Goal: Task Accomplishment & Management: Manage account settings

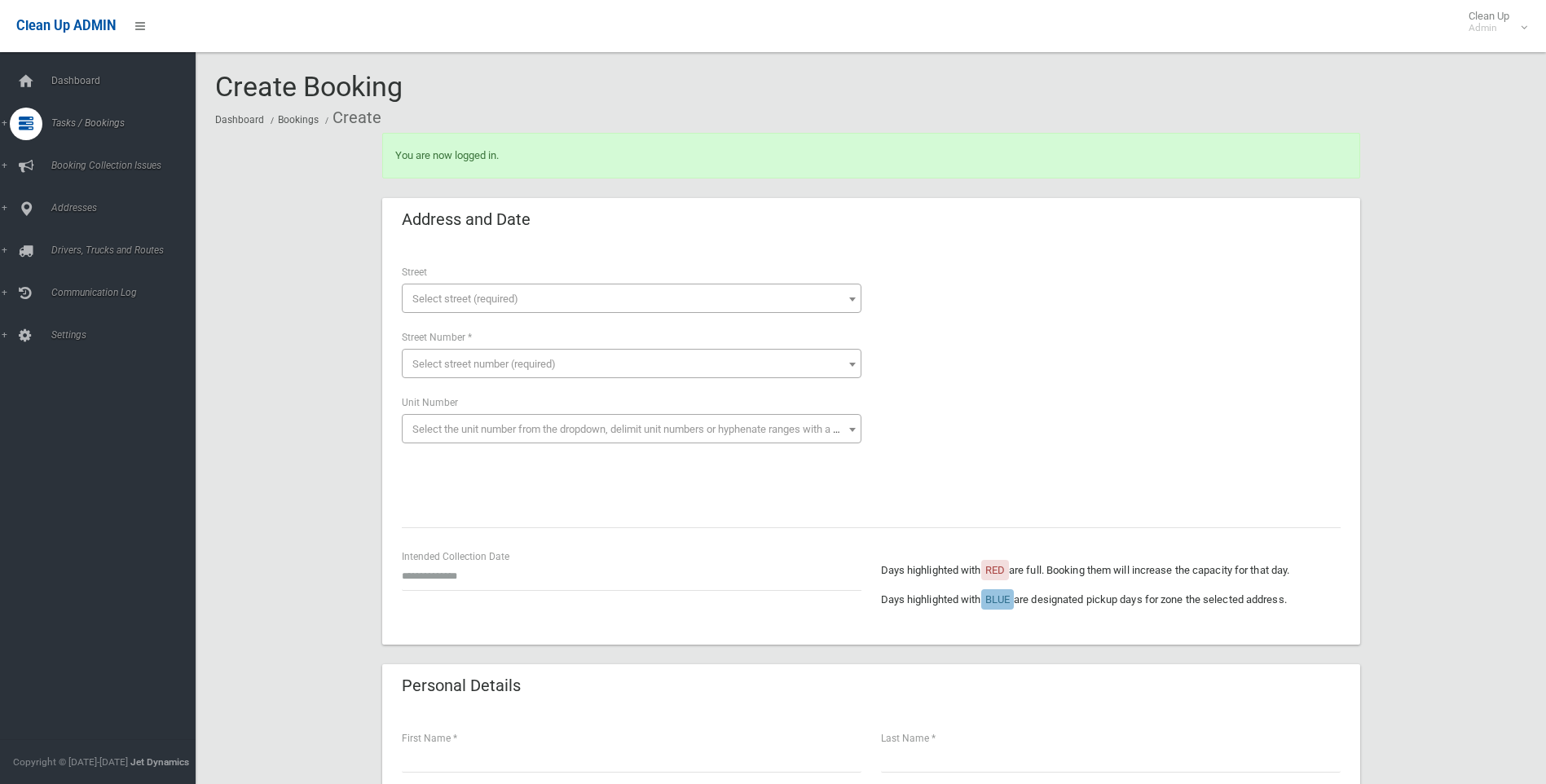
click at [984, 208] on div "Address and Date" at bounding box center [872, 221] width 978 height 46
click at [1145, 414] on div at bounding box center [1110, 385] width 459 height 245
click at [746, 191] on div "You are now logged in." at bounding box center [871, 165] width 998 height 66
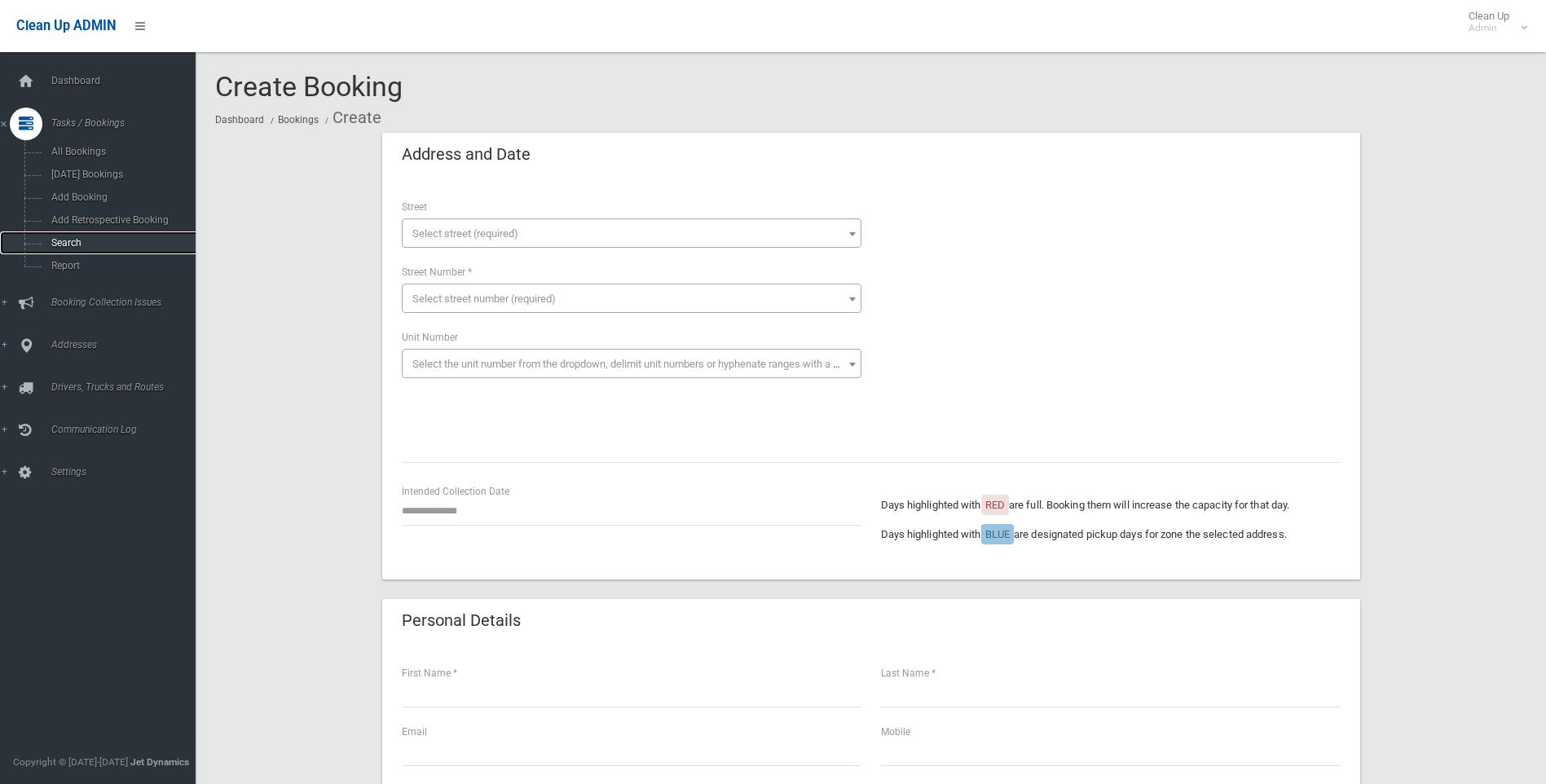
click at [69, 239] on span "Search" at bounding box center [120, 242] width 147 height 11
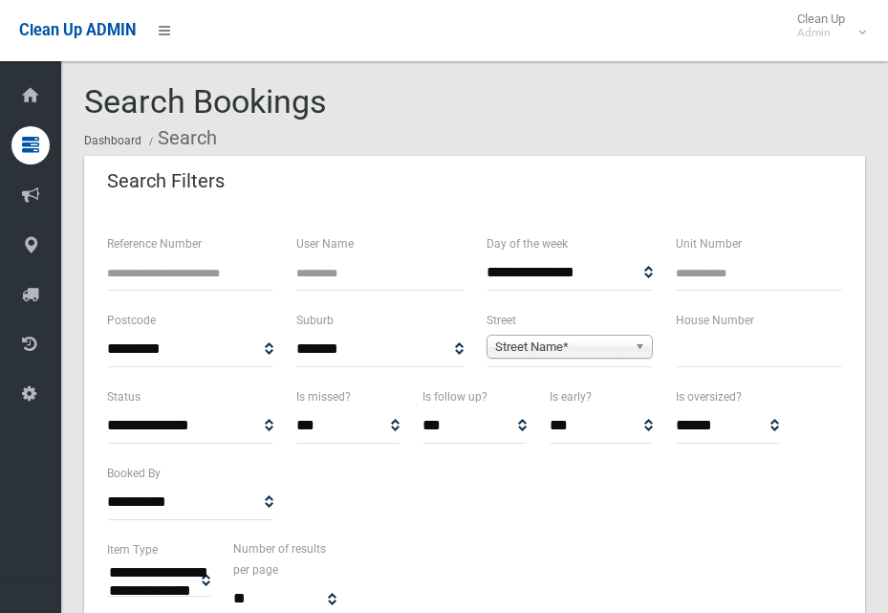
select select
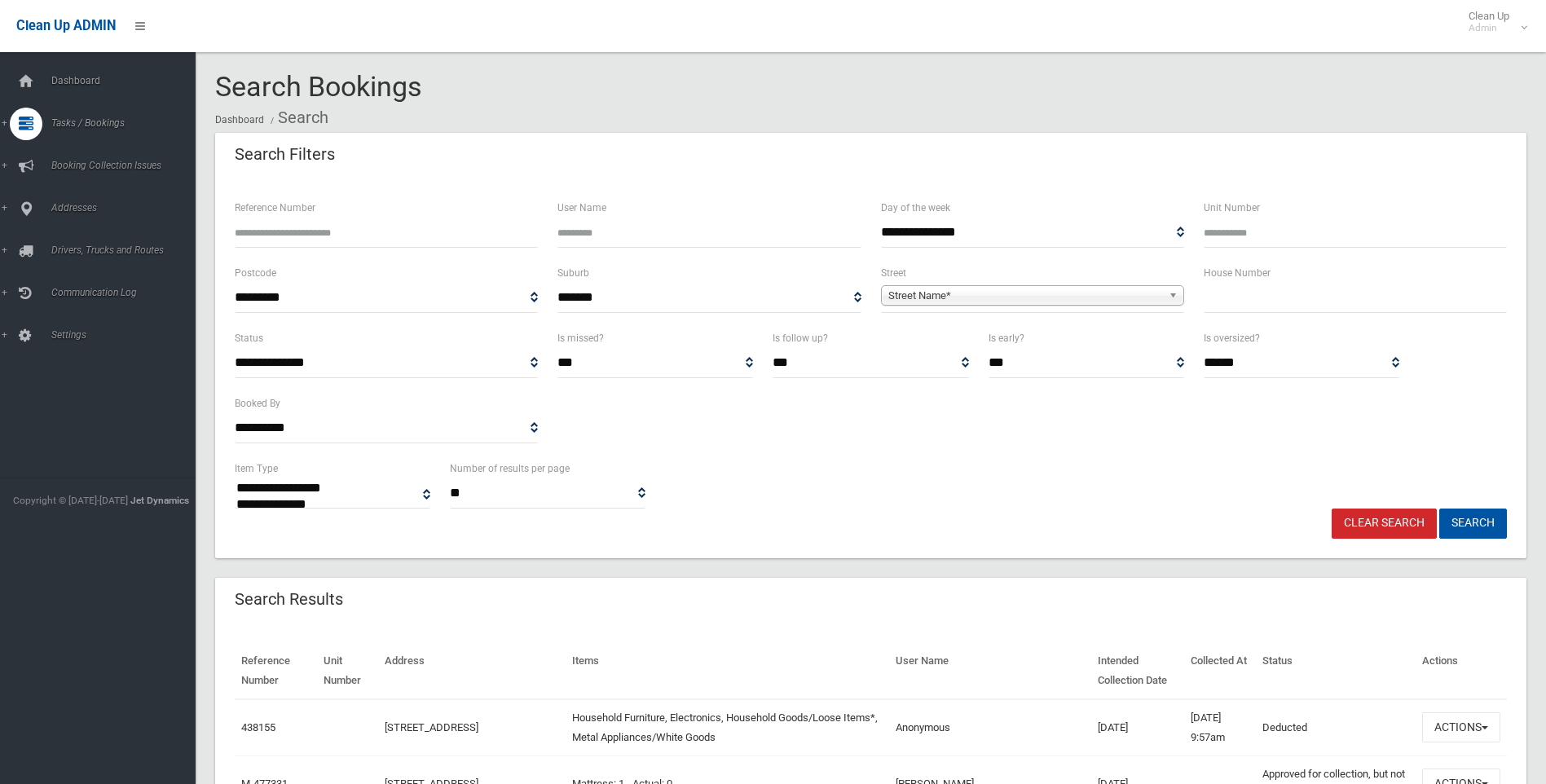
click at [757, 313] on div "House Number" at bounding box center [1355, 296] width 323 height 66
click at [757, 308] on input "text" at bounding box center [1356, 297] width 303 height 30
type input "***"
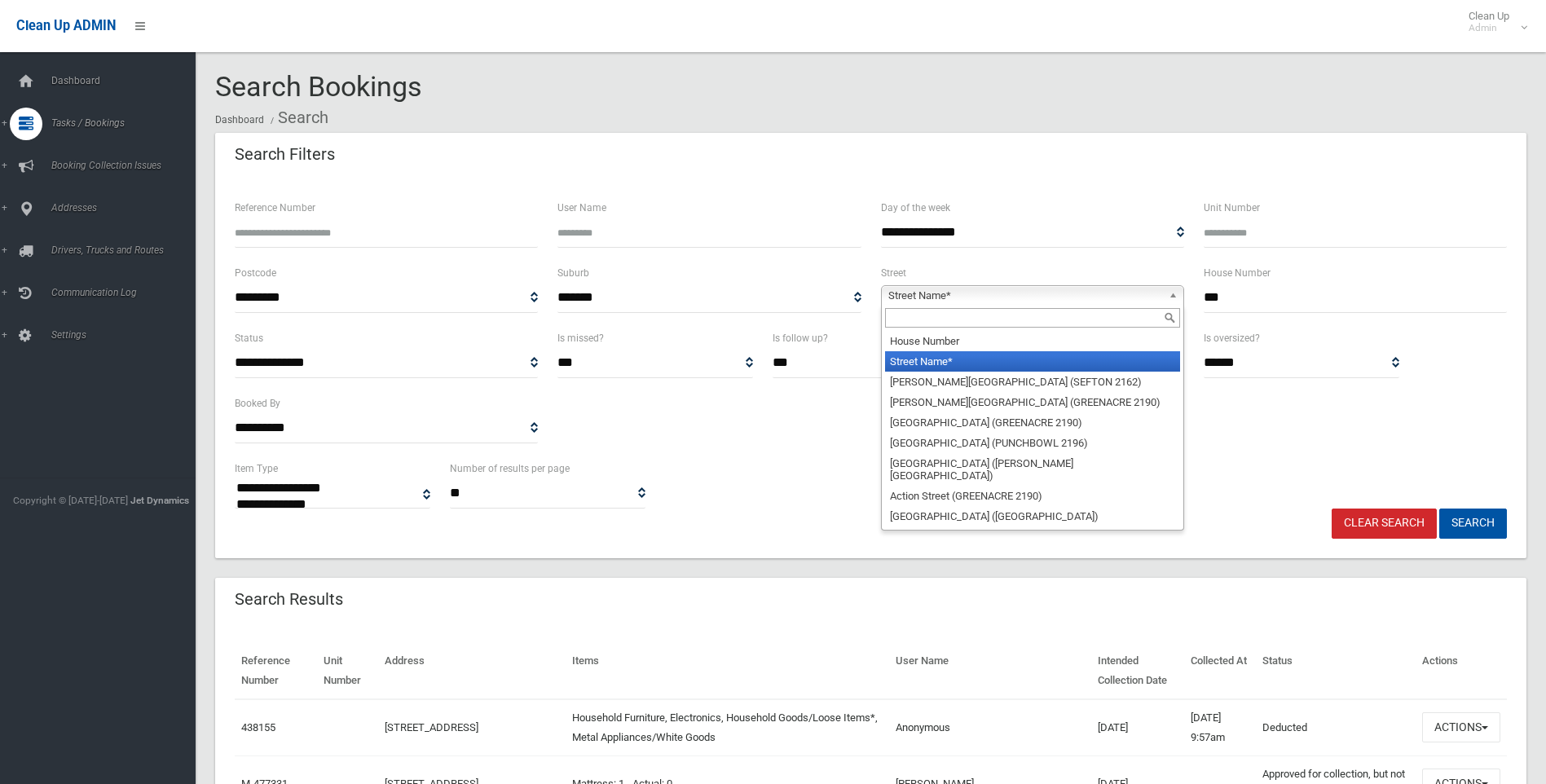
click at [757, 299] on span "Street Name*" at bounding box center [1024, 296] width 274 height 20
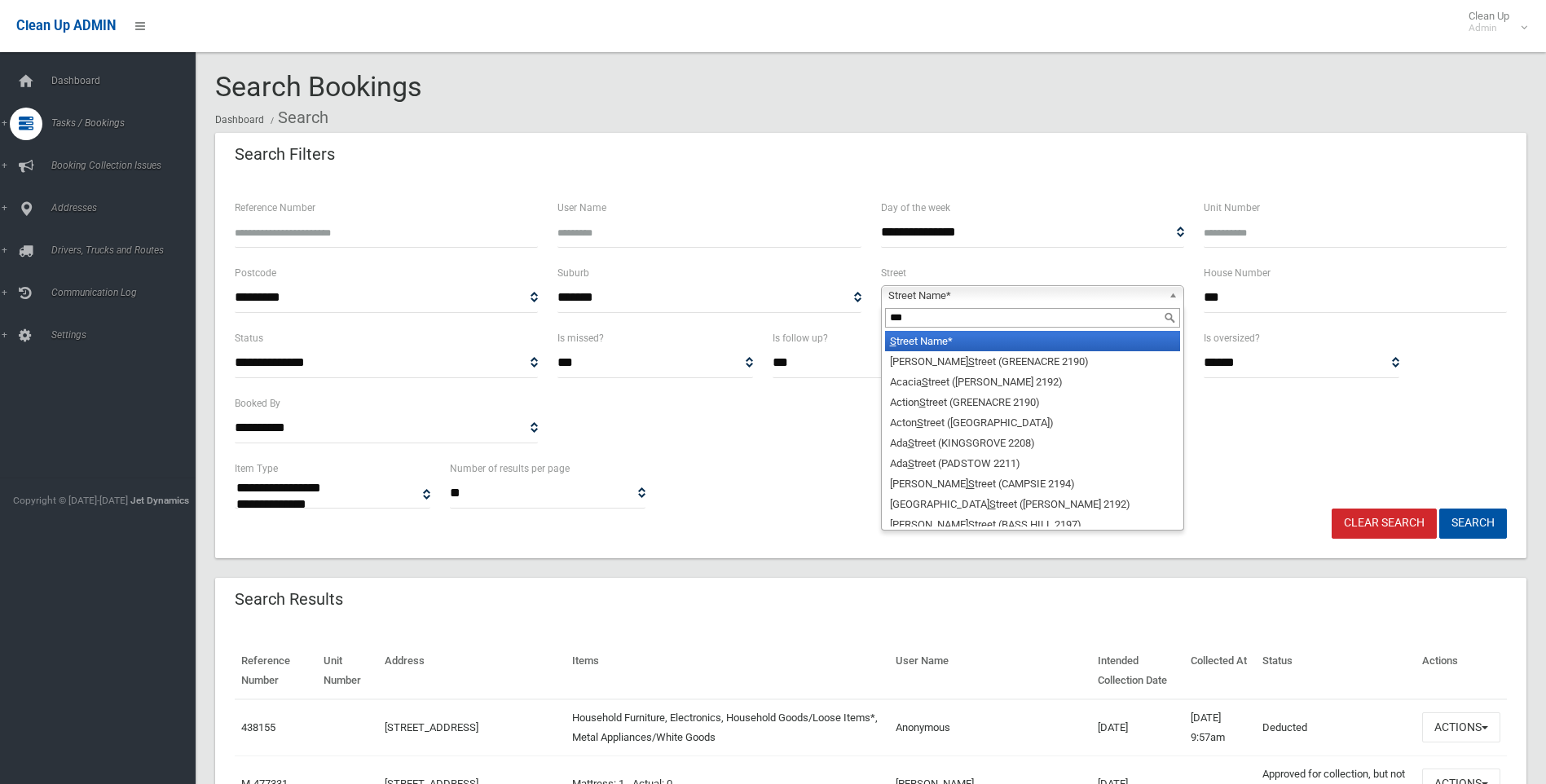
type input "****"
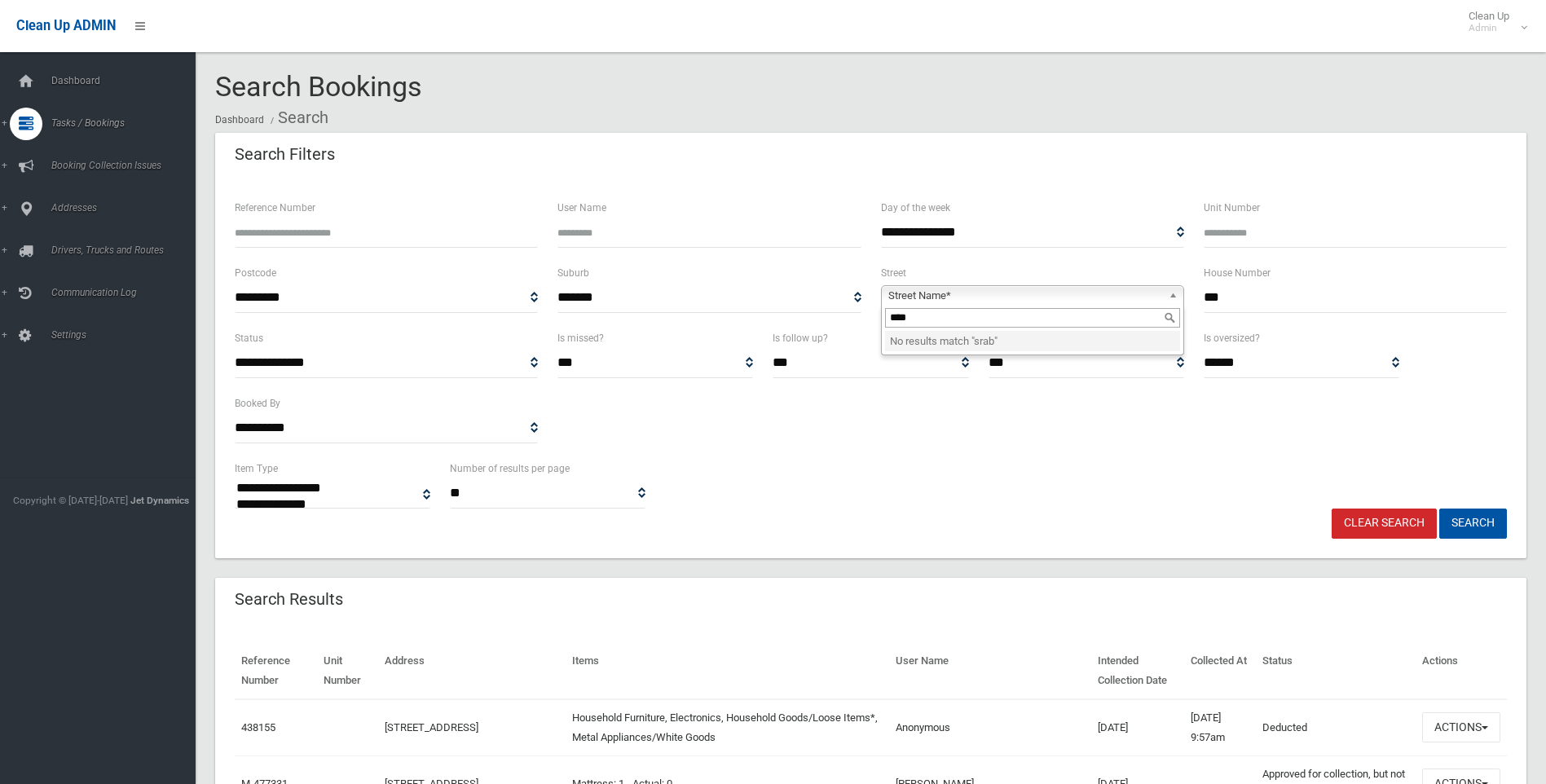
drag, startPoint x: 978, startPoint y: 323, endPoint x: 633, endPoint y: 340, distance: 345.4
click at [633, 340] on form "**********" at bounding box center [870, 368] width 1272 height 341
type input "****"
click at [757, 349] on li "Arab Road (PADSTOW 2211)" at bounding box center [1033, 341] width 295 height 20
click at [757, 513] on button "Search" at bounding box center [1473, 523] width 67 height 30
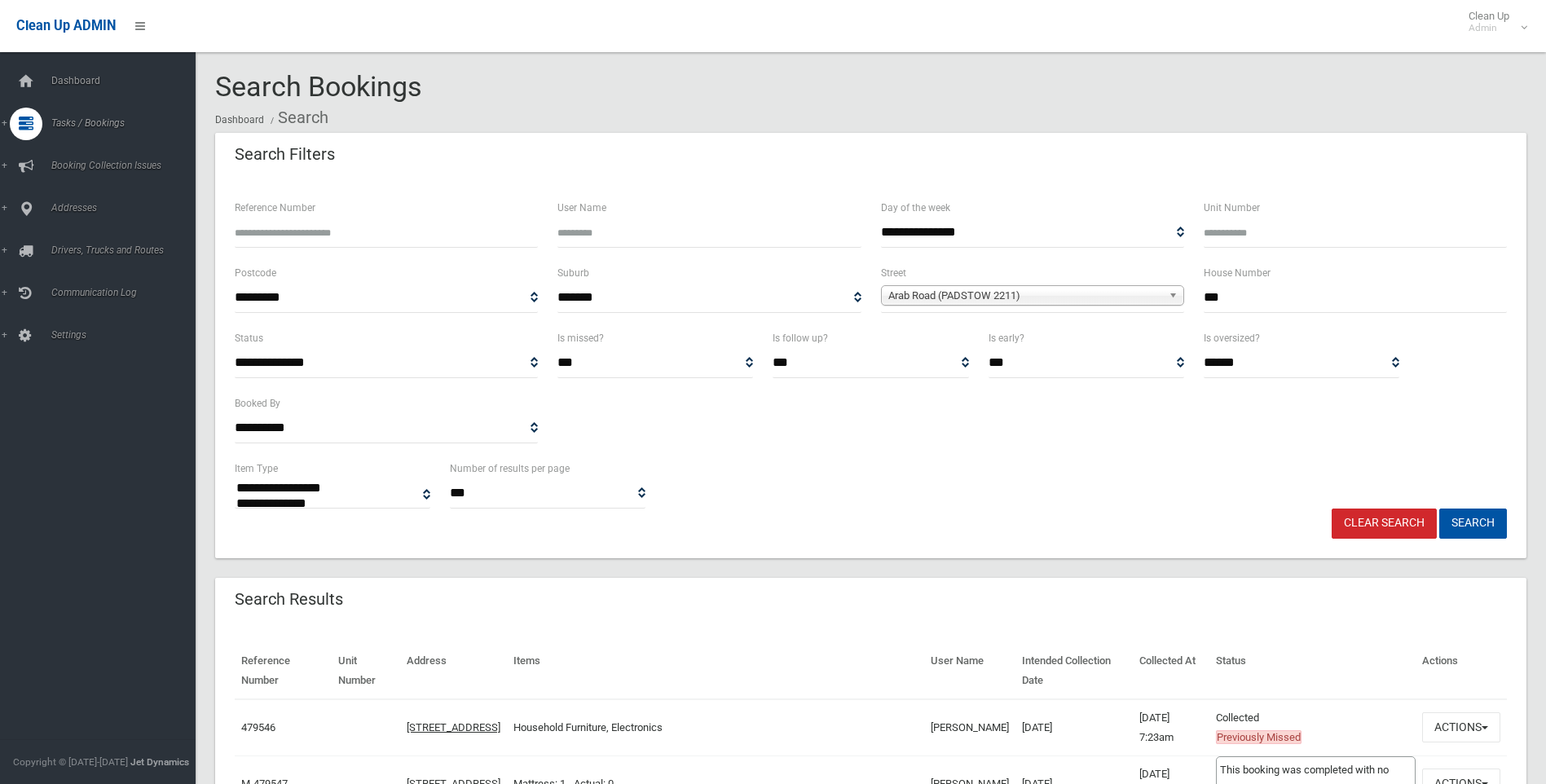
select select
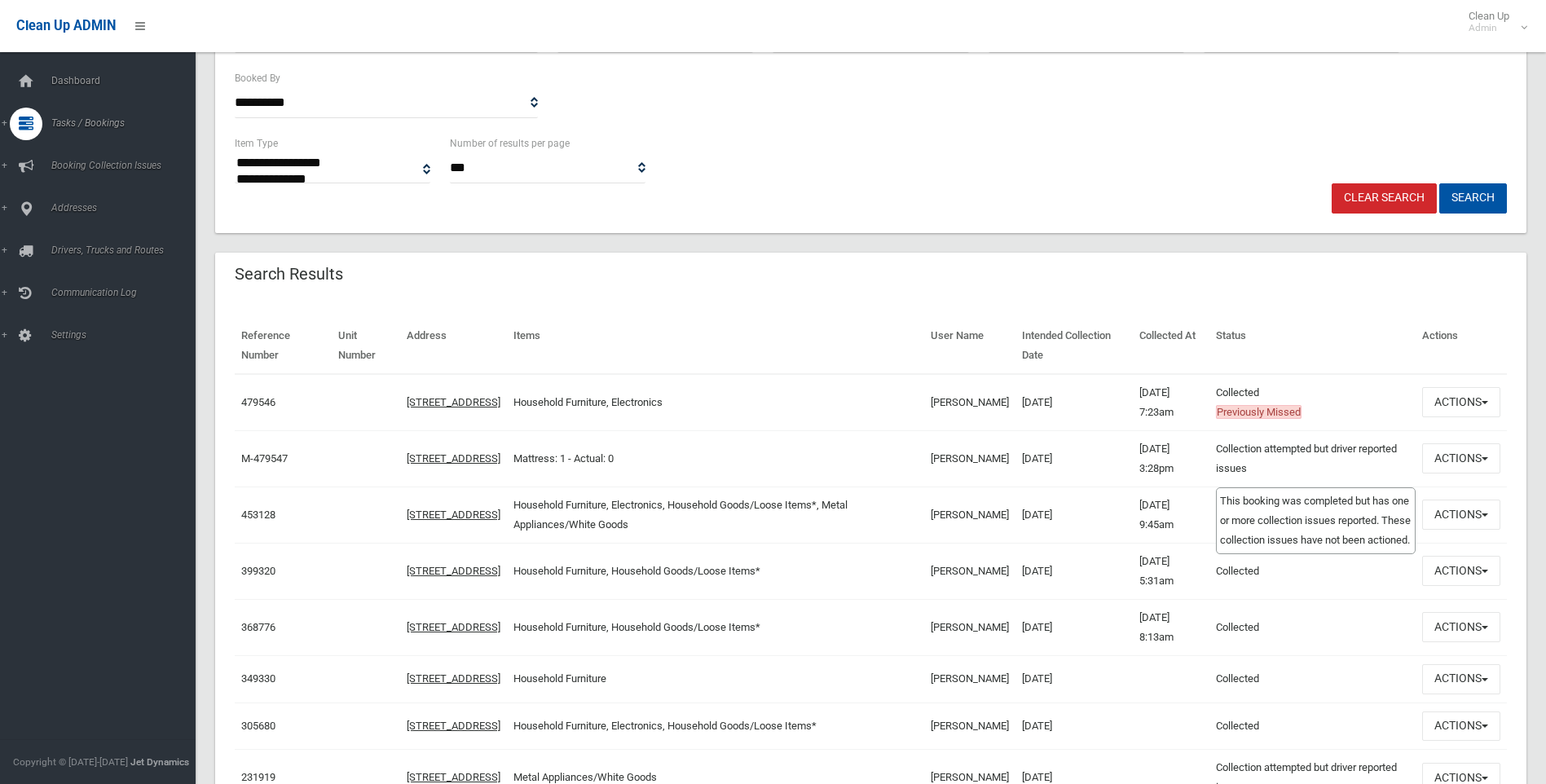
scroll to position [326, 0]
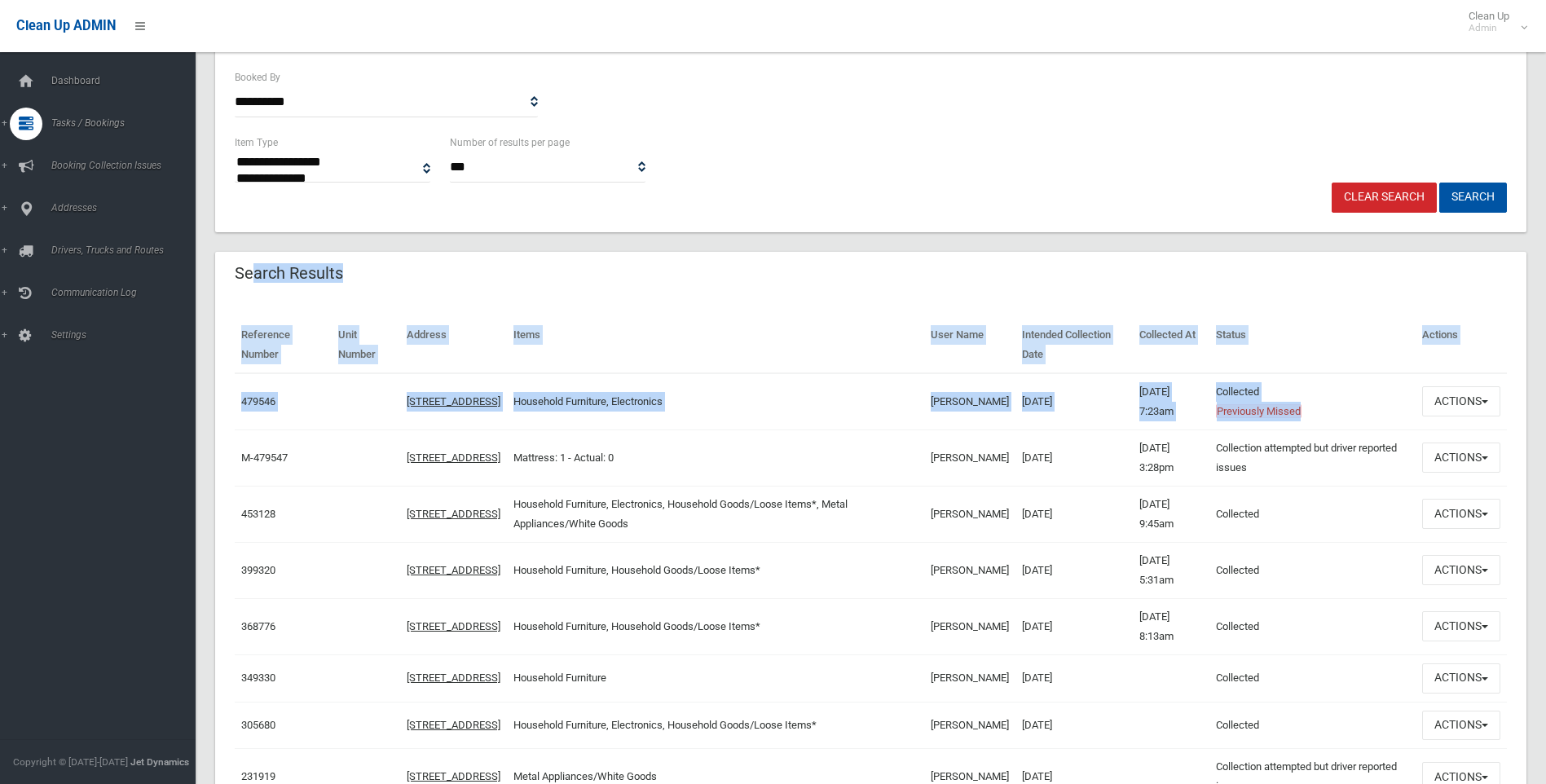
drag, startPoint x: 1391, startPoint y: 416, endPoint x: 252, endPoint y: 282, distance: 1146.9
click at [252, 282] on div "Search Results Reference Number Unit Number Address Items User Name Intended Co…" at bounding box center [870, 647] width 1312 height 790
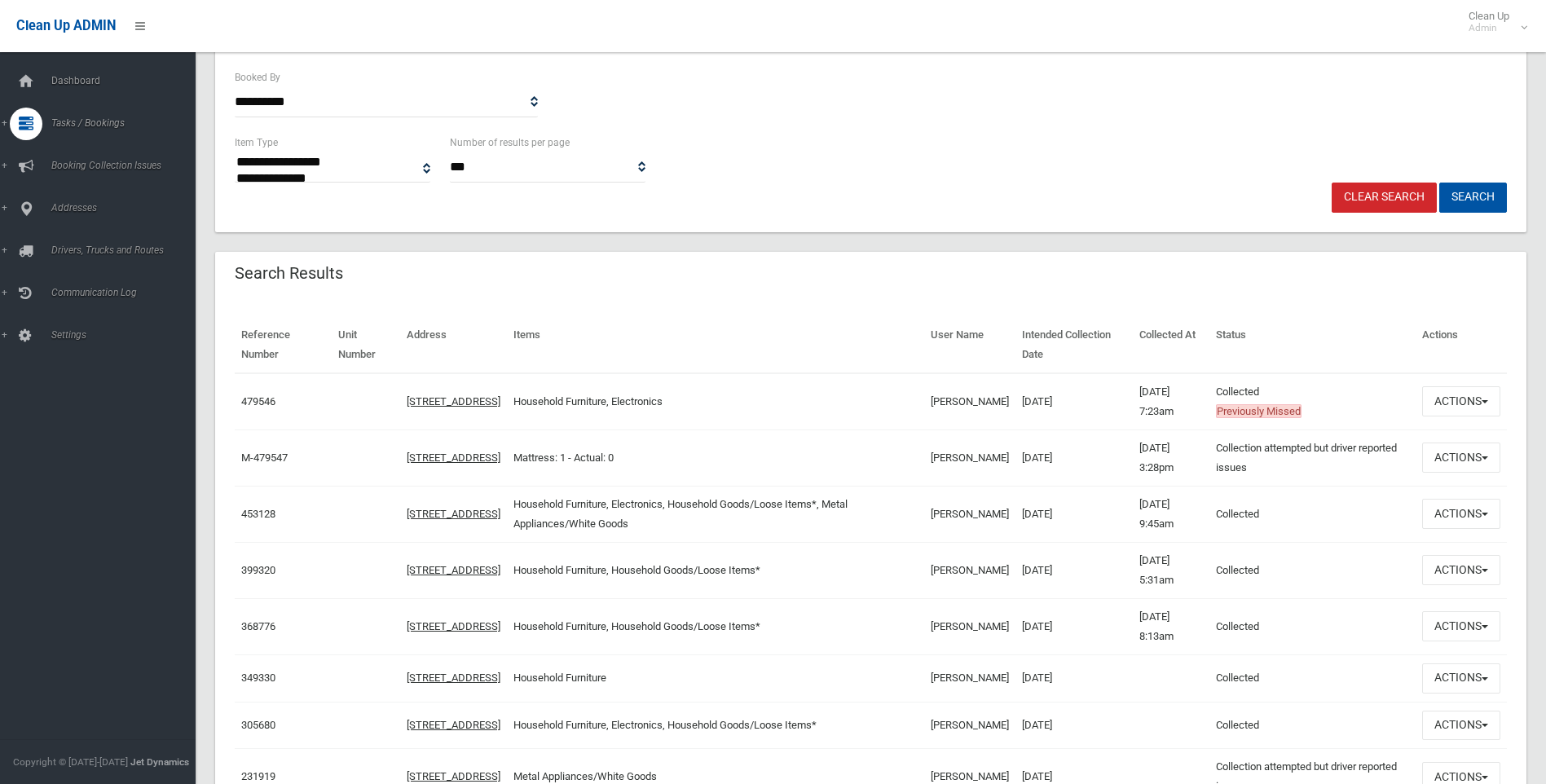
click at [226, 269] on header "Search Results" at bounding box center [288, 273] width 147 height 32
click at [1492, 454] on button "Actions" at bounding box center [1462, 457] width 78 height 30
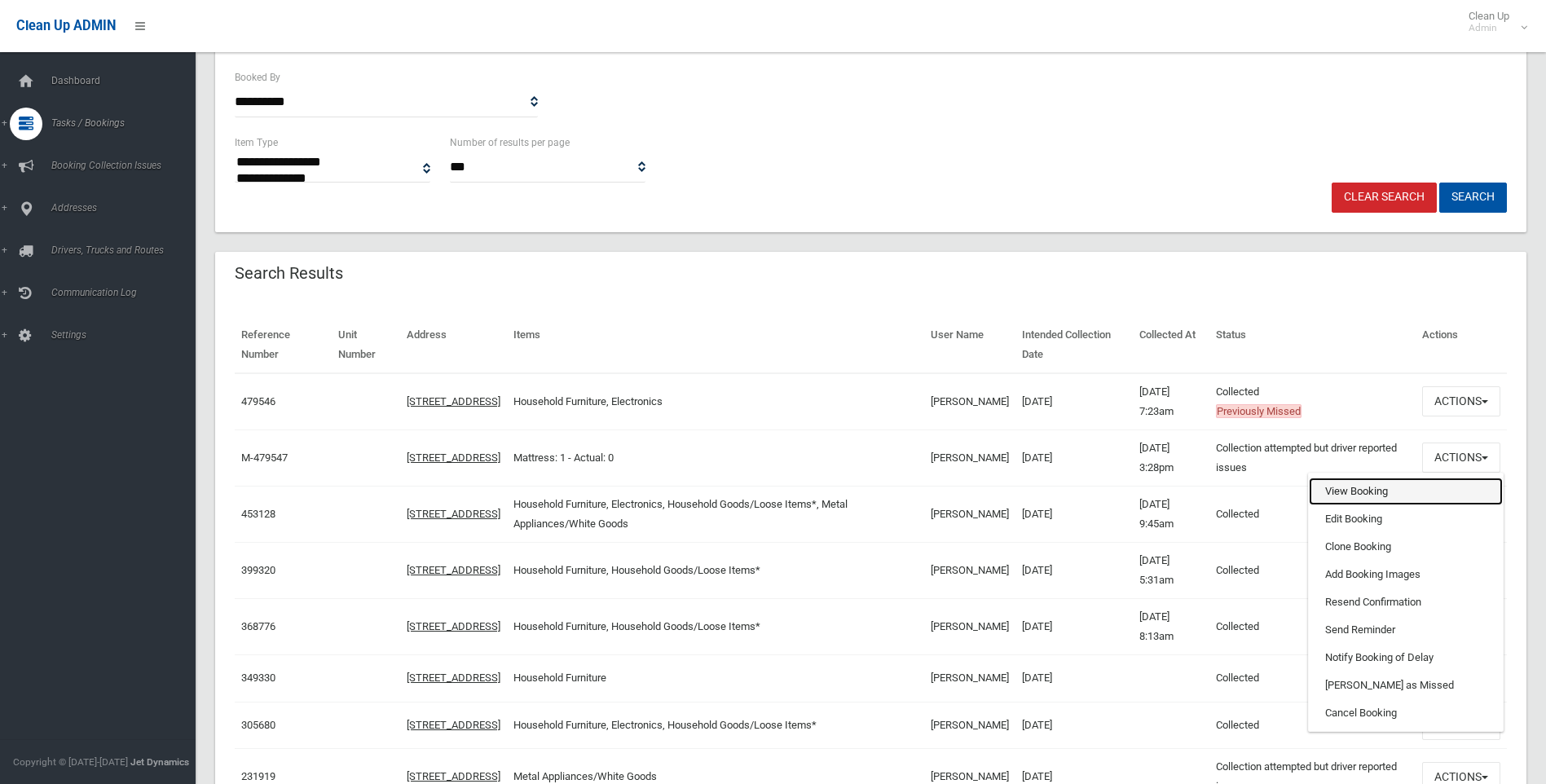
click at [1431, 495] on link "View Booking" at bounding box center [1406, 491] width 194 height 28
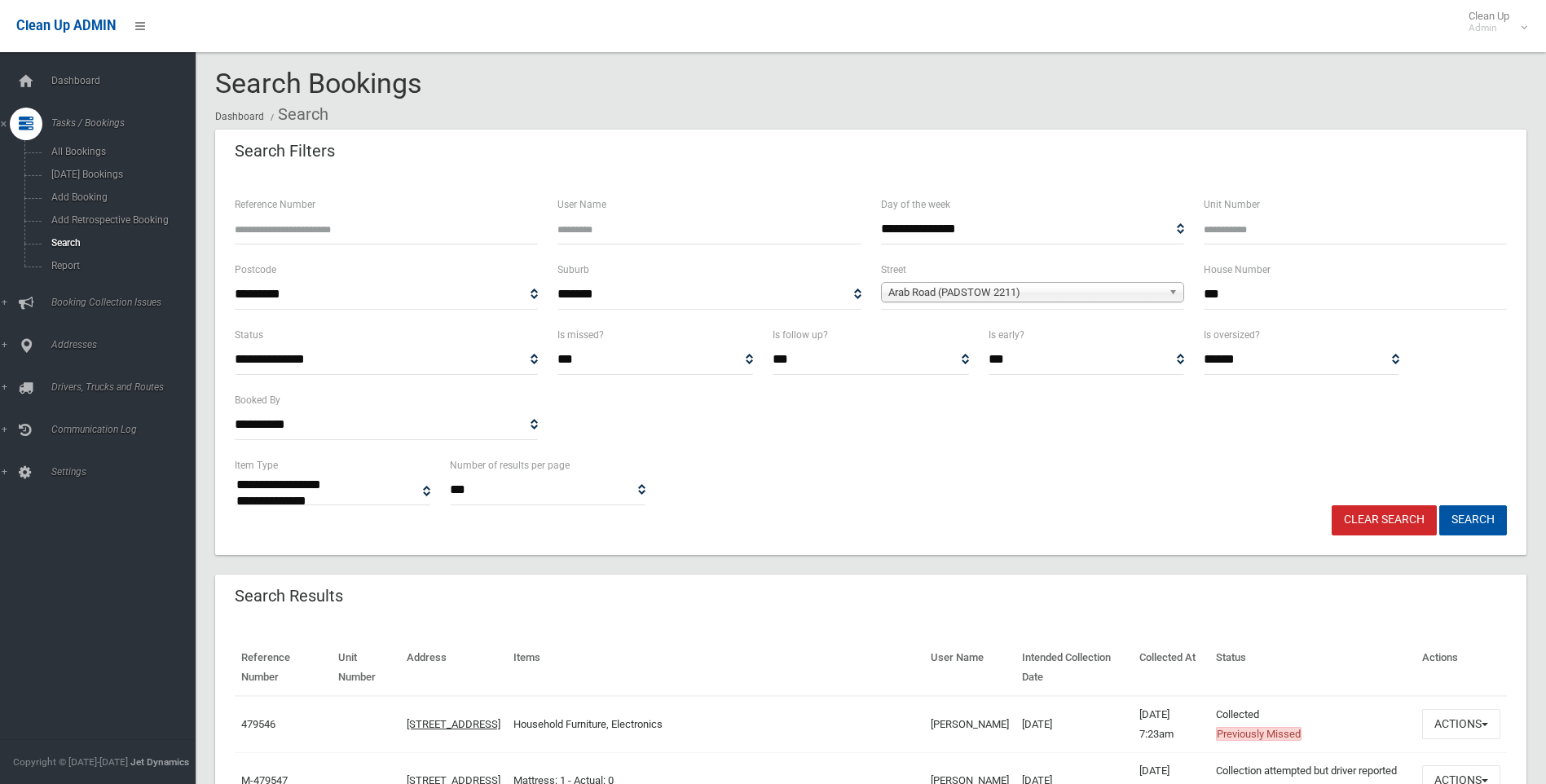
scroll to position [0, 0]
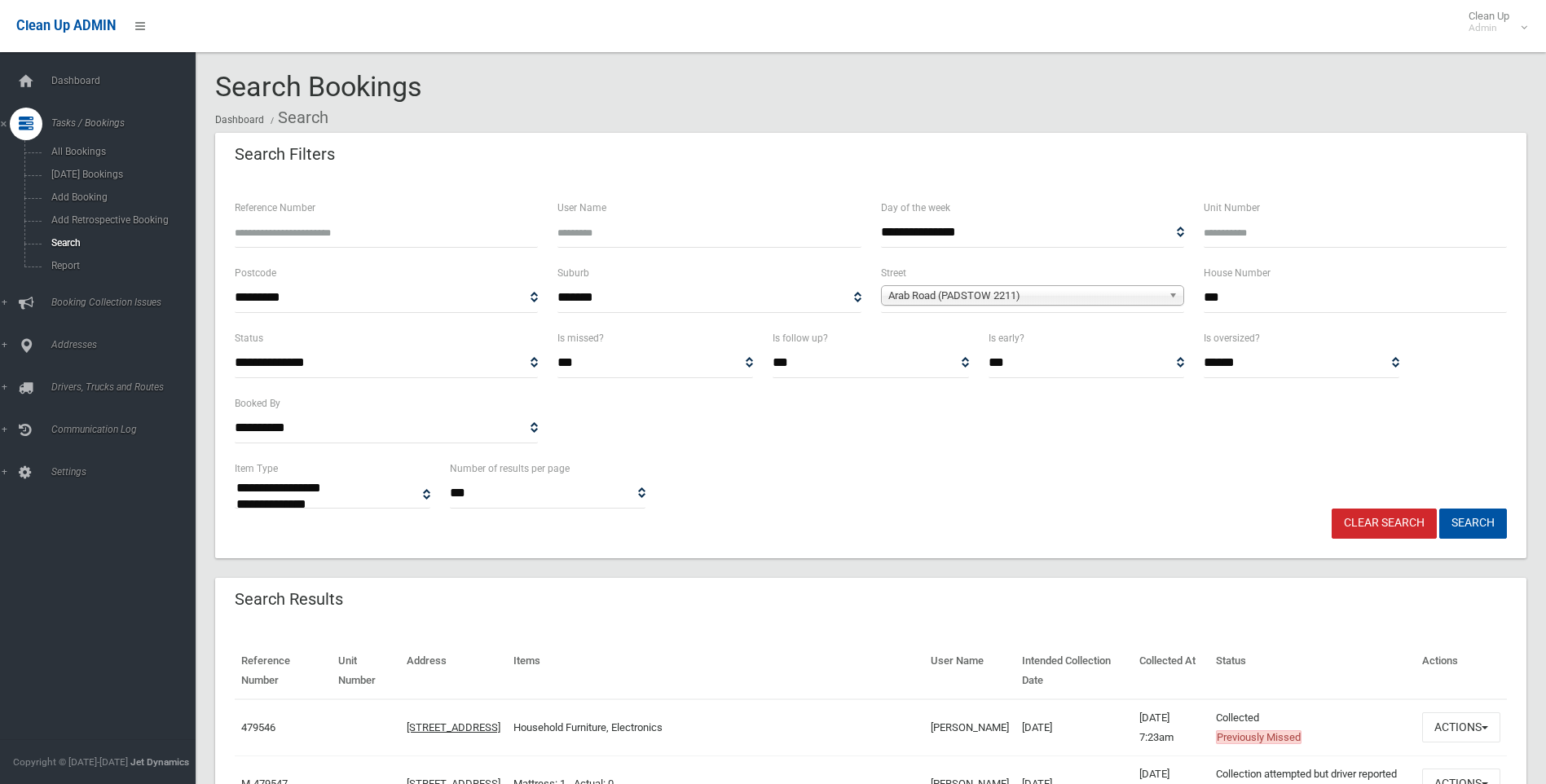
drag, startPoint x: 759, startPoint y: 530, endPoint x: 211, endPoint y: 143, distance: 670.9
click at [209, 147] on section "**********" at bounding box center [871, 739] width 1351 height 1335
click at [213, 142] on section "**********" at bounding box center [871, 739] width 1351 height 1335
drag, startPoint x: 1264, startPoint y: 298, endPoint x: 1085, endPoint y: 295, distance: 179.0
click at [1099, 293] on div "**********" at bounding box center [871, 296] width 1292 height 66
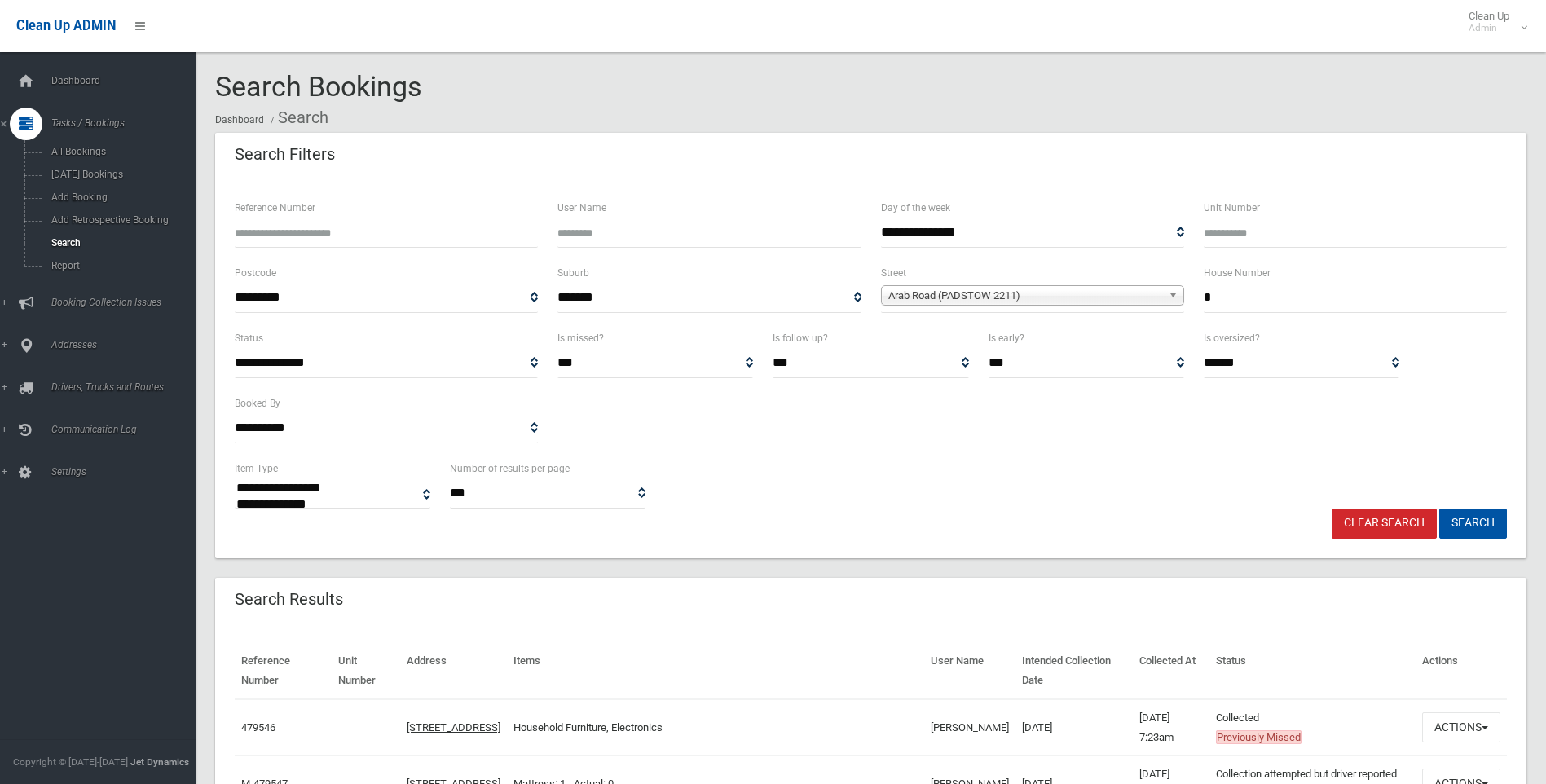
type input "*"
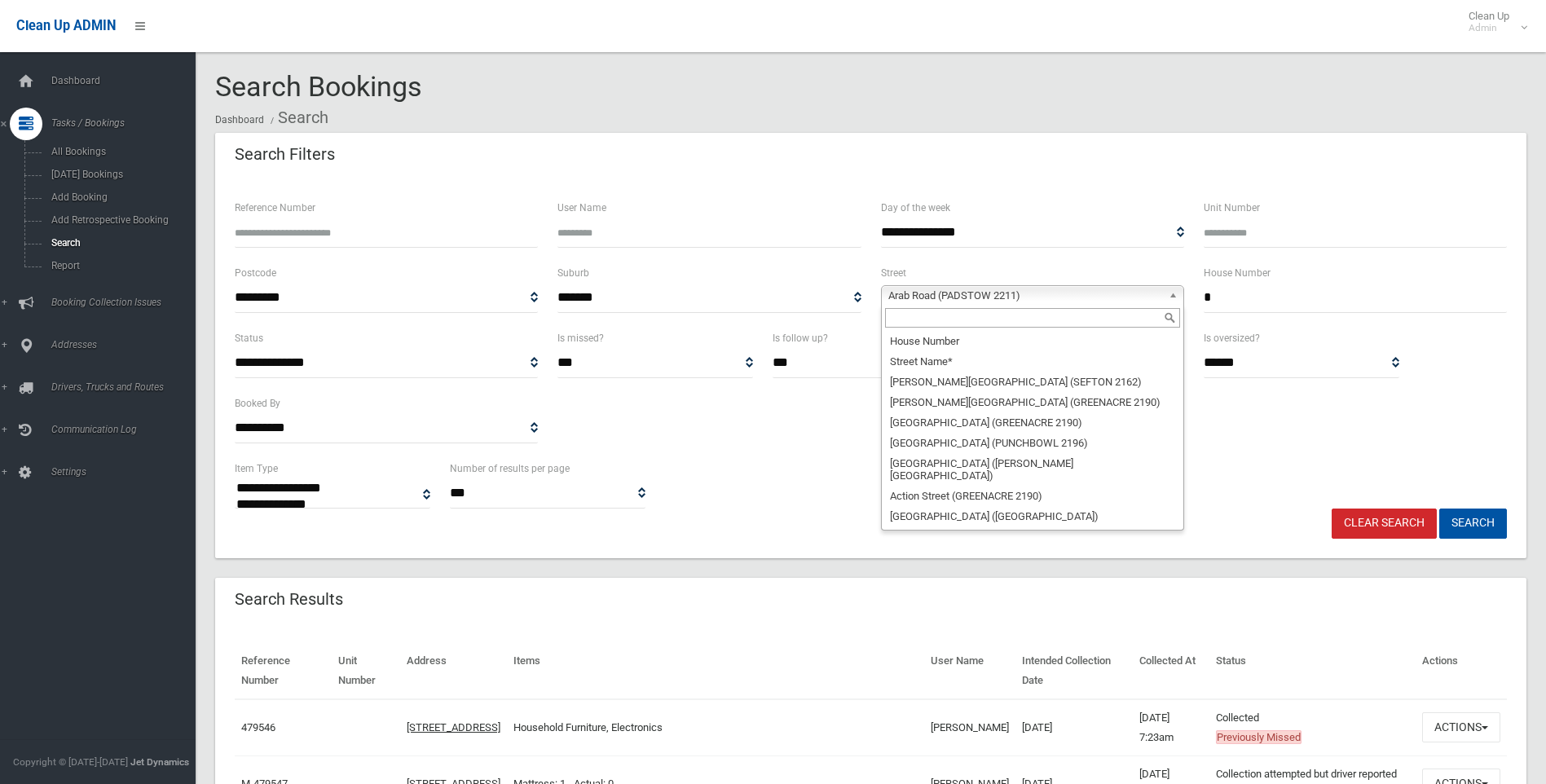
click at [1084, 295] on span "Arab Road (PADSTOW 2211)" at bounding box center [1024, 296] width 274 height 20
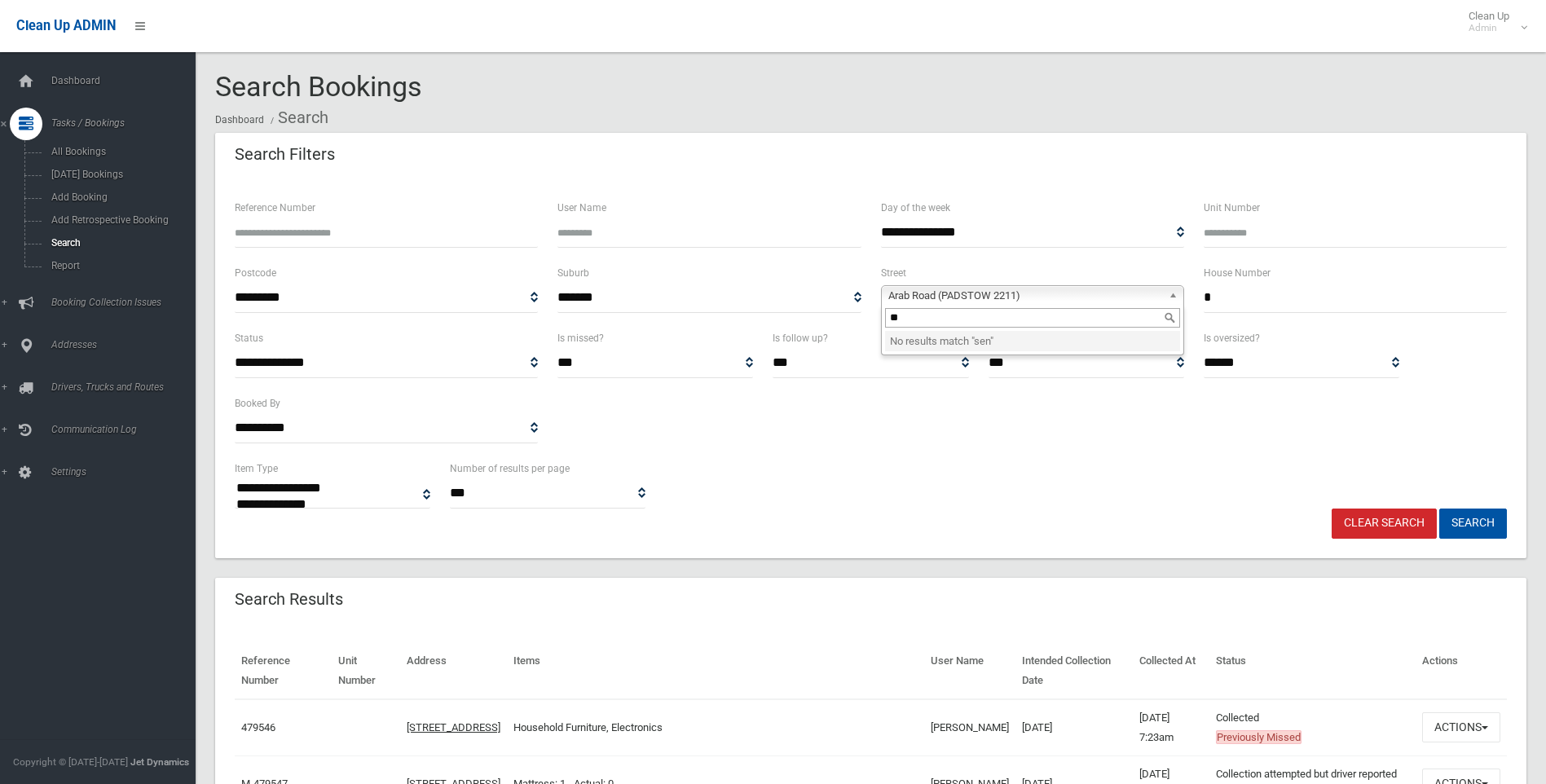
type input "*"
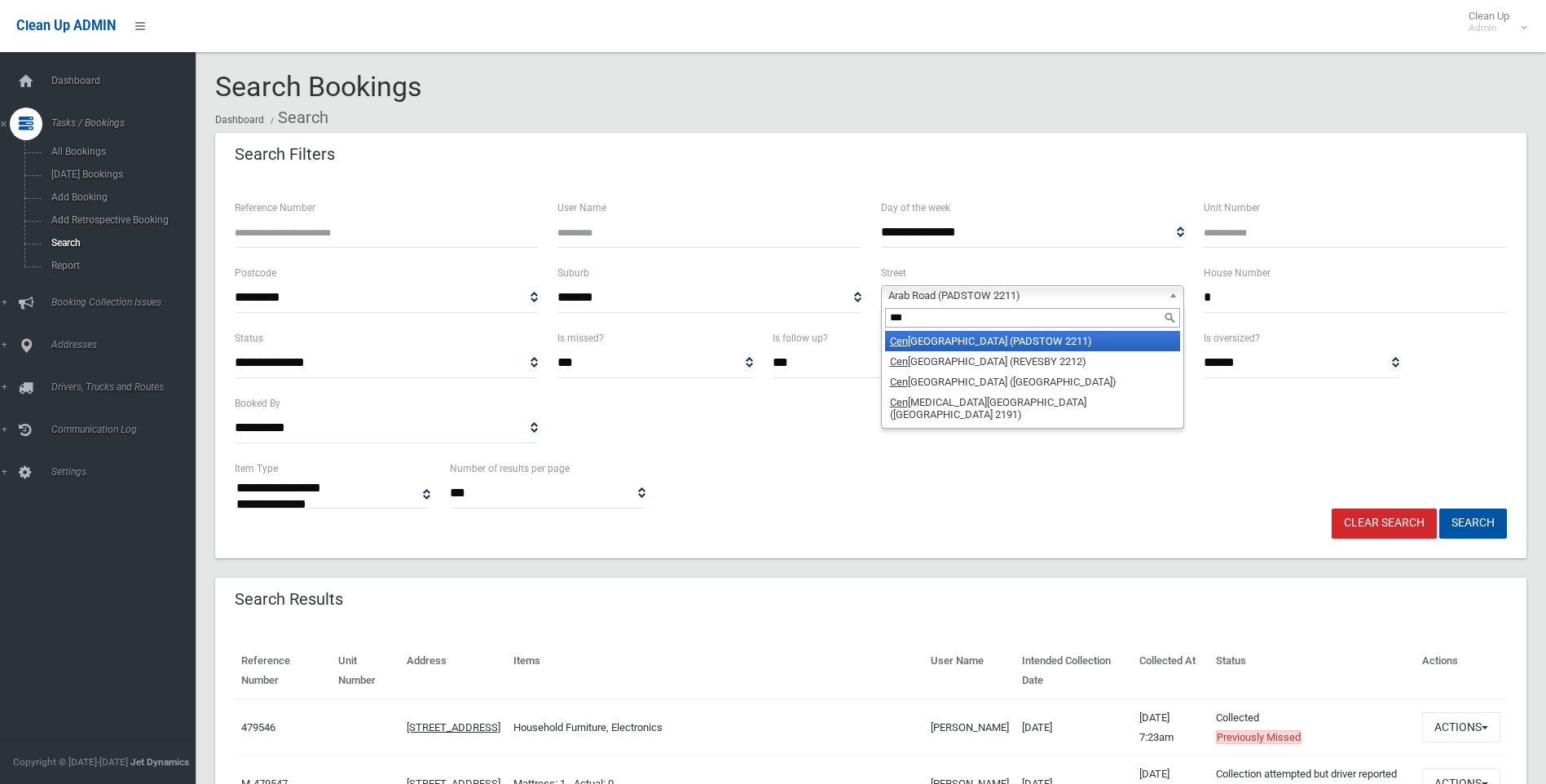
type input "***"
click at [1060, 344] on li "Cen taur Street (PADSTOW 2211)" at bounding box center [1033, 341] width 295 height 20
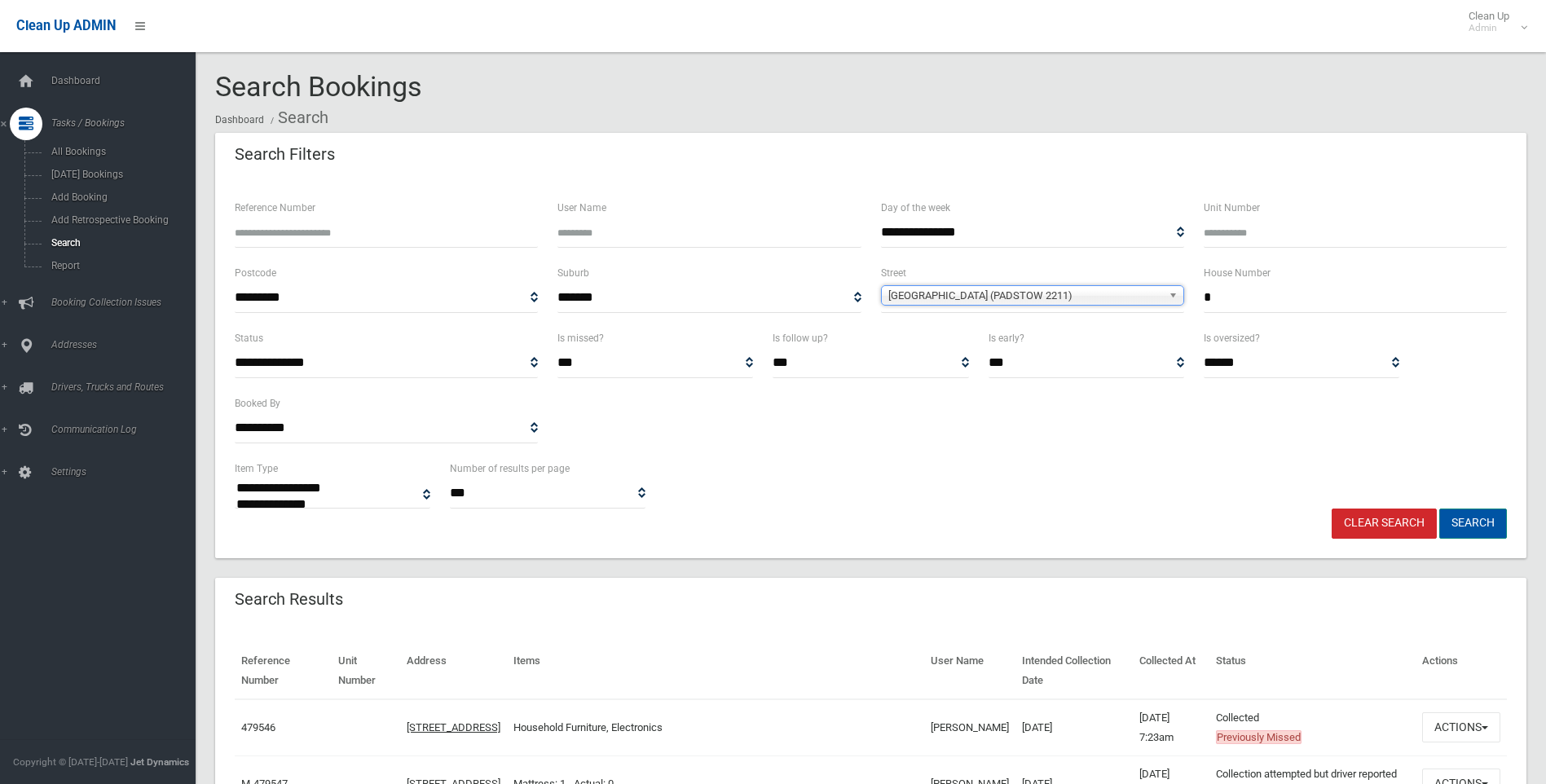
click at [1456, 525] on button "Search" at bounding box center [1473, 523] width 67 height 30
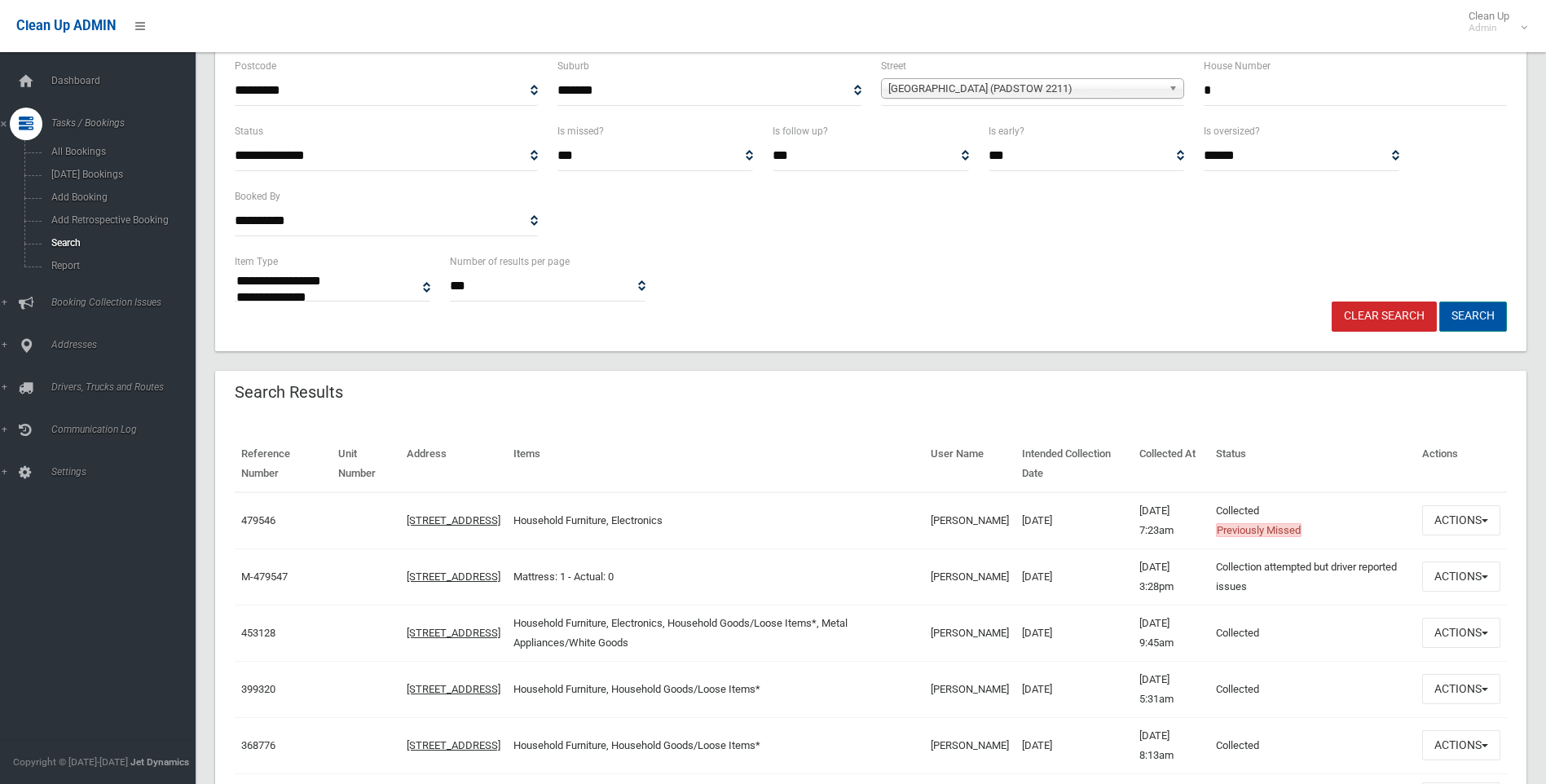
scroll to position [245, 0]
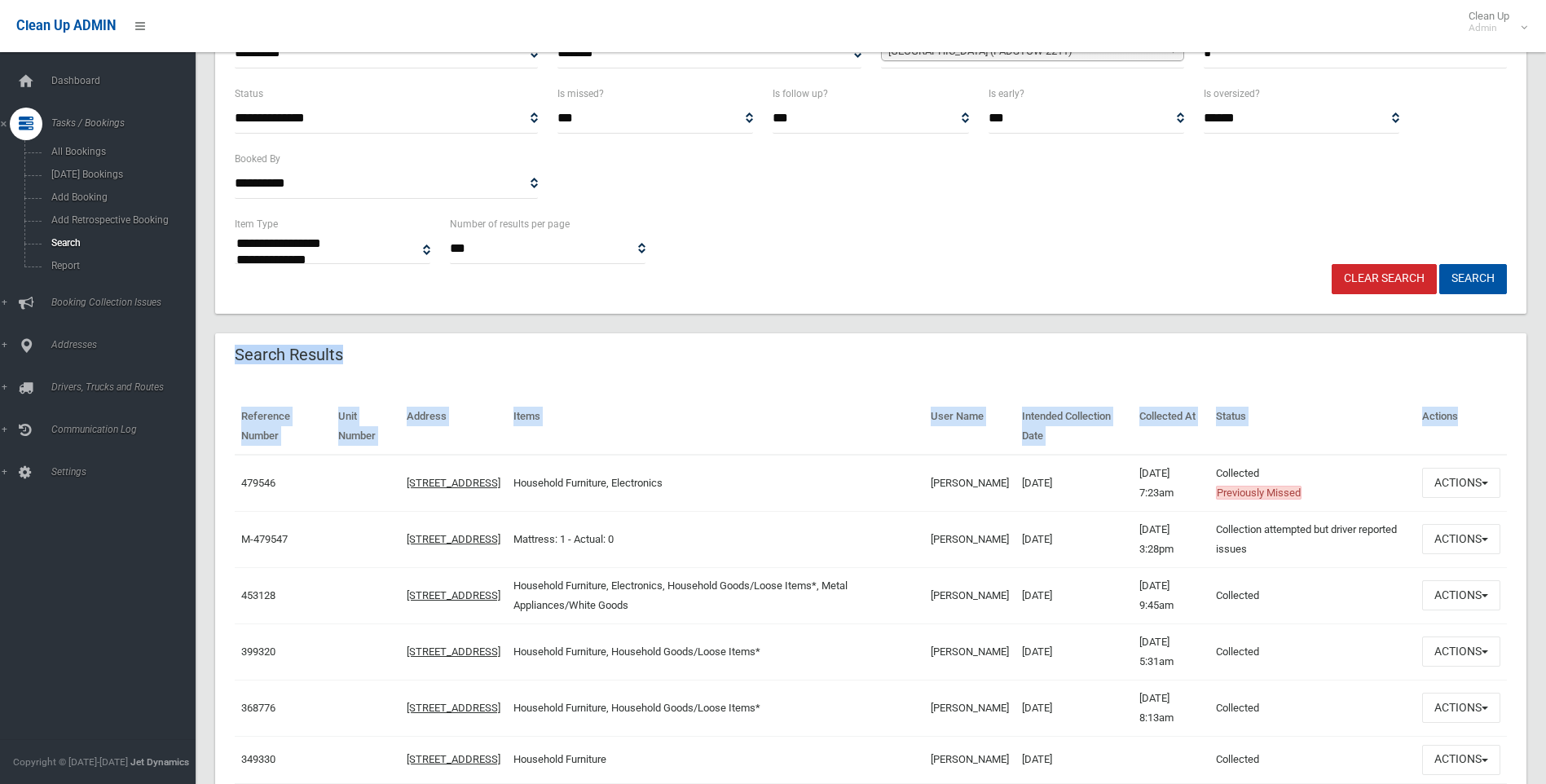
drag, startPoint x: 1416, startPoint y: 425, endPoint x: 199, endPoint y: 320, distance: 1221.5
click at [199, 320] on section "**********" at bounding box center [871, 494] width 1351 height 1335
click at [282, 339] on header "Search Results" at bounding box center [288, 355] width 147 height 32
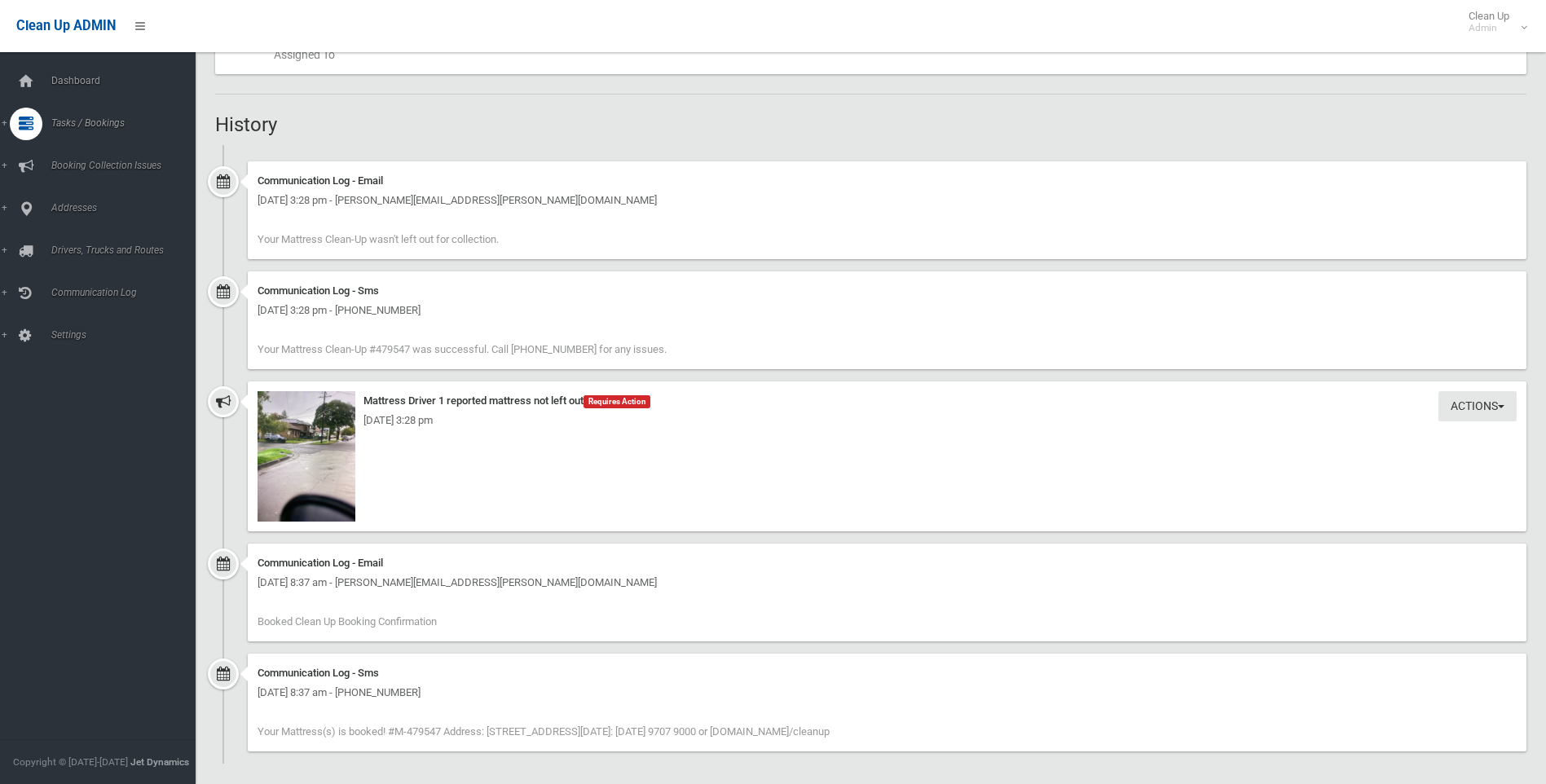
scroll to position [966, 0]
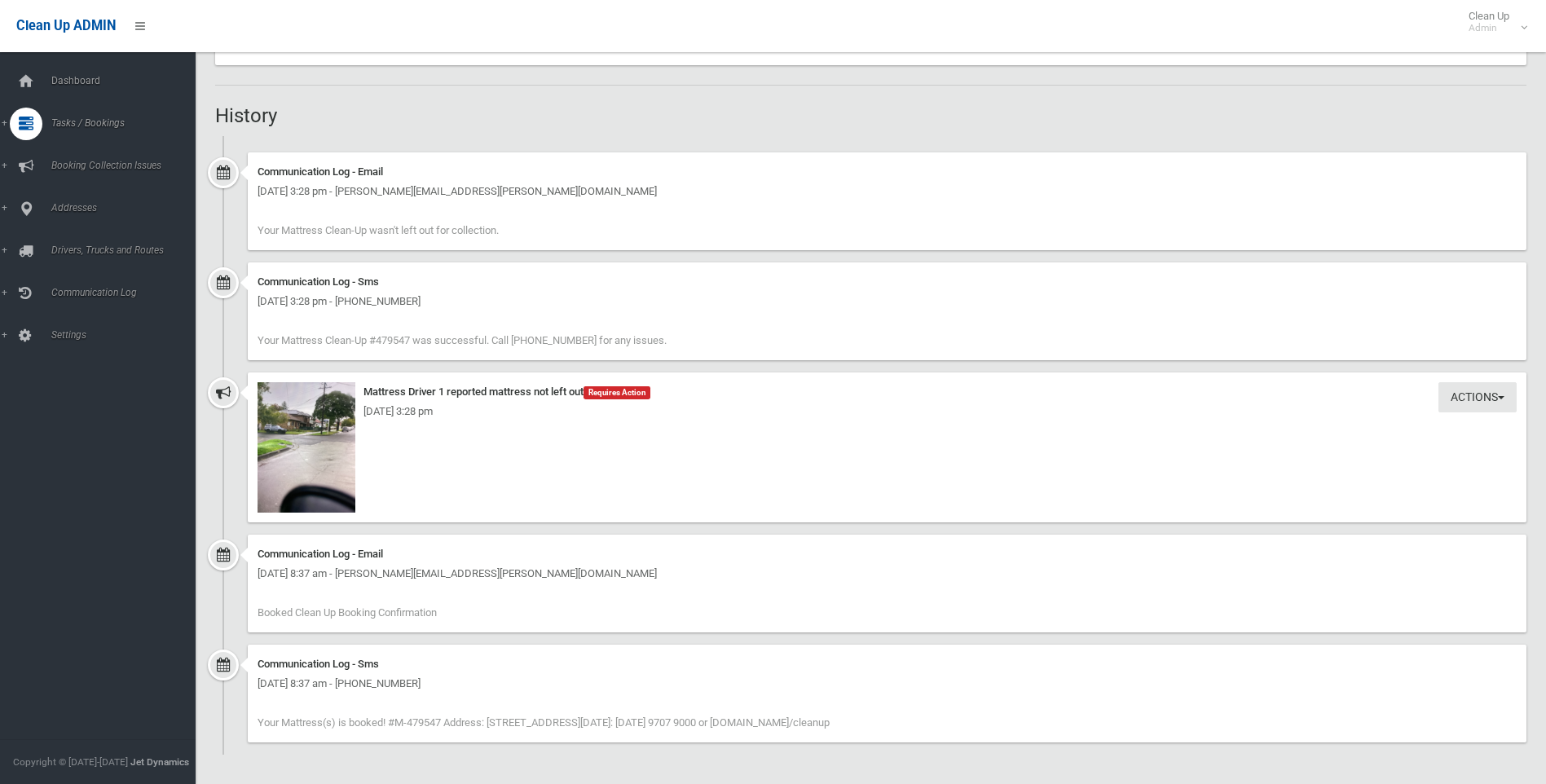
click at [324, 416] on div "Thursday 21st August 2025 - 3:28 pm" at bounding box center [887, 412] width 1260 height 20
click at [300, 442] on img at bounding box center [306, 447] width 98 height 130
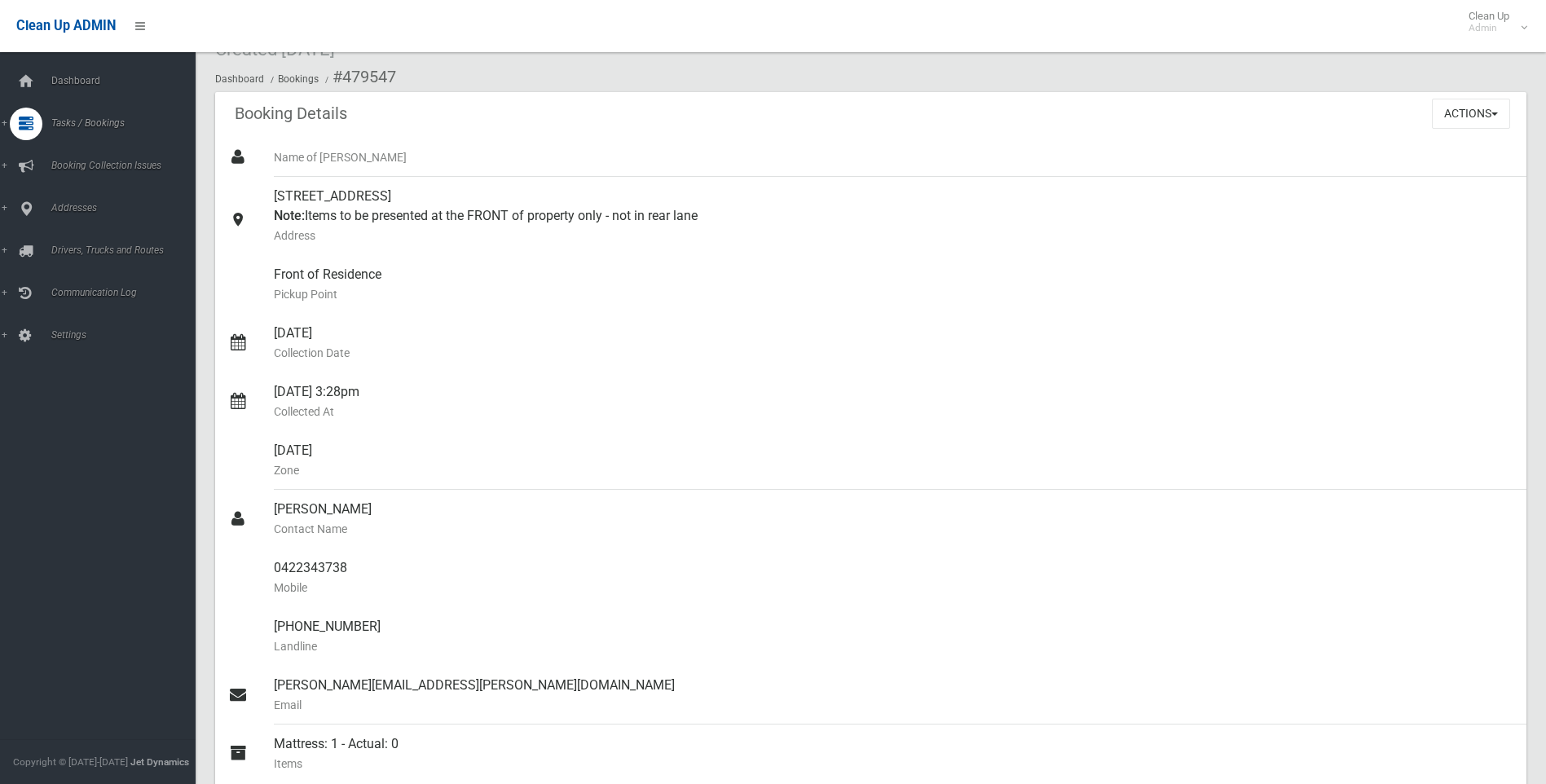
scroll to position [0, 0]
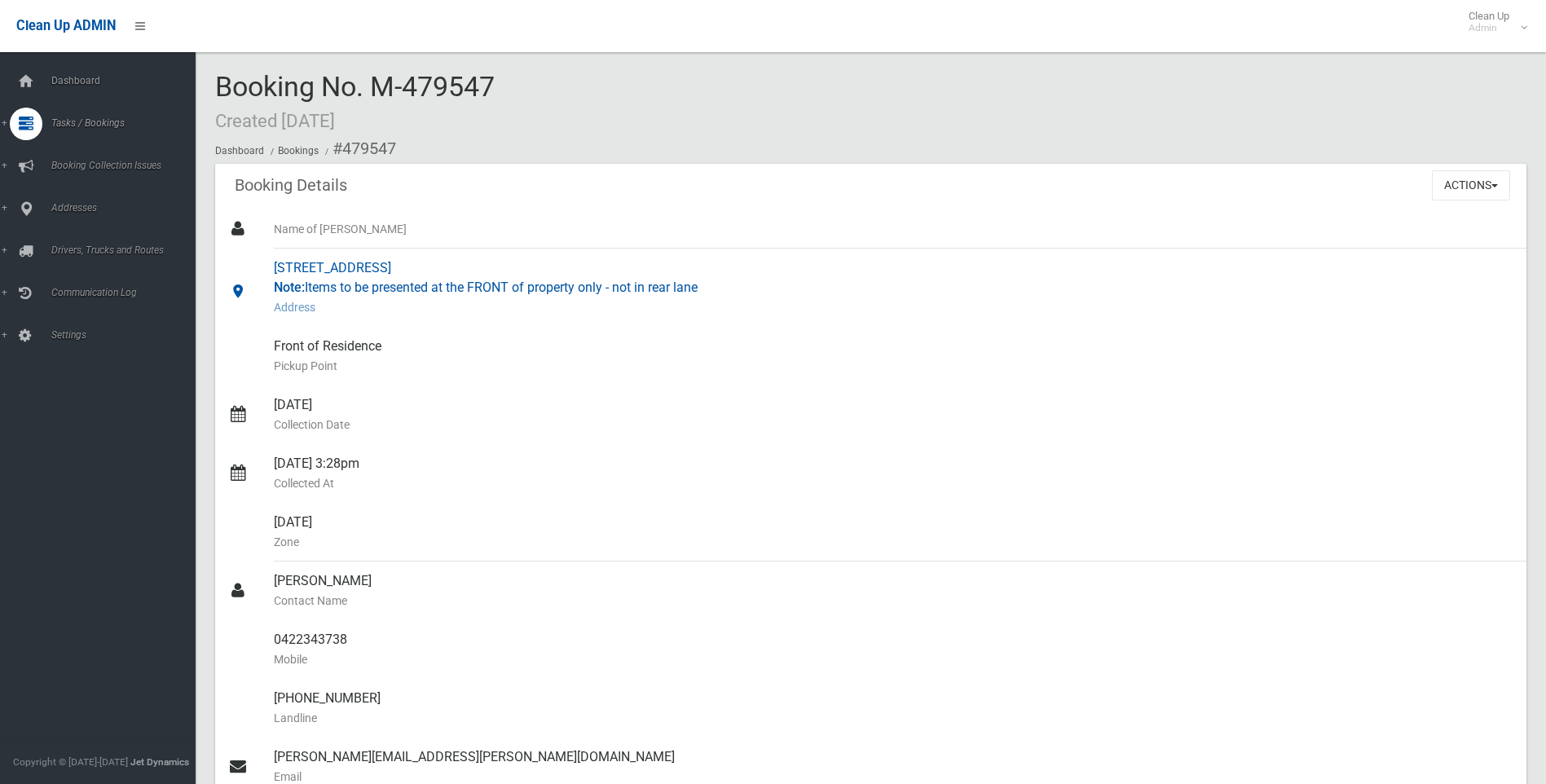
drag, startPoint x: 769, startPoint y: 292, endPoint x: 257, endPoint y: 262, distance: 512.9
click at [257, 262] on link "115 Arab Road, PADSTOW NSW 2211 Note: Items to be presented at the FRONT of pro…" at bounding box center [870, 288] width 1312 height 78
click at [834, 216] on div "Name of Booker" at bounding box center [893, 229] width 1240 height 39
click at [1471, 192] on button "Actions" at bounding box center [1471, 185] width 78 height 30
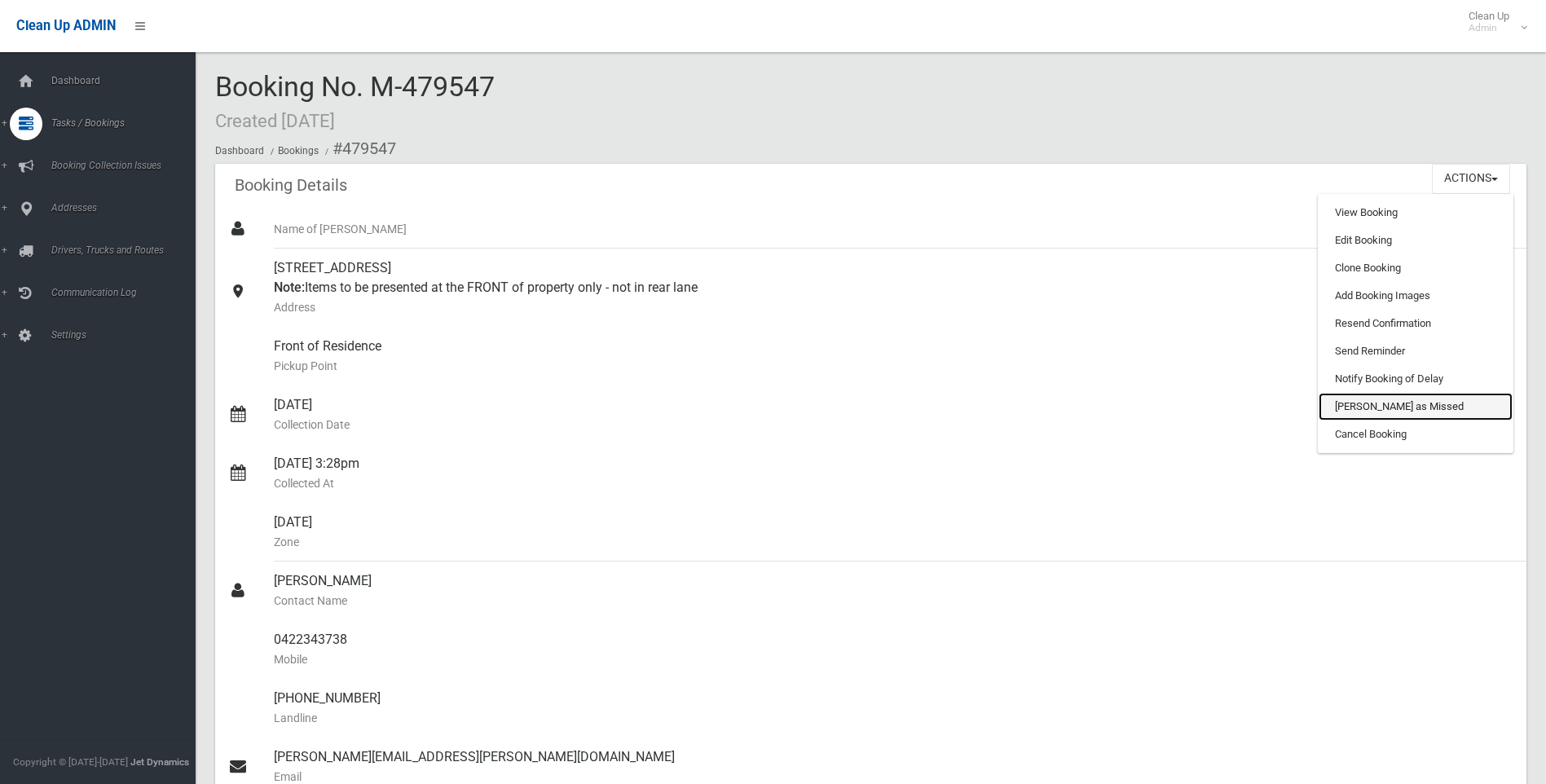
click at [1450, 412] on link "[PERSON_NAME] as Missed" at bounding box center [1416, 406] width 194 height 28
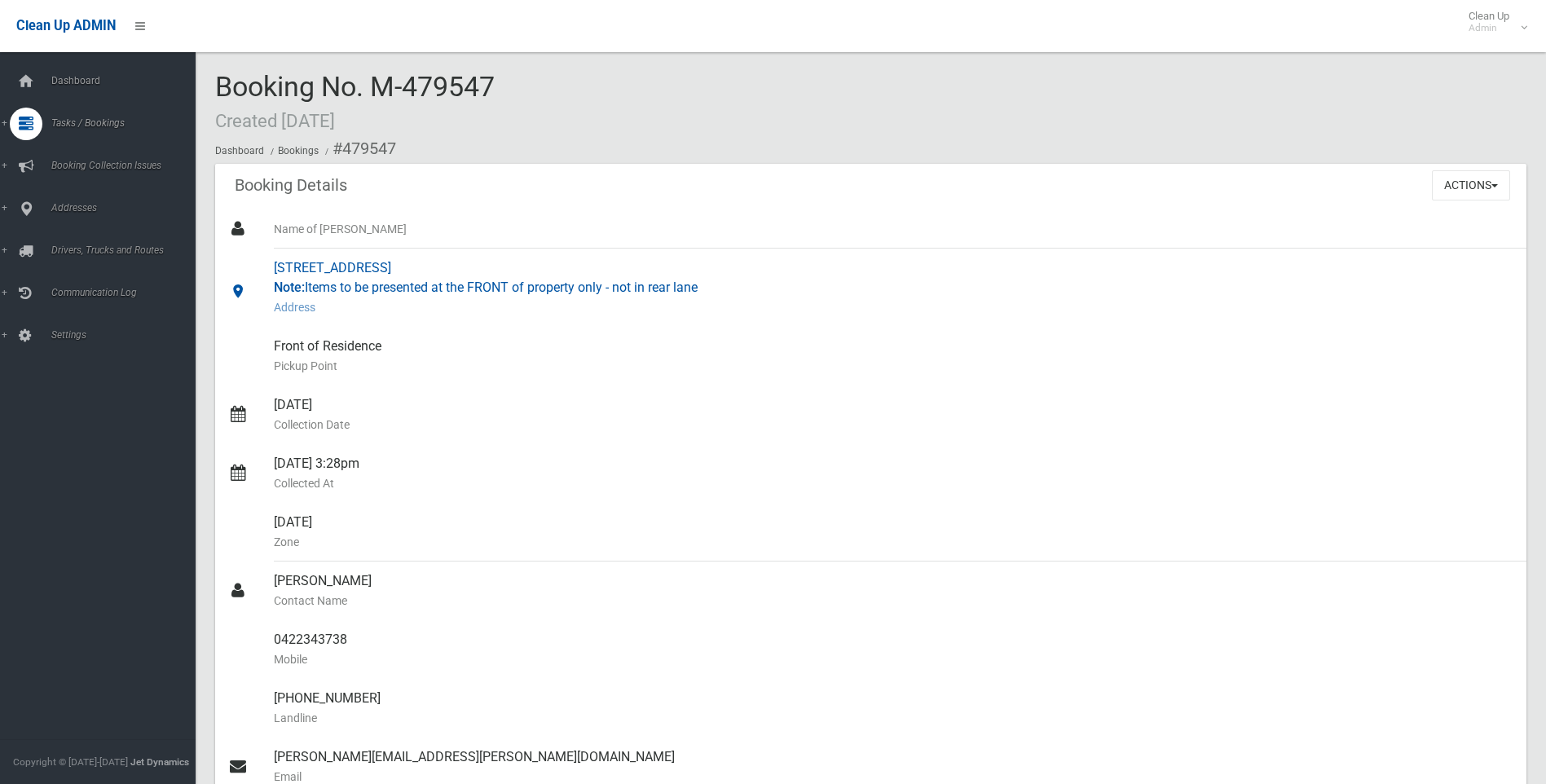
drag, startPoint x: 711, startPoint y: 291, endPoint x: 349, endPoint y: 266, distance: 362.9
click at [349, 266] on div "115 Arab Road, PADSTOW NSW 2211 Note: Items to be presented at the FRONT of pro…" at bounding box center [893, 288] width 1240 height 78
click at [424, 211] on div "Name of Booker" at bounding box center [893, 229] width 1240 height 39
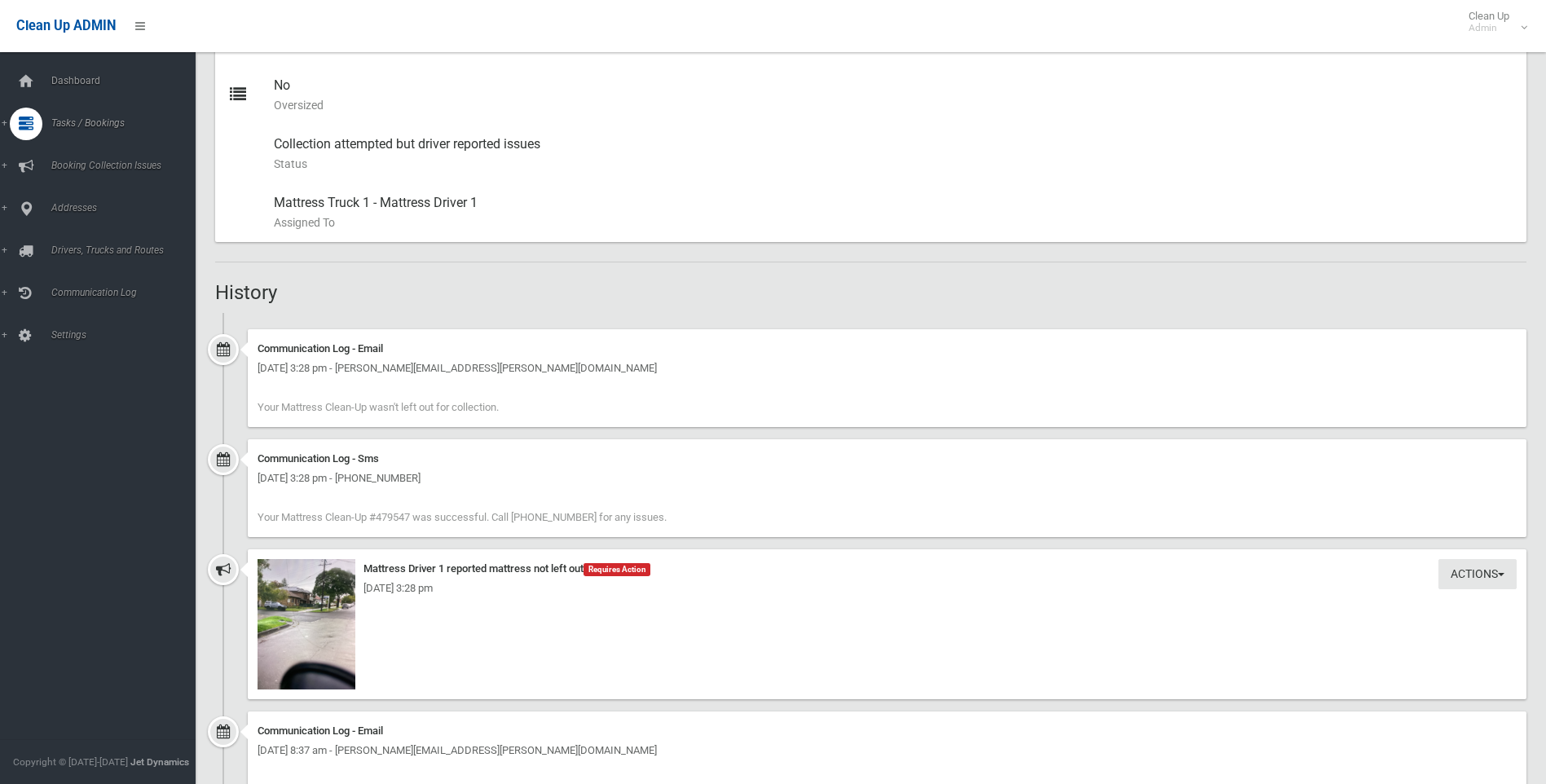
scroll to position [966, 0]
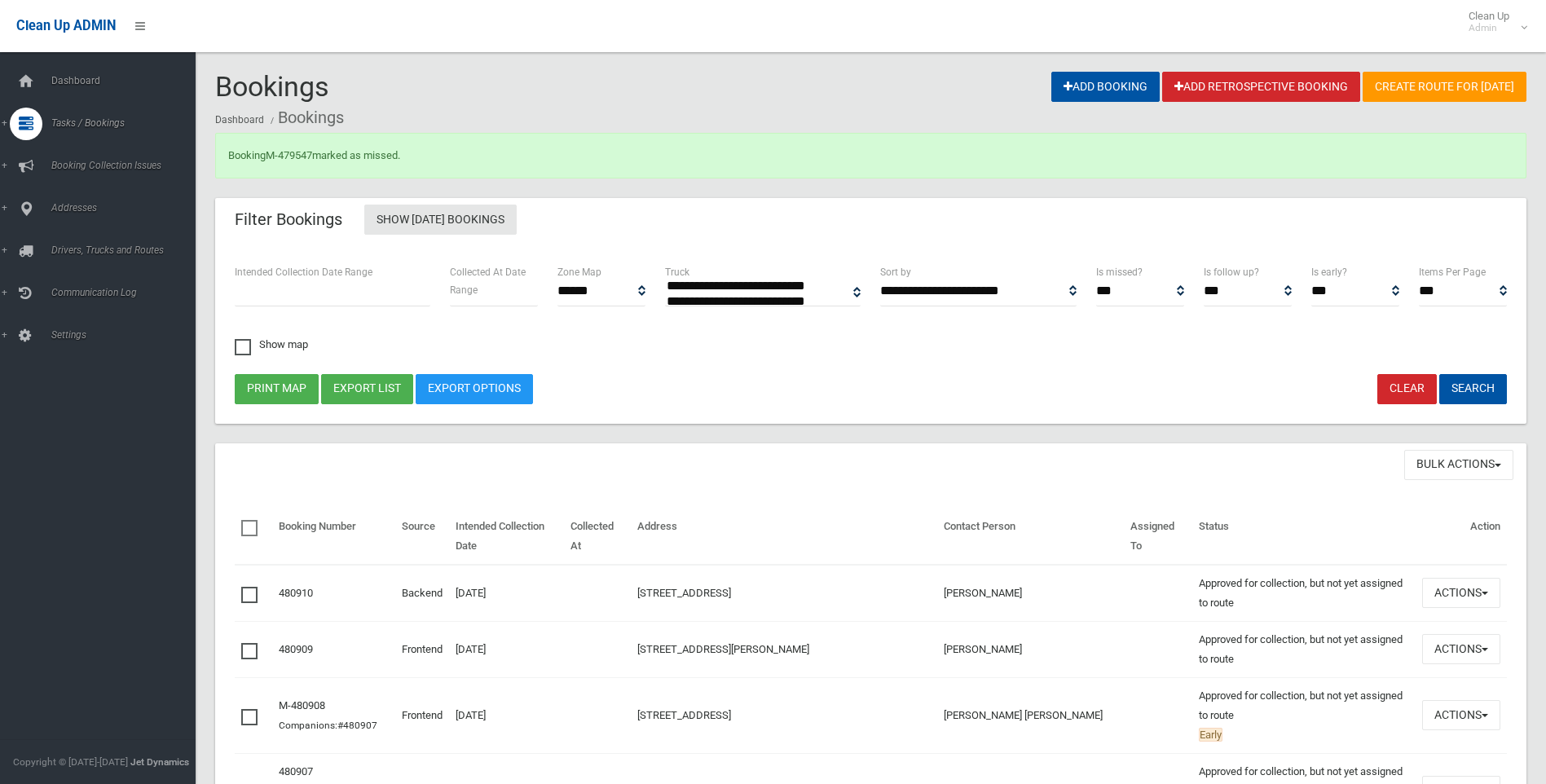
select select
click at [304, 156] on link "M-479547" at bounding box center [289, 155] width 47 height 12
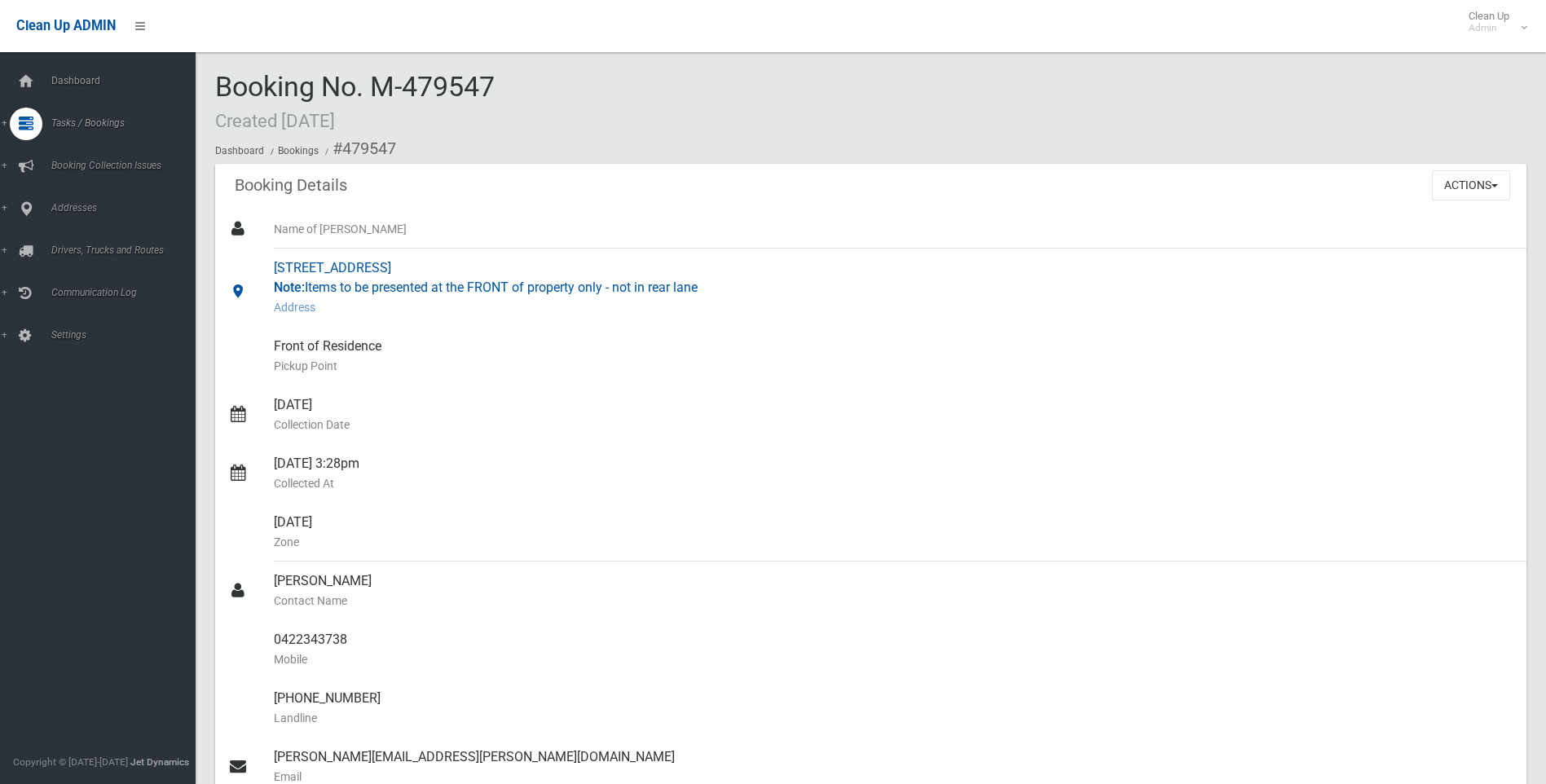
drag, startPoint x: 271, startPoint y: 265, endPoint x: 684, endPoint y: 248, distance: 413.3
click at [677, 252] on link "115 Arab Road, PADSTOW NSW 2211 Note: Items to be presented at the FRONT of pro…" at bounding box center [870, 288] width 1312 height 78
click at [685, 249] on div "115 Arab Road, PADSTOW NSW 2211 Note: Items to be presented at the FRONT of pro…" at bounding box center [893, 288] width 1240 height 78
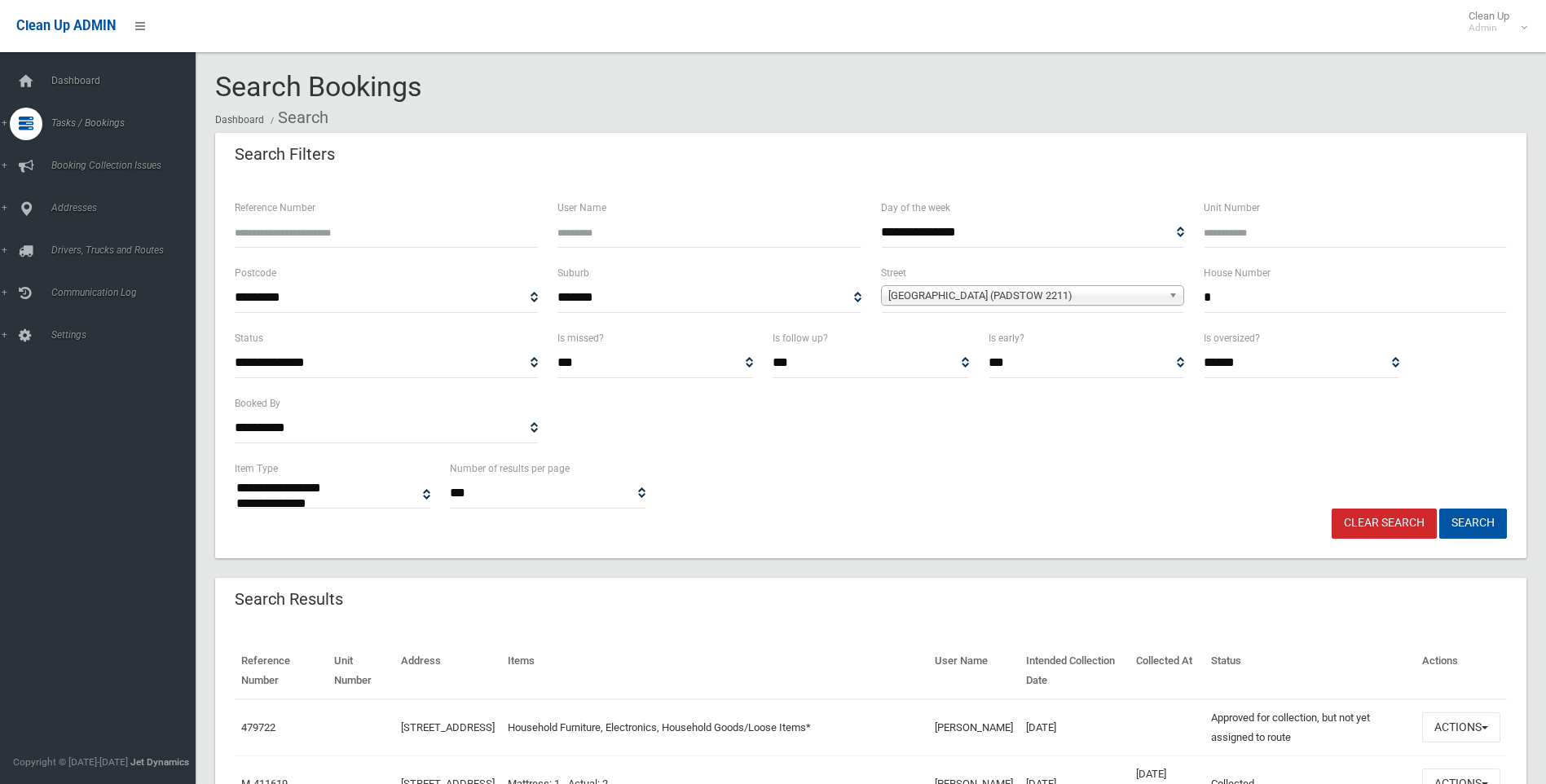
select select
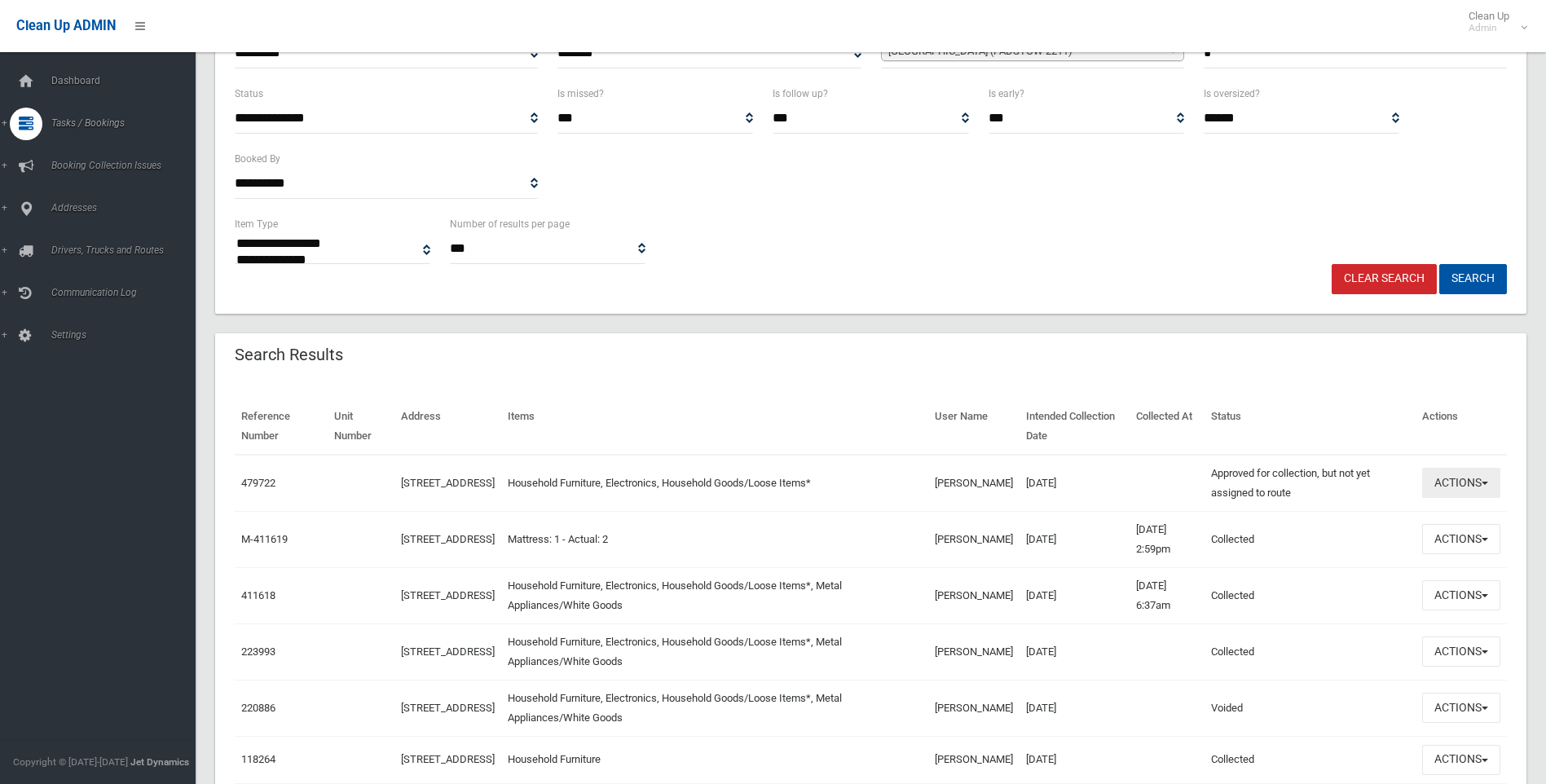
click at [1476, 486] on button "Actions" at bounding box center [1462, 482] width 78 height 30
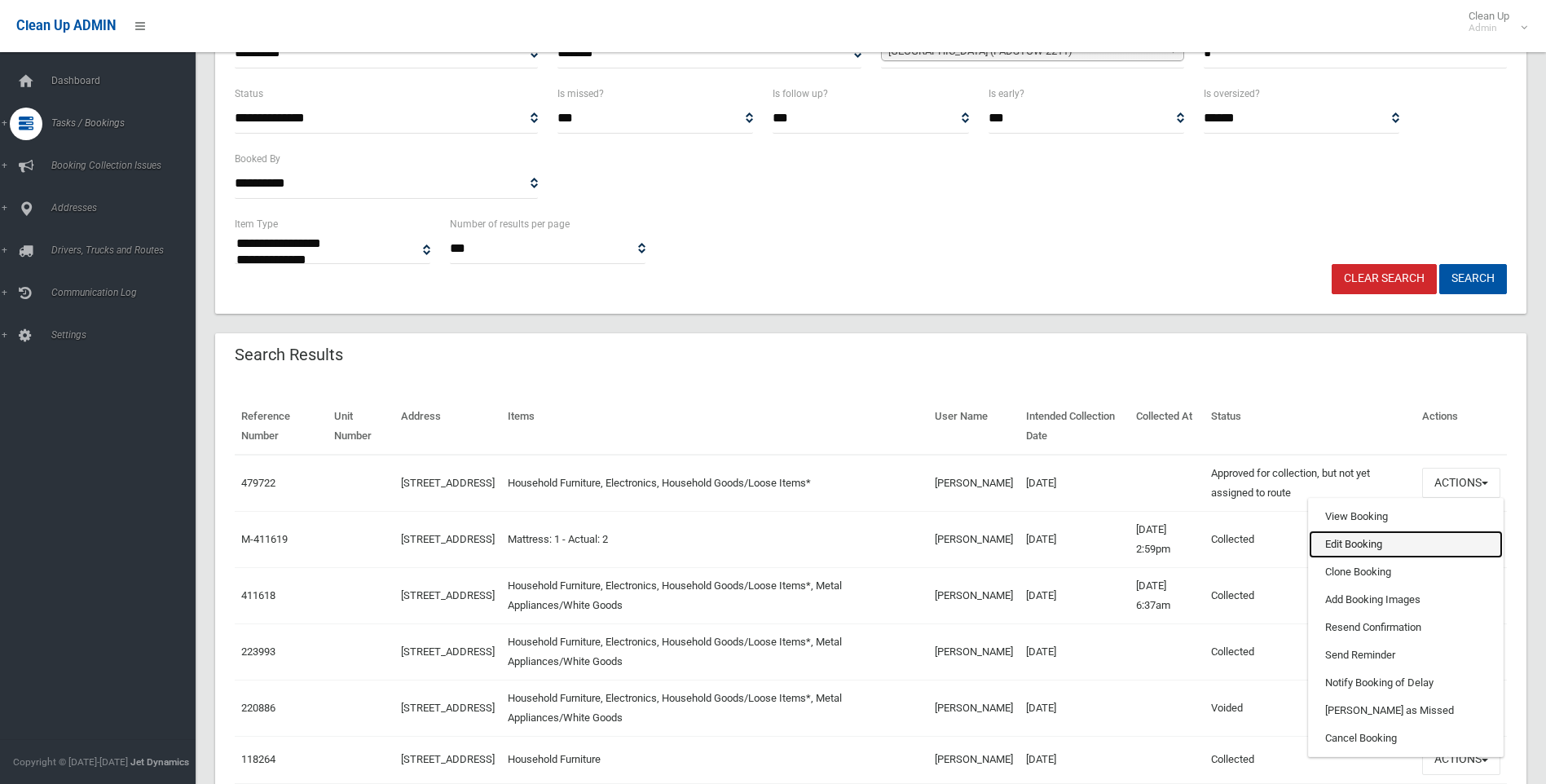
click at [1453, 542] on link "Edit Booking" at bounding box center [1406, 545] width 194 height 28
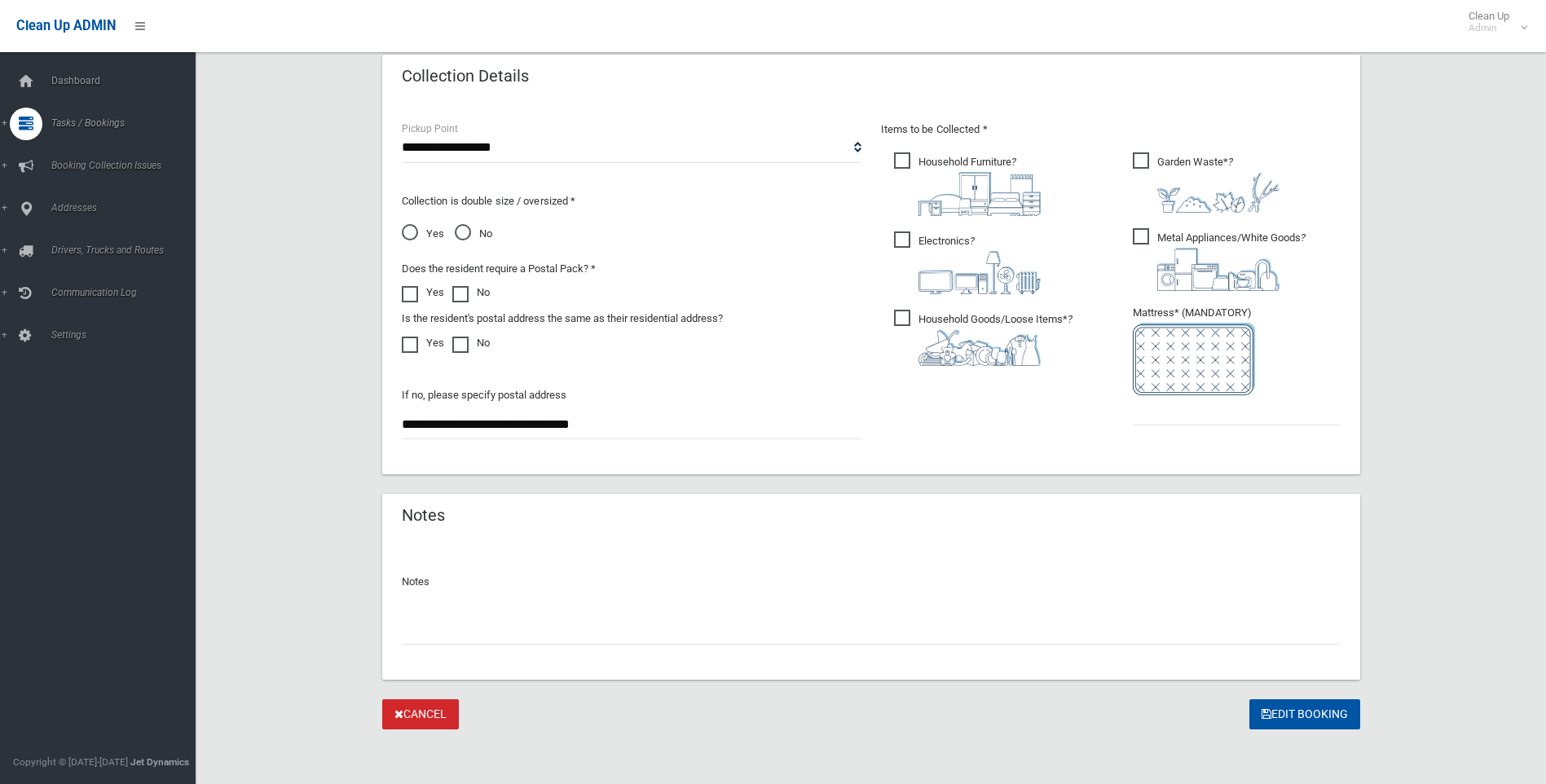
scroll to position [829, 0]
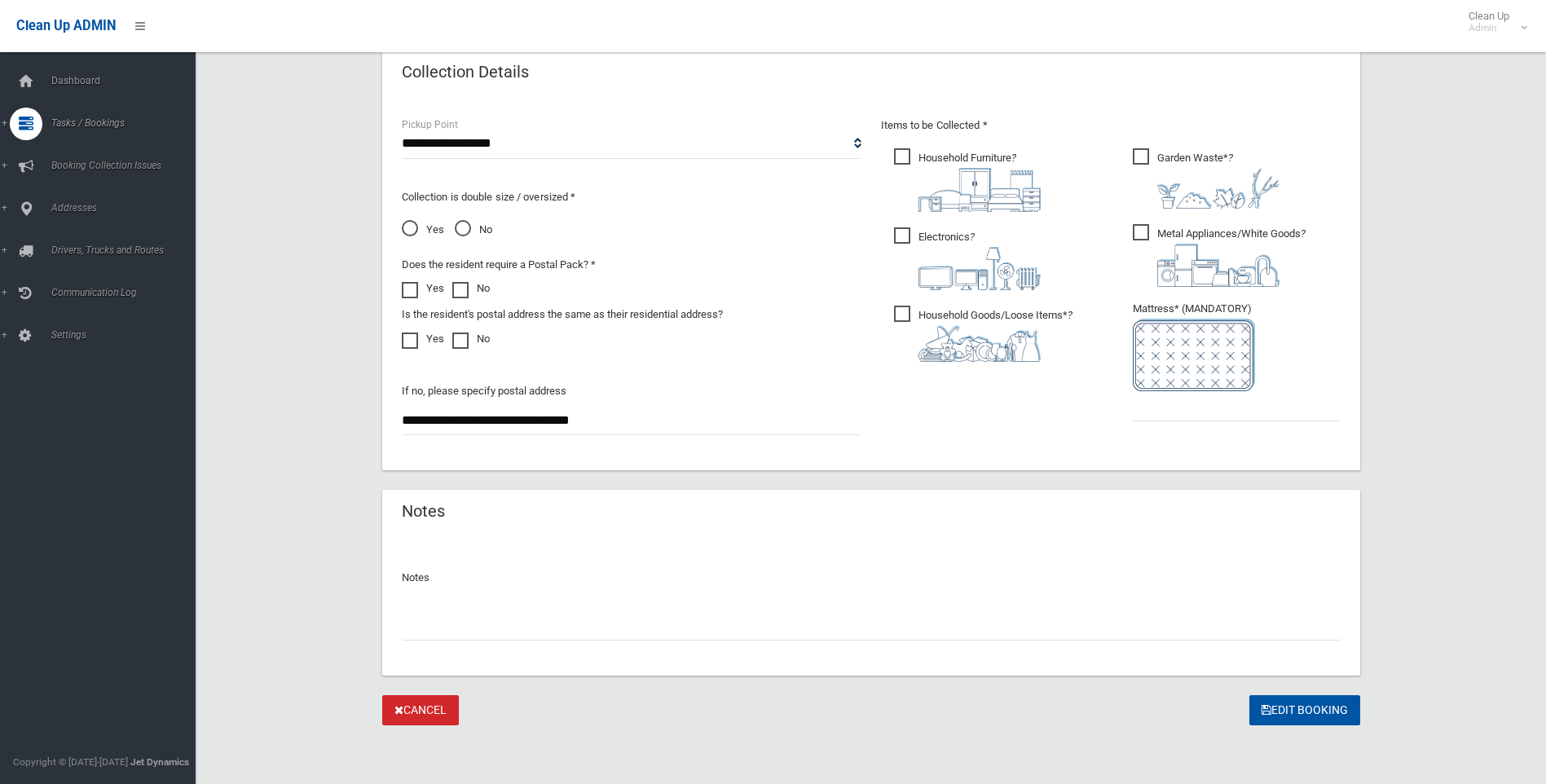
click at [609, 641] on input "text" at bounding box center [872, 625] width 939 height 30
type input "**********"
click at [1232, 401] on input "text" at bounding box center [1237, 406] width 208 height 30
type input "*"
click at [1301, 718] on button "Edit Booking" at bounding box center [1305, 710] width 111 height 30
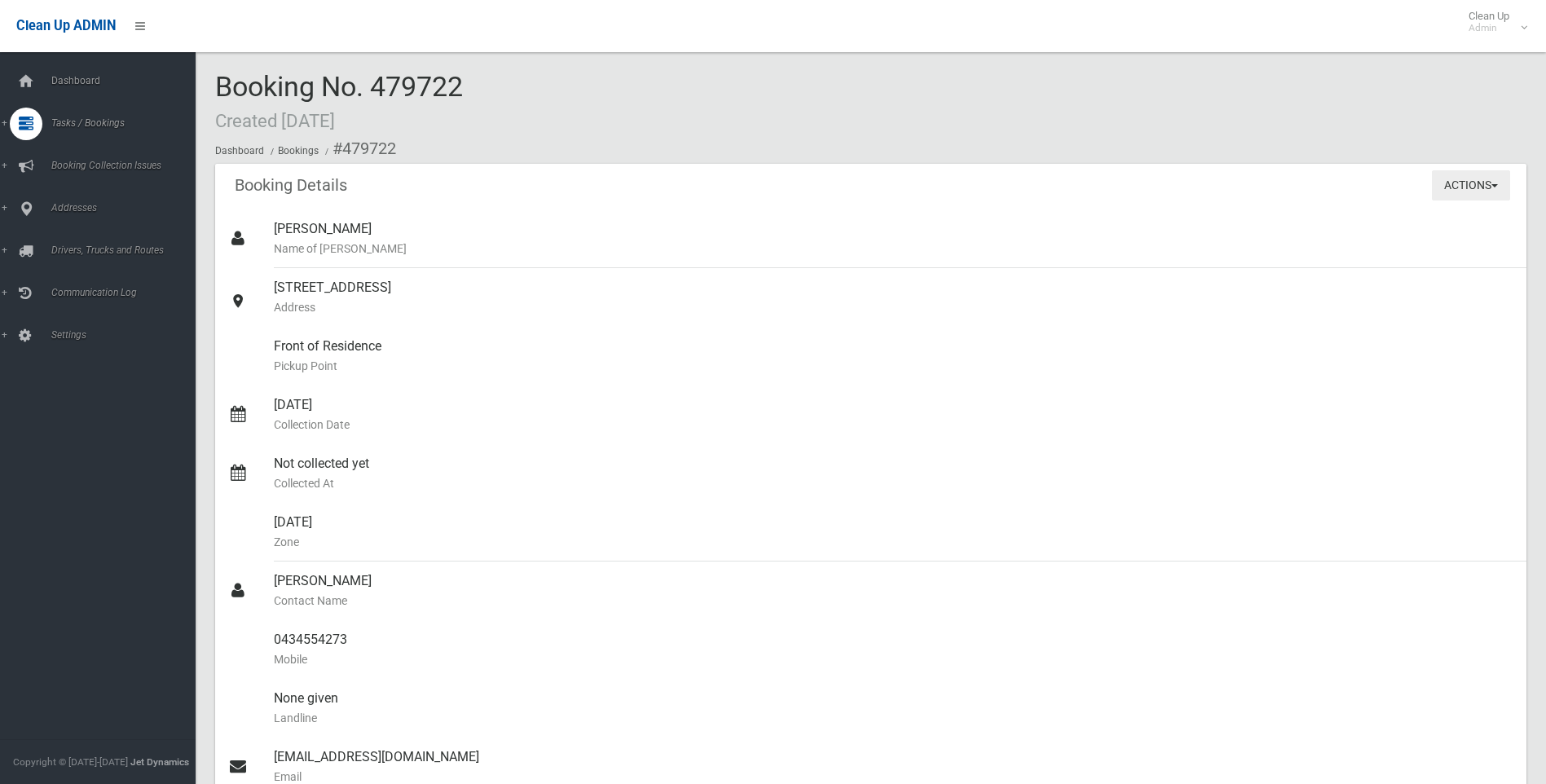
click at [1470, 192] on button "Actions" at bounding box center [1471, 185] width 78 height 30
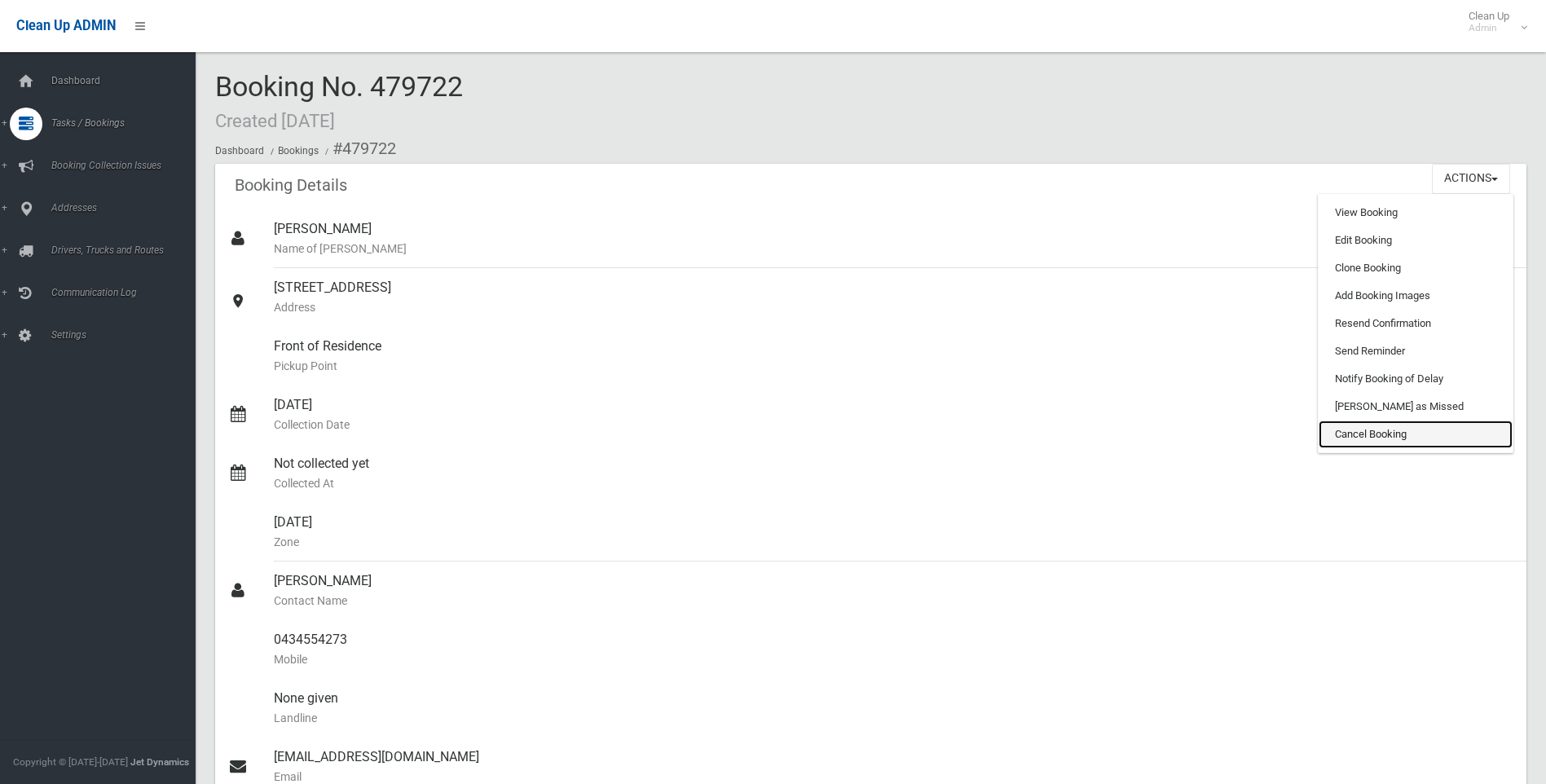
click at [1405, 428] on link "Cancel Booking" at bounding box center [1416, 435] width 194 height 28
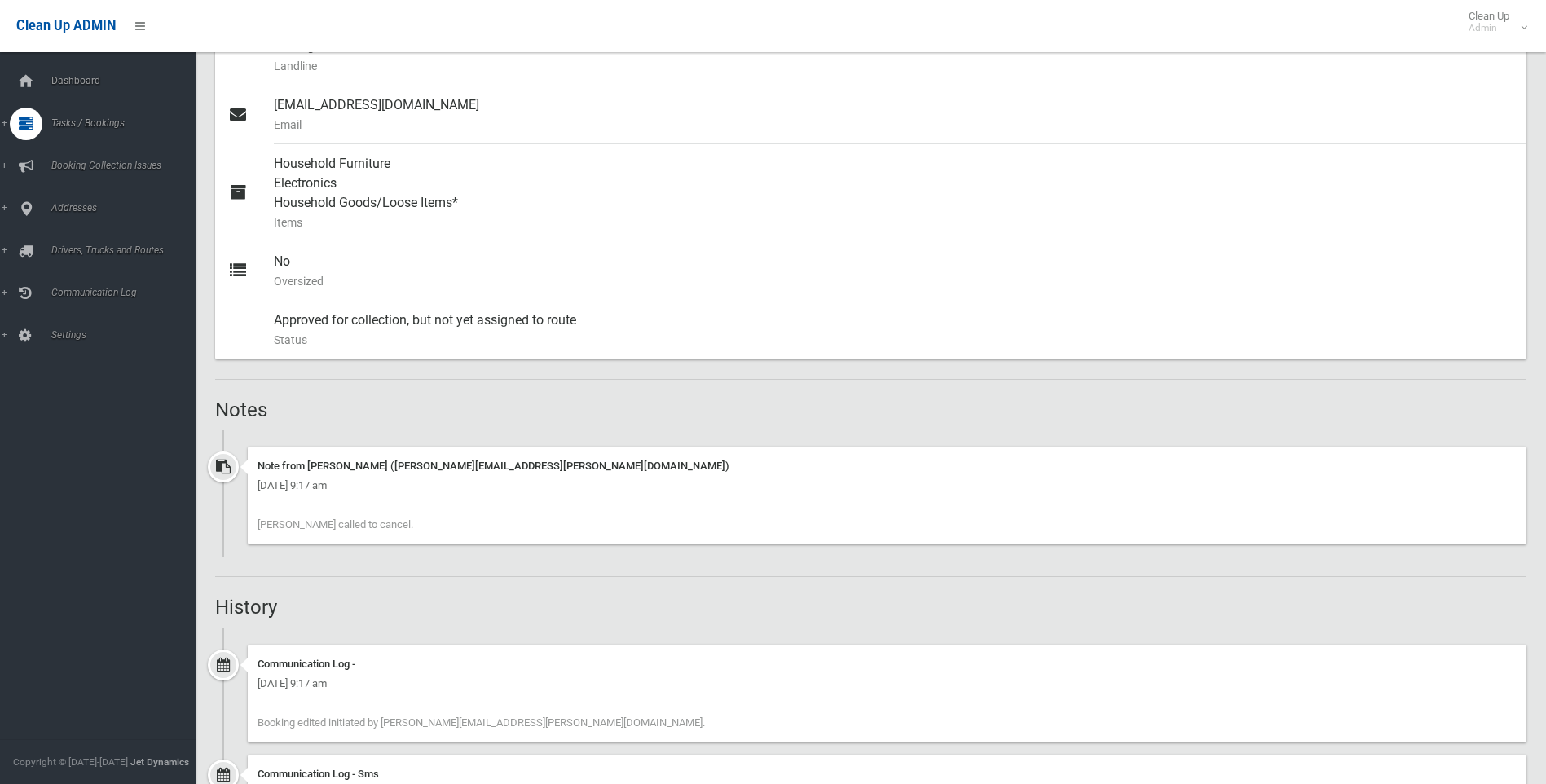
scroll to position [1202, 0]
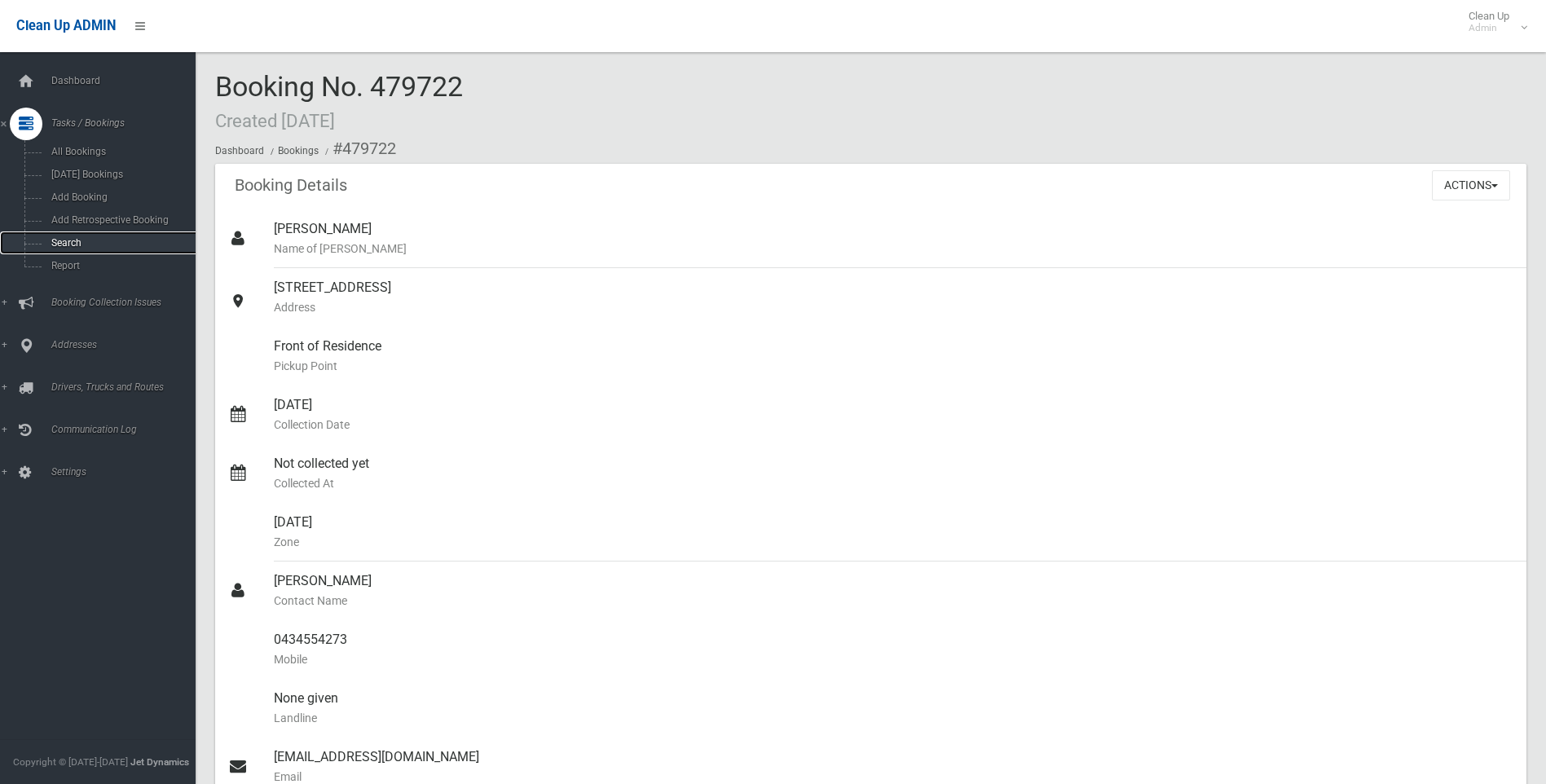
click at [72, 245] on span "Search" at bounding box center [120, 242] width 147 height 11
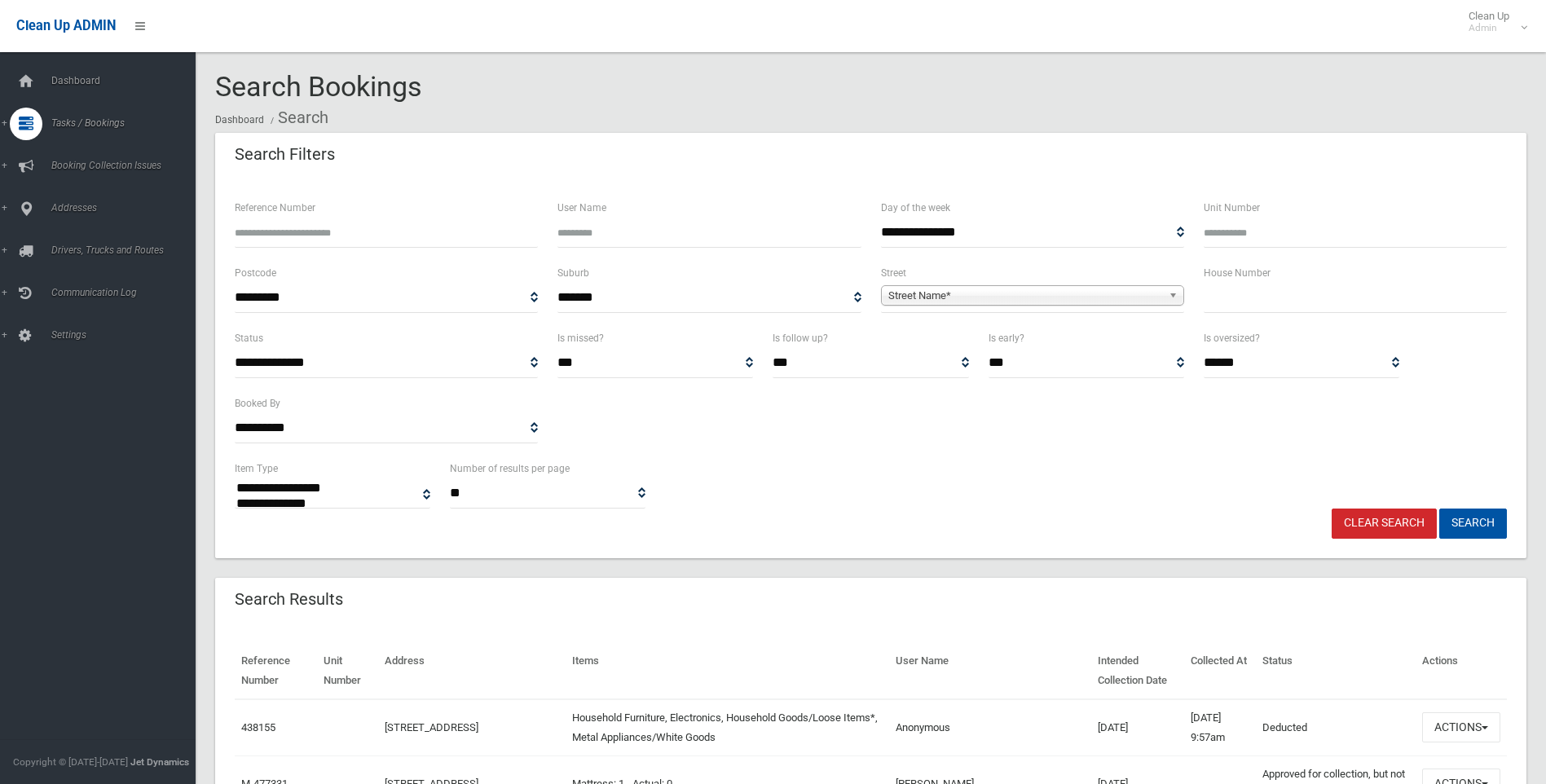
select select
click at [1322, 310] on input "text" at bounding box center [1356, 297] width 303 height 30
type input "**"
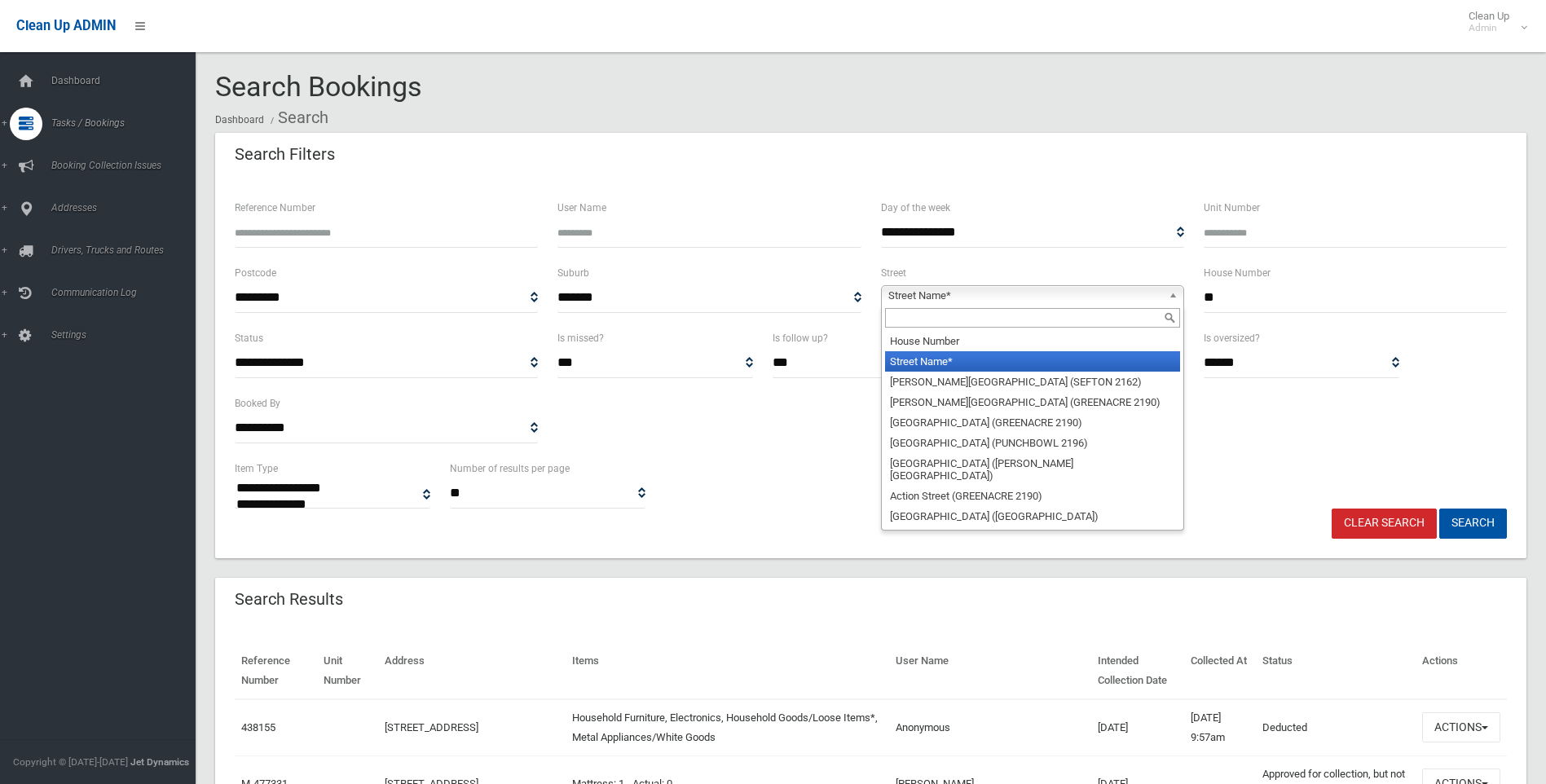
click at [1085, 295] on span "Street Name*" at bounding box center [1024, 296] width 274 height 20
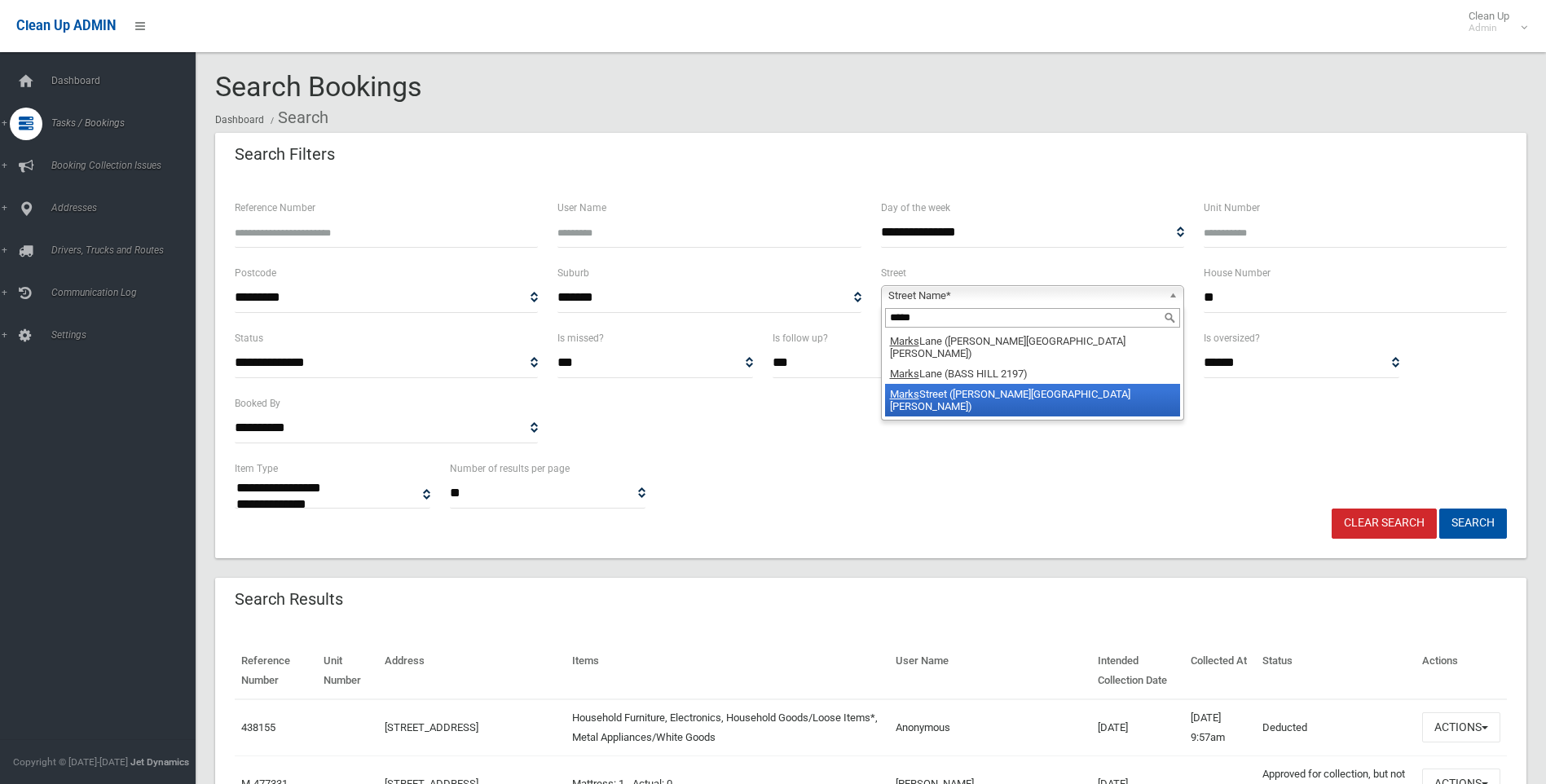
type input "*****"
click at [1047, 390] on li "Marks Street (CHESTER HILL 2162)" at bounding box center [1033, 400] width 295 height 32
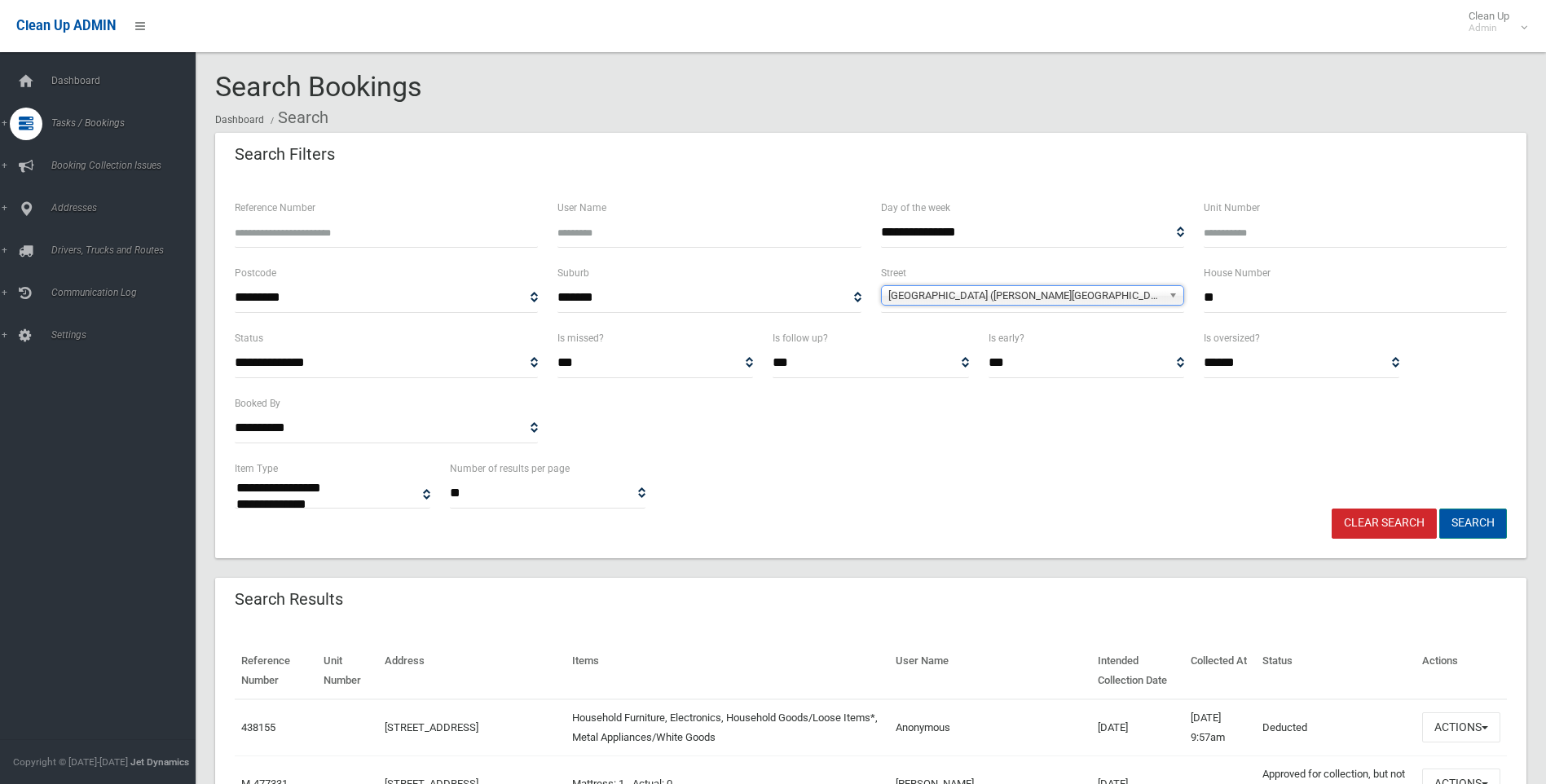
click at [1485, 527] on button "Search" at bounding box center [1473, 523] width 67 height 30
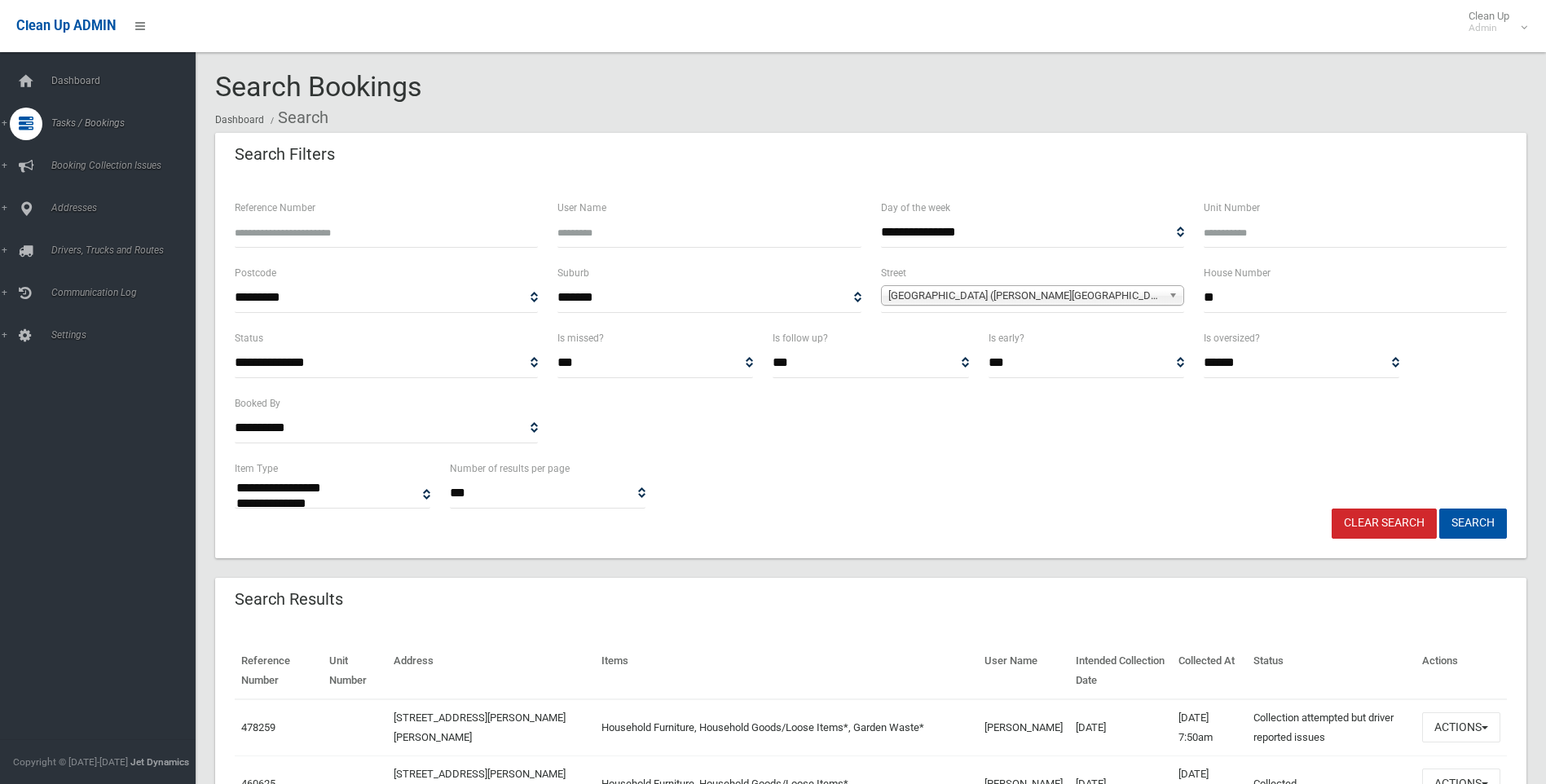
select select
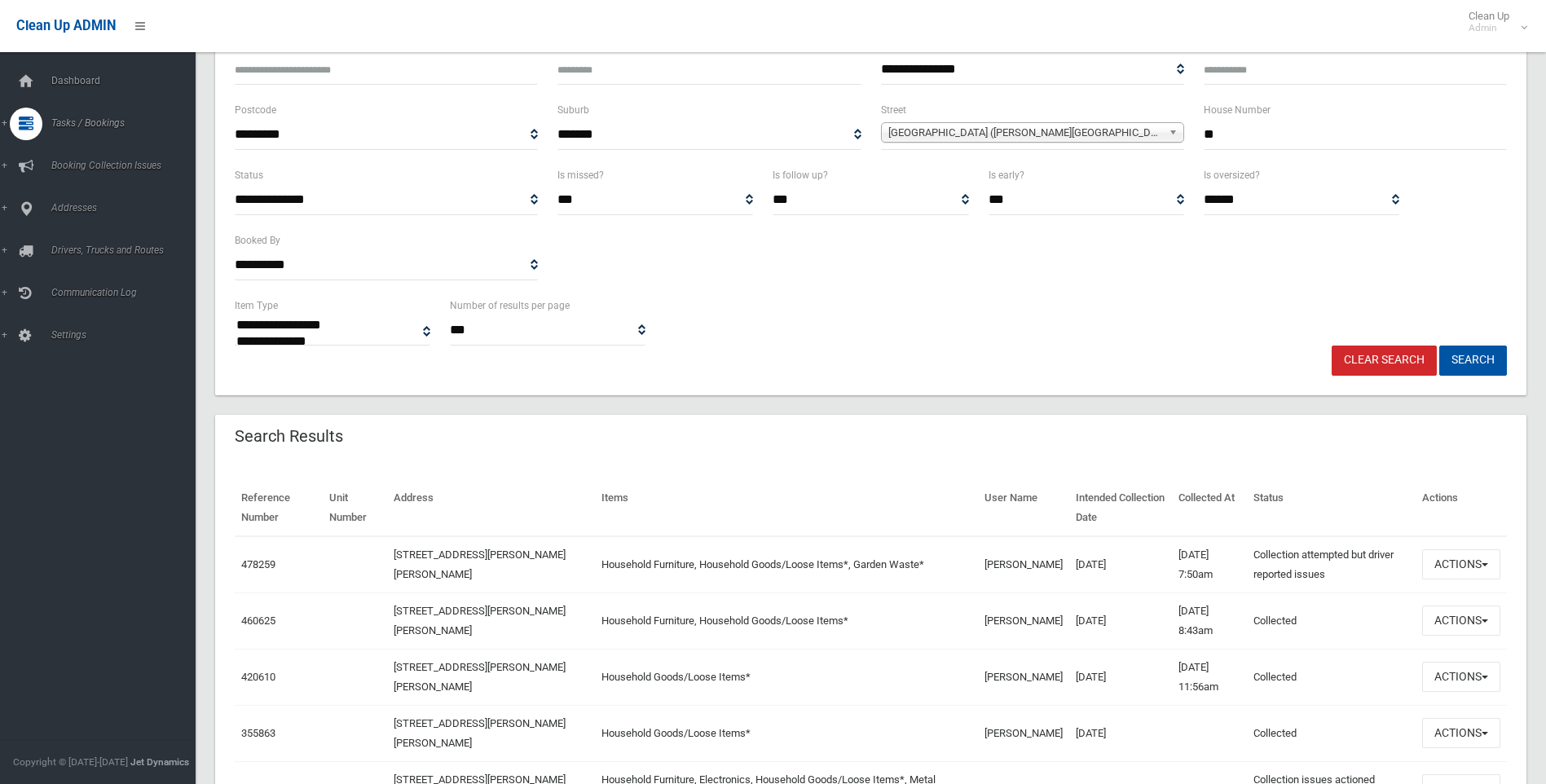
scroll to position [245, 0]
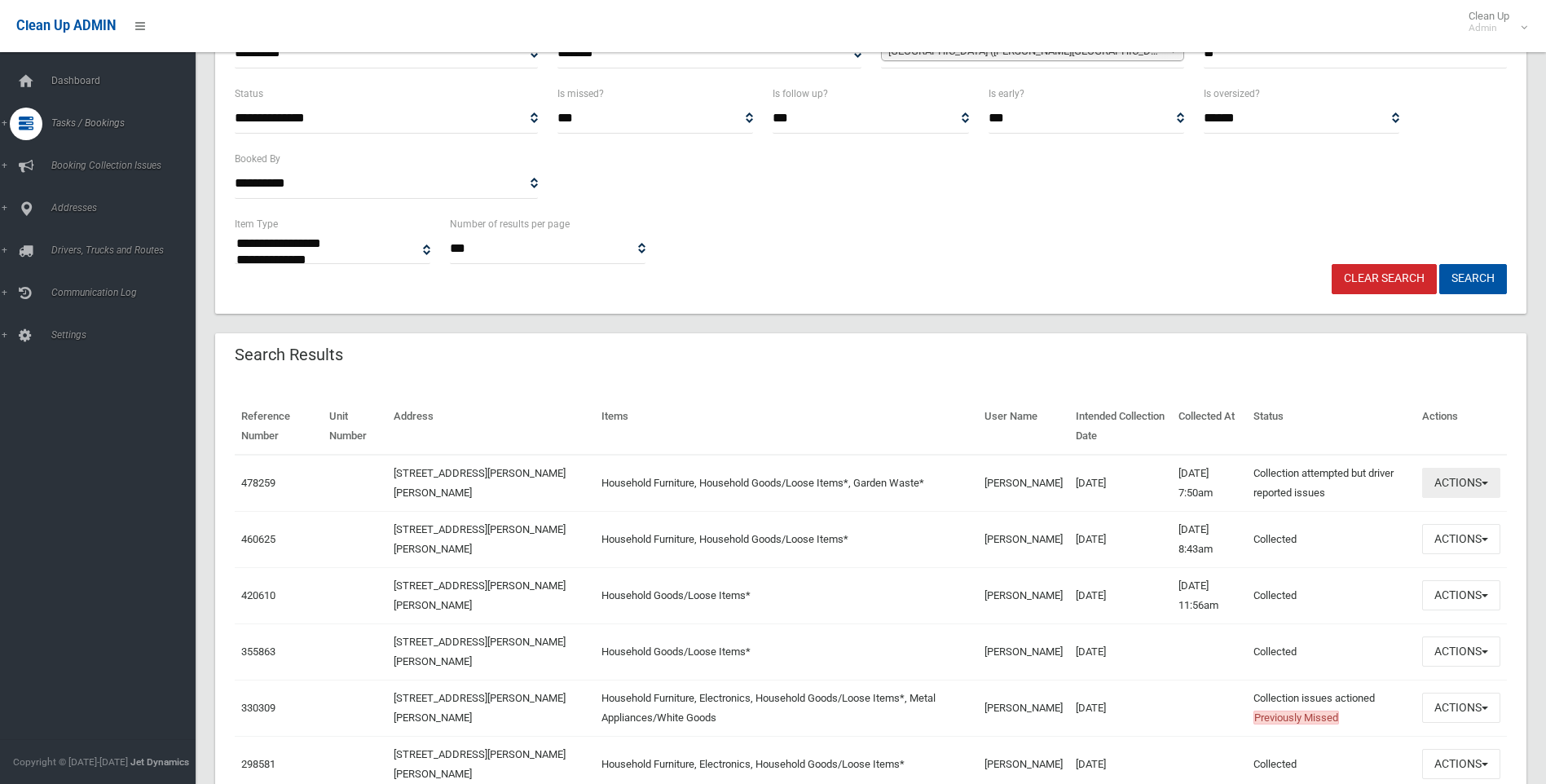
click at [1472, 477] on button "Actions" at bounding box center [1462, 482] width 78 height 30
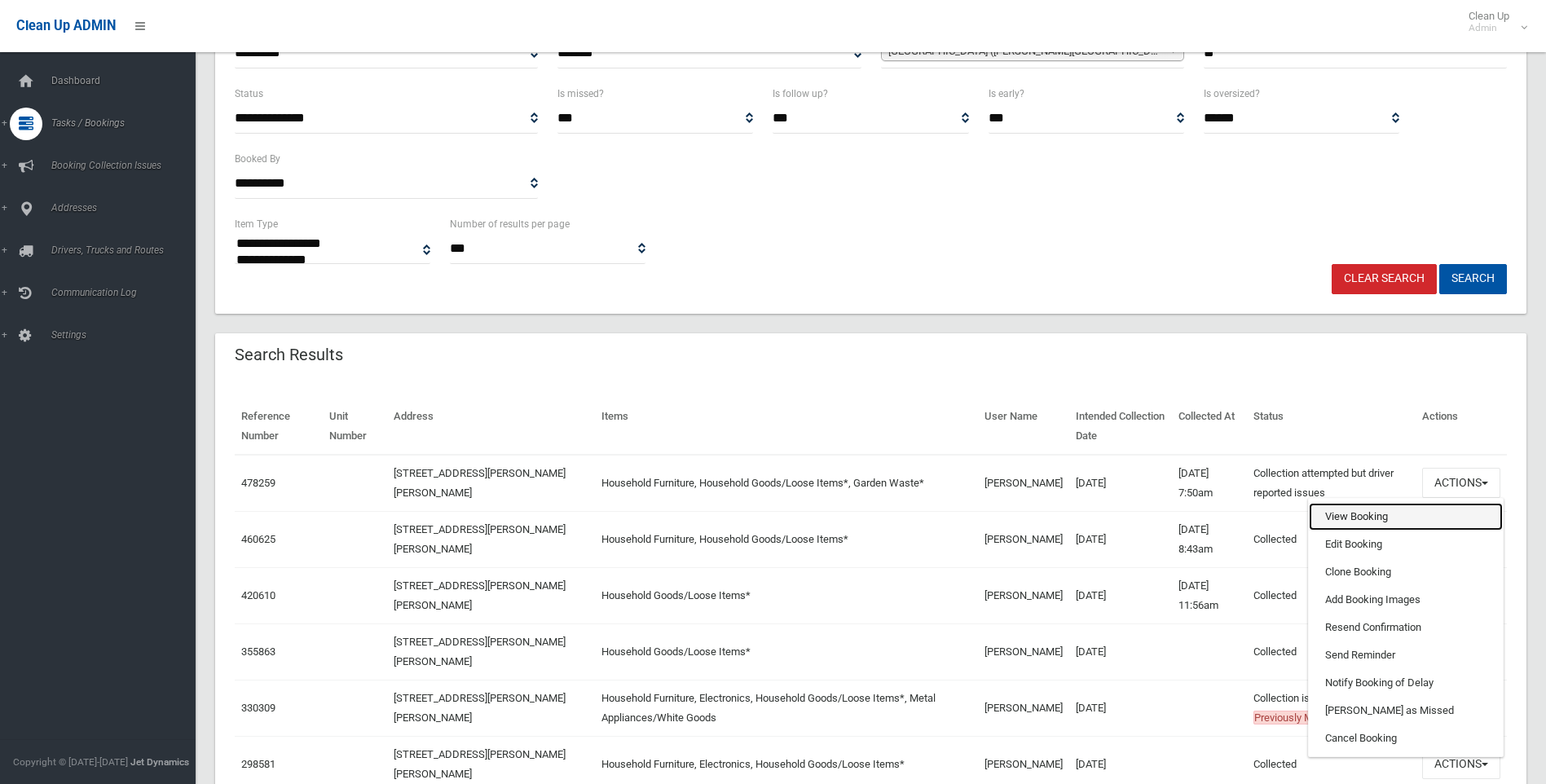
click at [1379, 518] on link "View Booking" at bounding box center [1406, 516] width 194 height 28
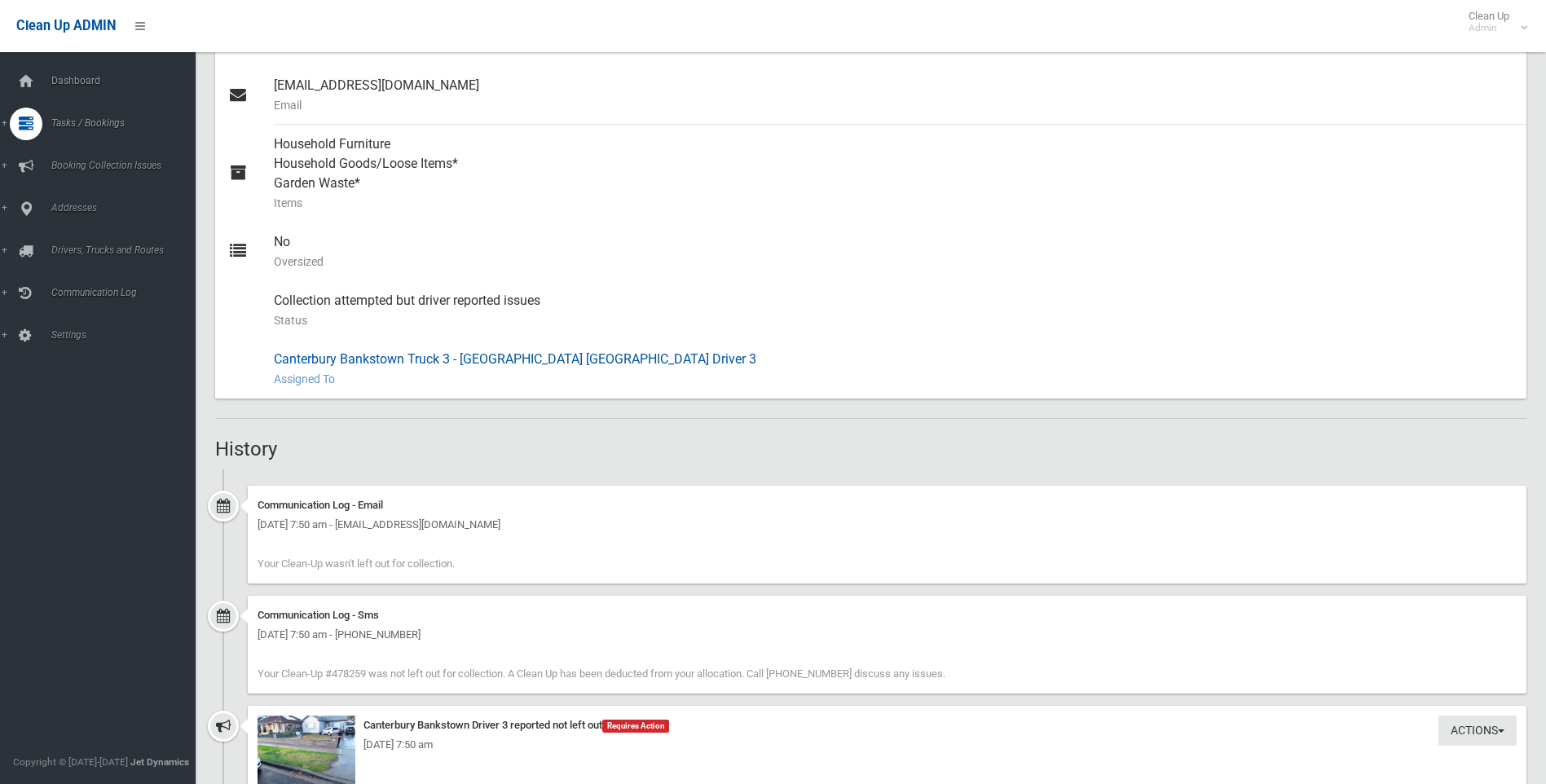
scroll to position [1141, 0]
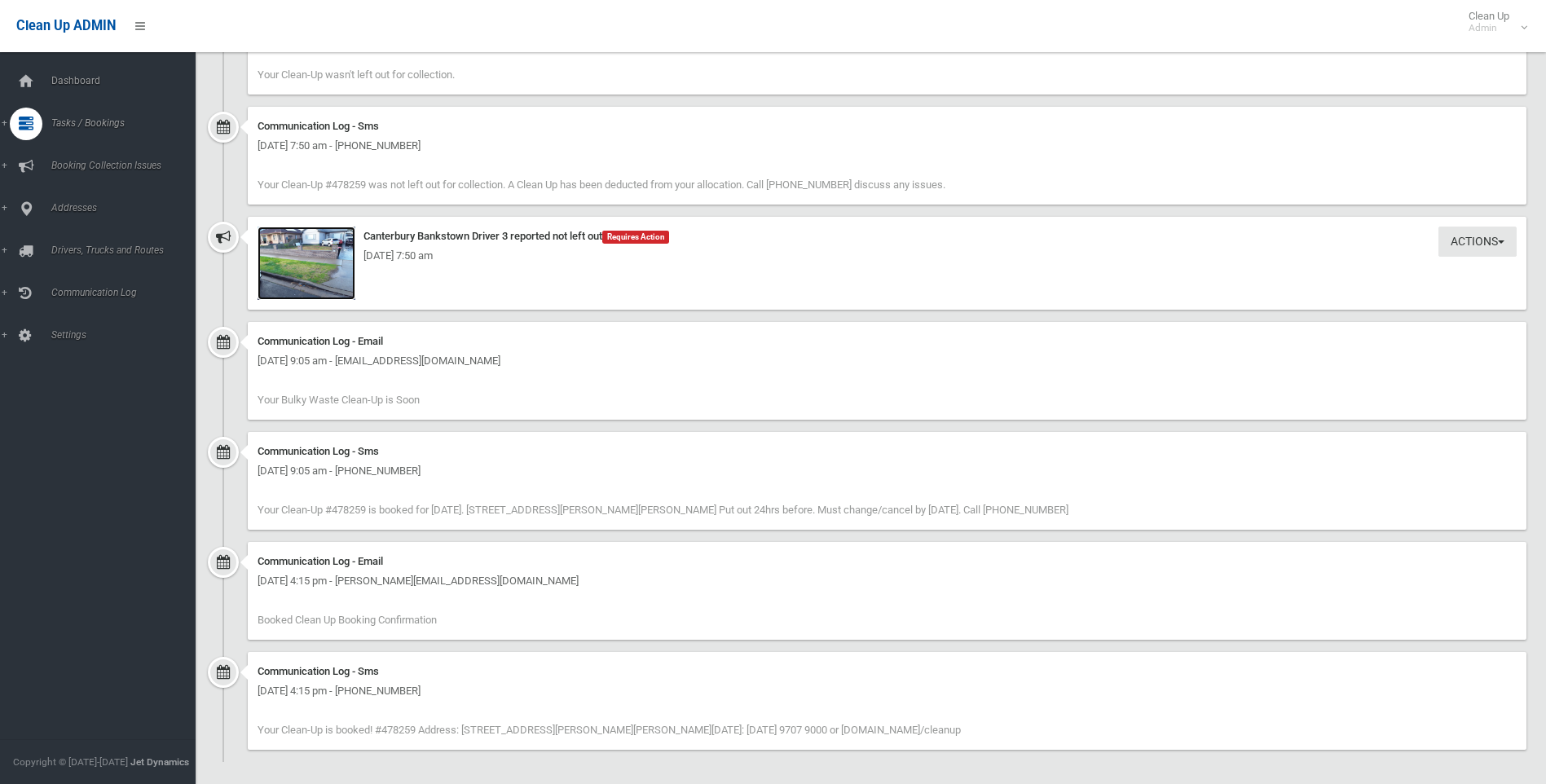
click at [307, 270] on img at bounding box center [306, 263] width 98 height 73
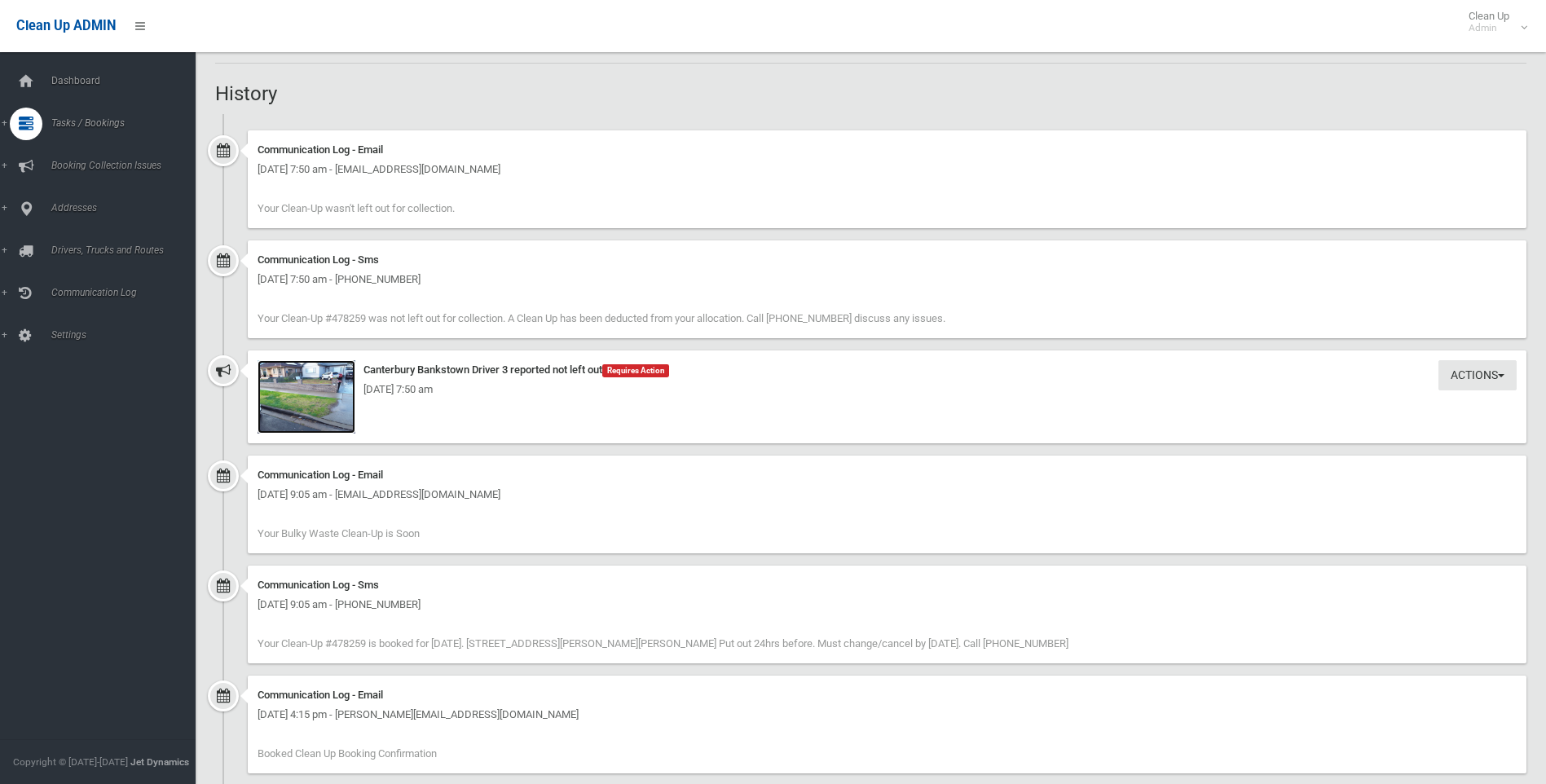
scroll to position [978, 0]
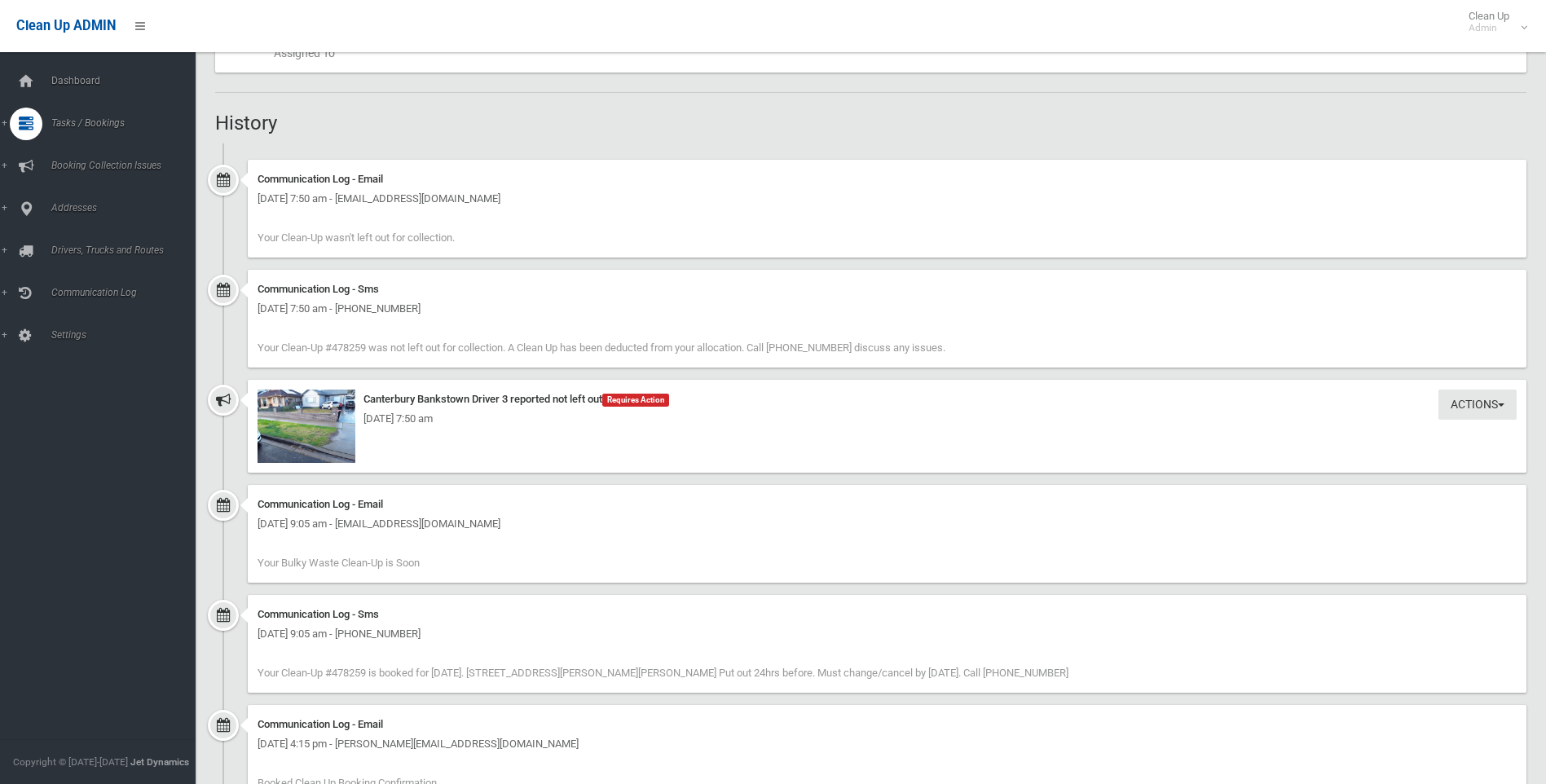
click at [349, 412] on div "[DATE] 7:50 am" at bounding box center [887, 418] width 1260 height 20
click at [317, 425] on div "Tuesday 19th August 2025 - 7:50 am" at bounding box center [887, 418] width 1260 height 20
click at [297, 437] on img at bounding box center [306, 426] width 98 height 73
drag, startPoint x: 551, startPoint y: 581, endPoint x: 249, endPoint y: 176, distance: 505.2
click at [249, 176] on ul "Communication Log - Email Tuesday 19th August 2025 - 7:50 am - mounifa.sayed@gm…" at bounding box center [870, 533] width 1312 height 781
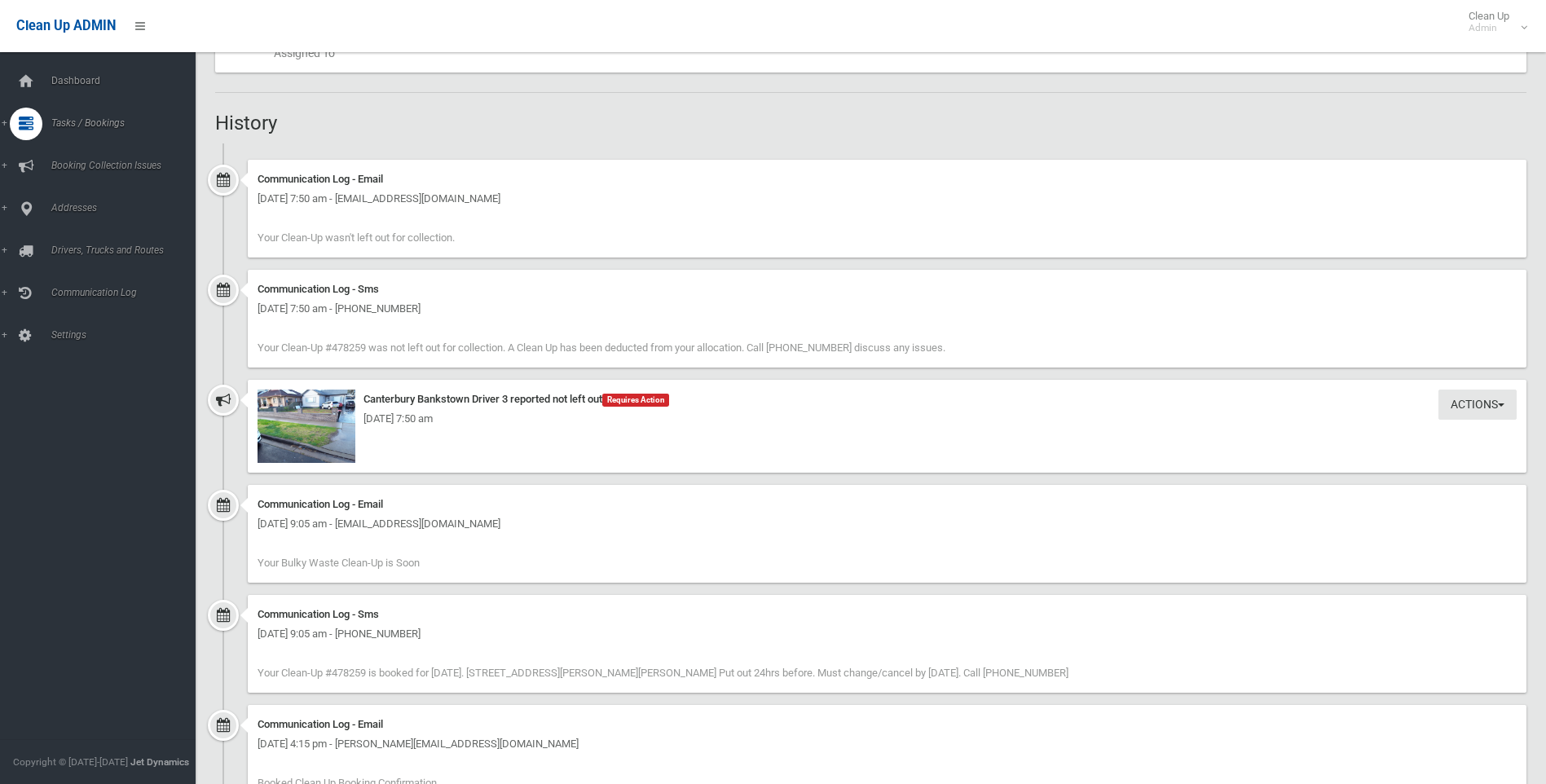
click at [249, 176] on div "Communication Log - Email Tuesday 19th August 2025 - 7:50 am - mounifa.sayed@gm…" at bounding box center [887, 208] width 1279 height 98
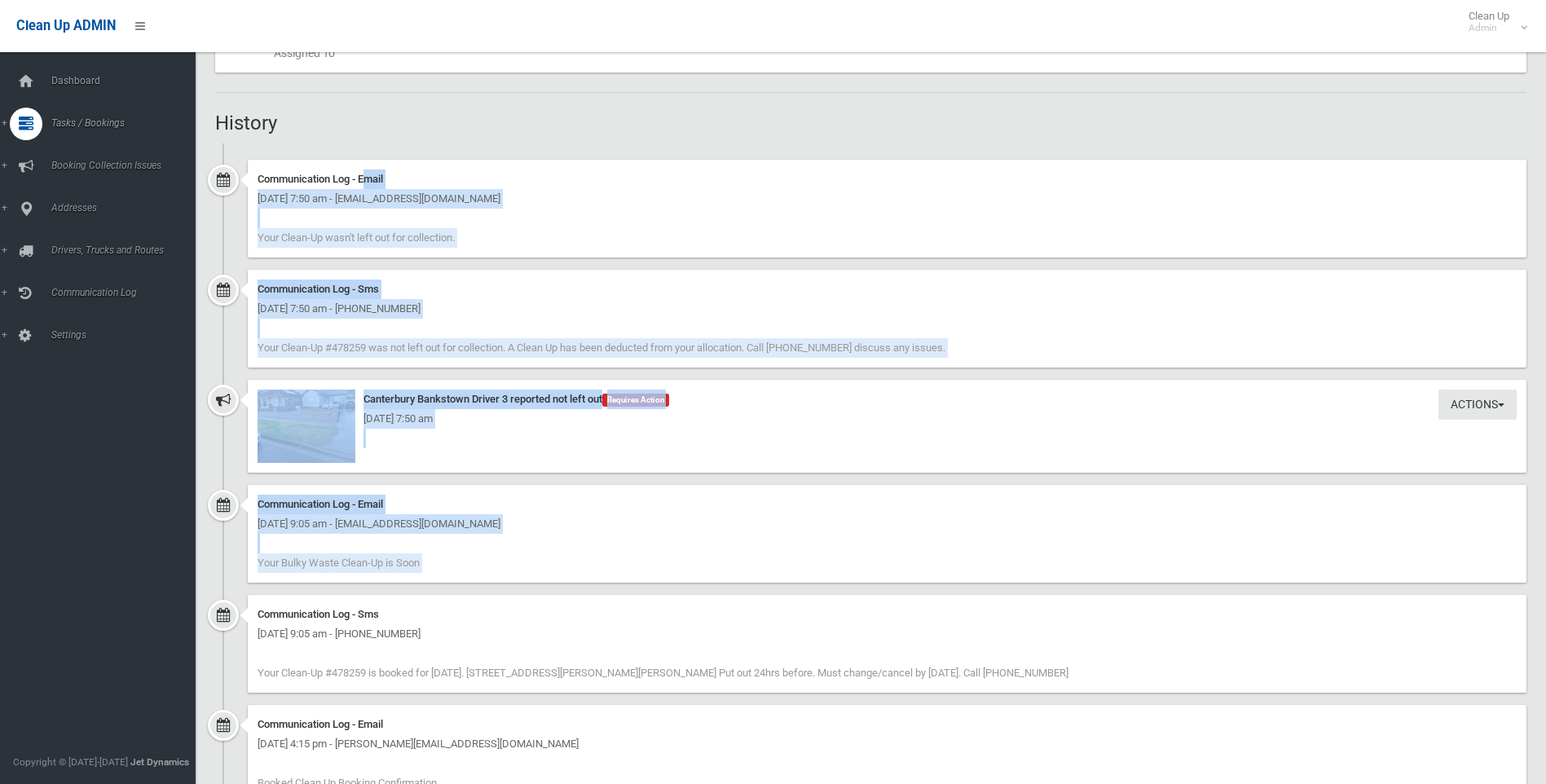
drag, startPoint x: 249, startPoint y: 176, endPoint x: 548, endPoint y: 562, distance: 488.3
click at [542, 562] on ul "Communication Log - Email Tuesday 19th August 2025 - 7:50 am - mounifa.sayed@gm…" at bounding box center [870, 533] width 1312 height 781
click at [548, 562] on div "Communication Log - Email Thursday 14th August 2025 - 9:05 am - mounifa.sayed@g…" at bounding box center [887, 533] width 1279 height 98
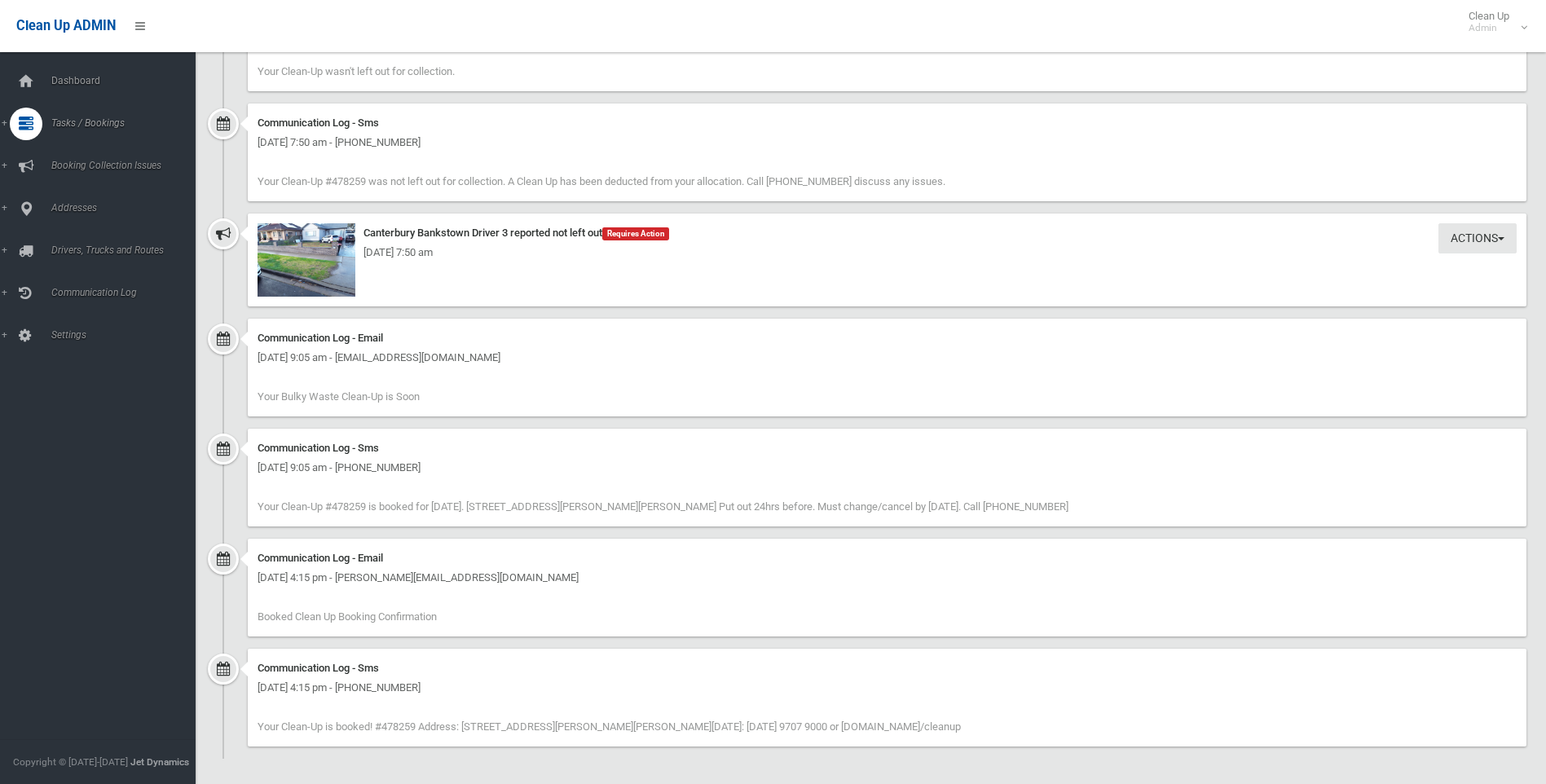
scroll to position [1149, 0]
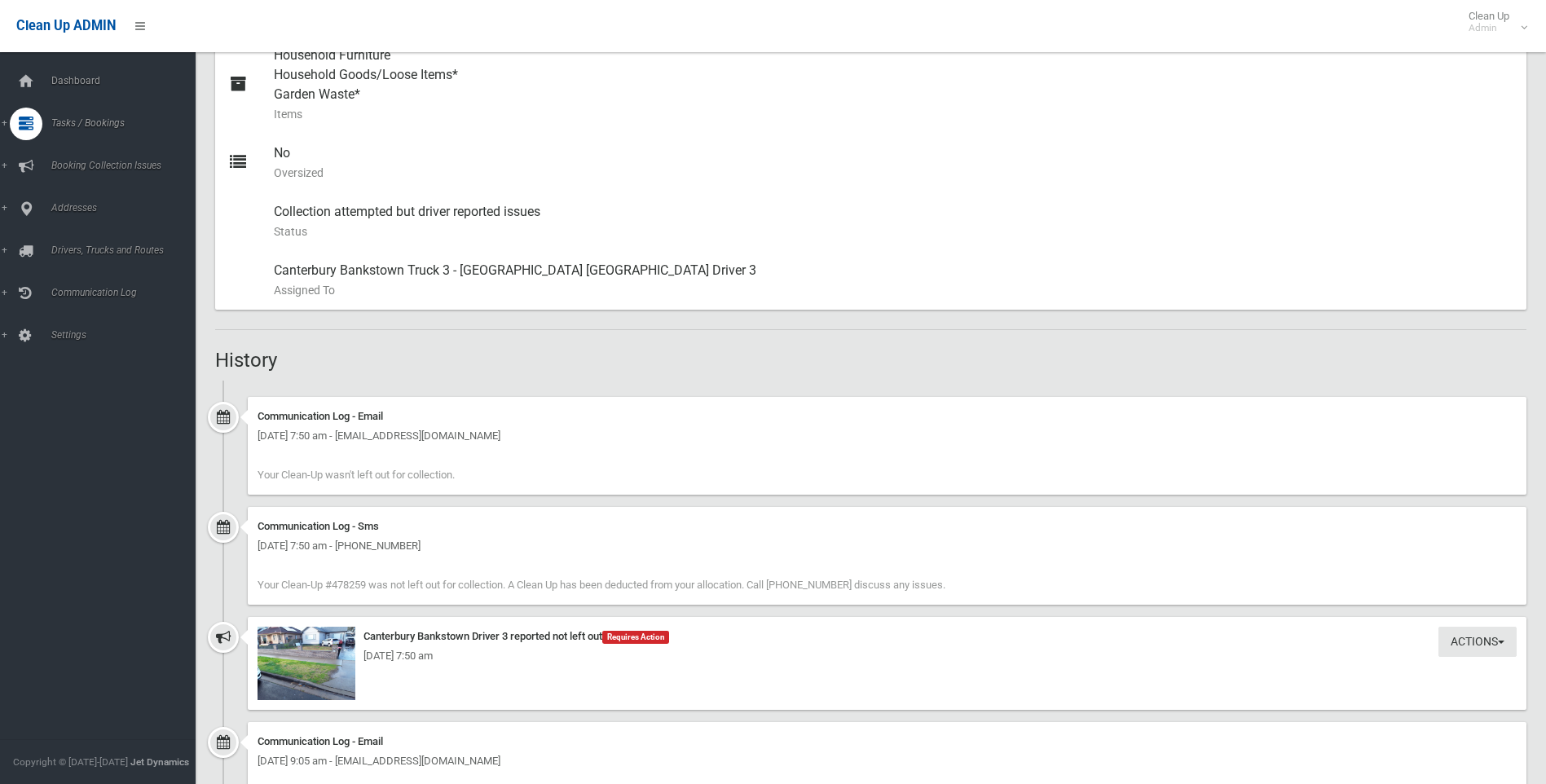
drag, startPoint x: 1055, startPoint y: 728, endPoint x: 320, endPoint y: 326, distance: 837.8
click at [320, 326] on div "Booking Details Actions View Booking Edit Booking Clone Booking Add Booking Ima…" at bounding box center [870, 292] width 1312 height 1739
click at [319, 326] on div "Booking Details Actions View Booking Edit Booking Clone Booking Add Booking Ima…" at bounding box center [870, 292] width 1312 height 1739
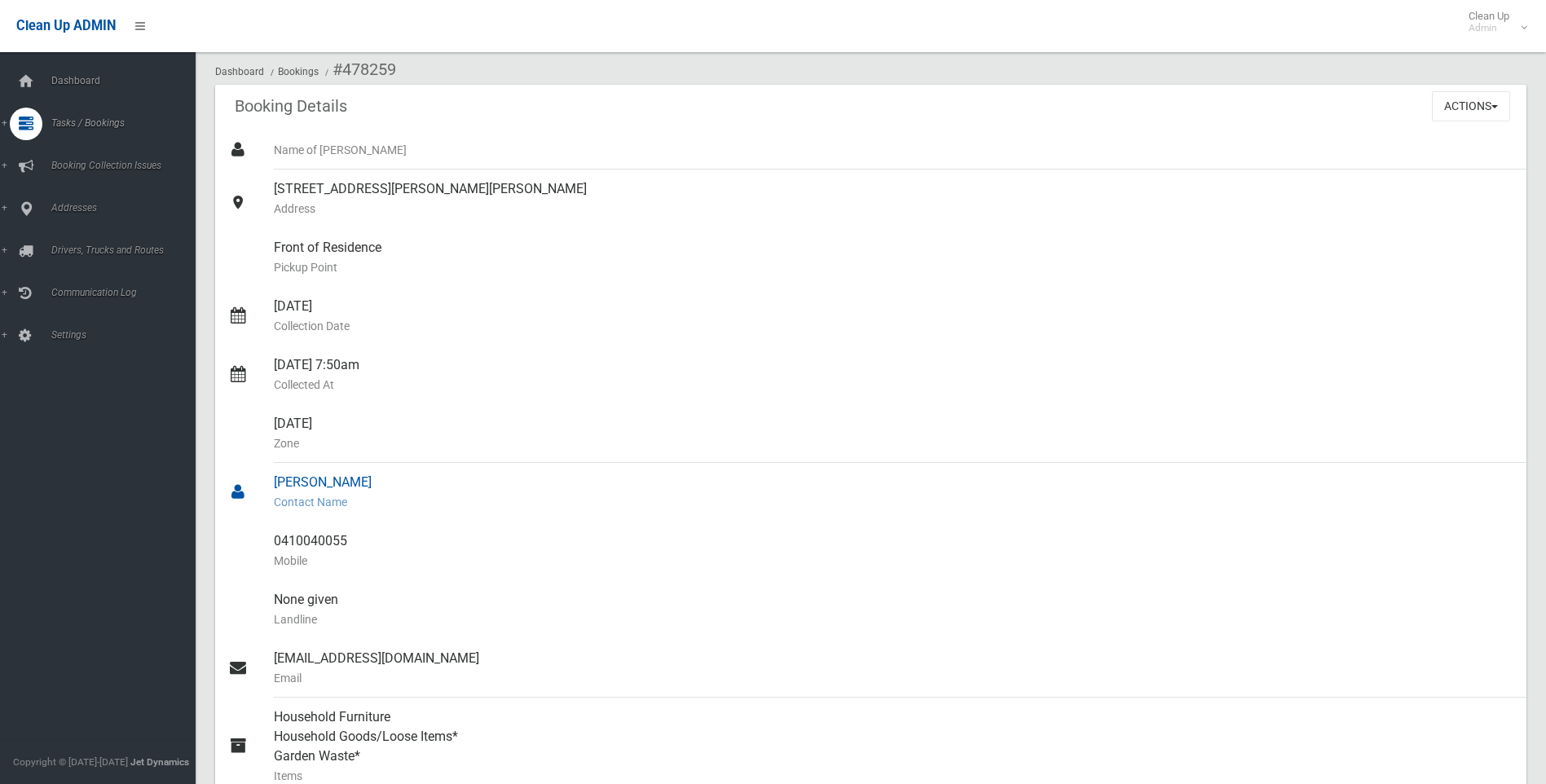
scroll to position [0, 0]
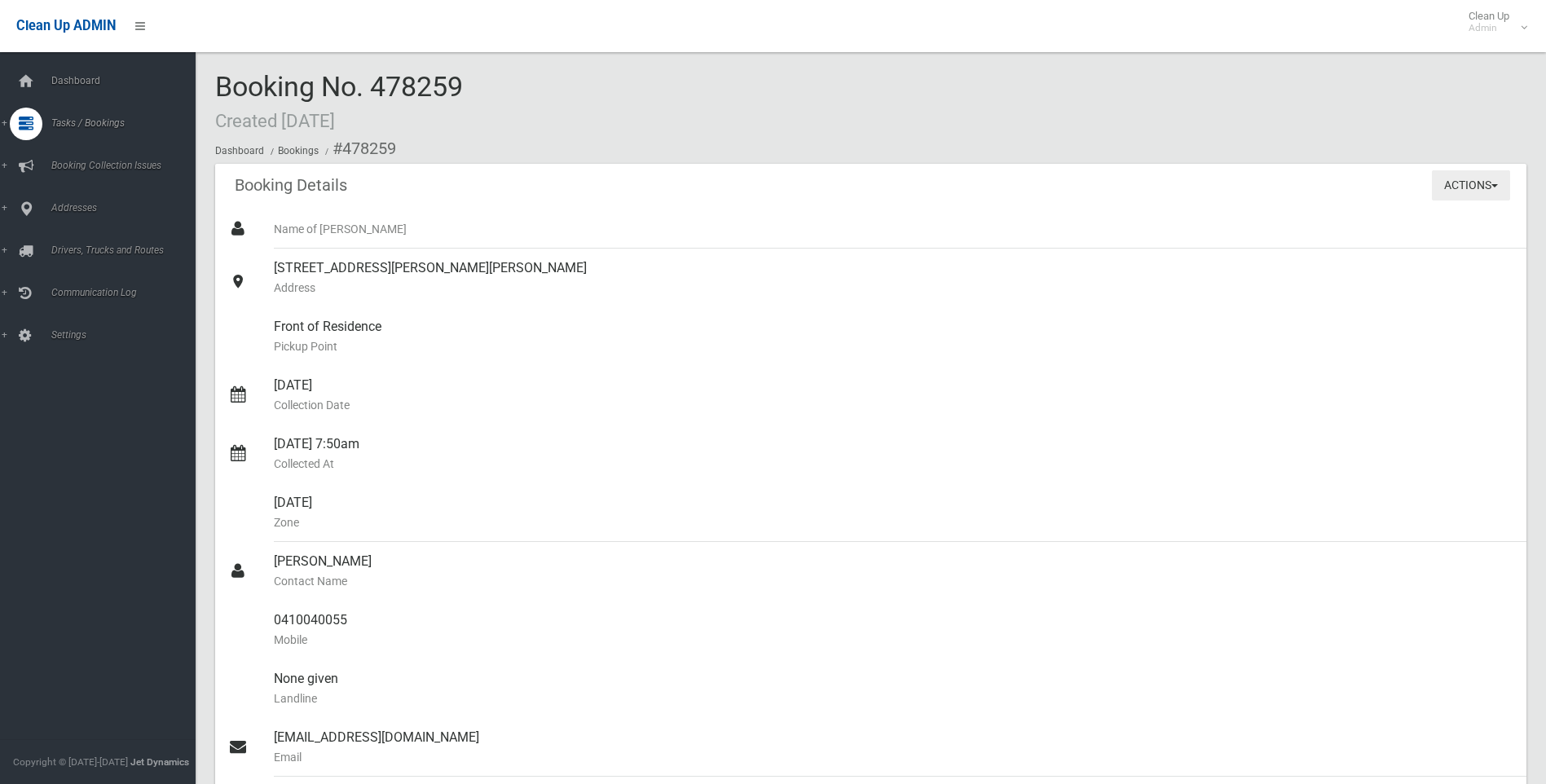
click at [1509, 187] on button "Actions" at bounding box center [1471, 185] width 78 height 30
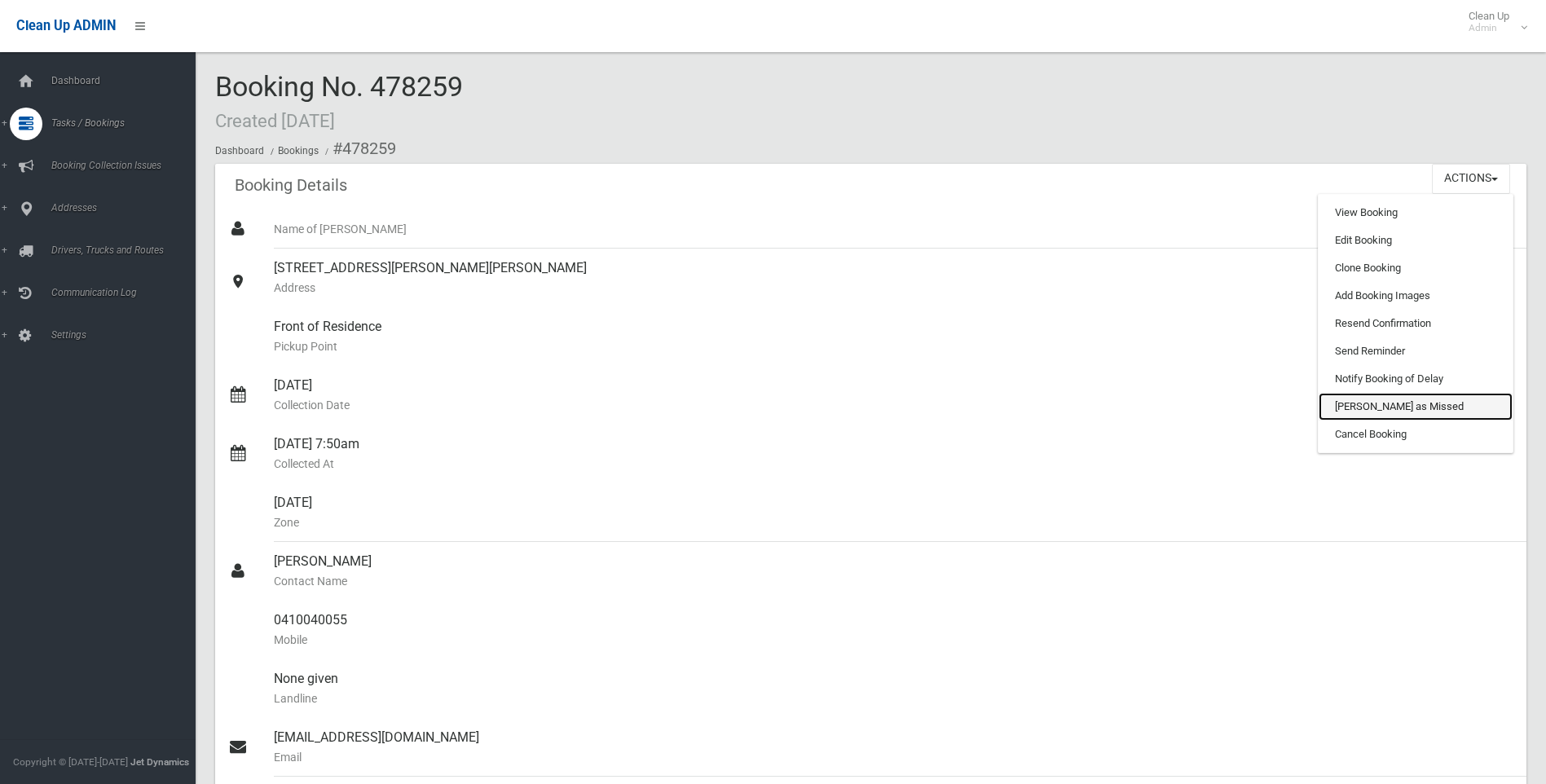
click at [1416, 399] on link "[PERSON_NAME] as Missed" at bounding box center [1416, 406] width 194 height 28
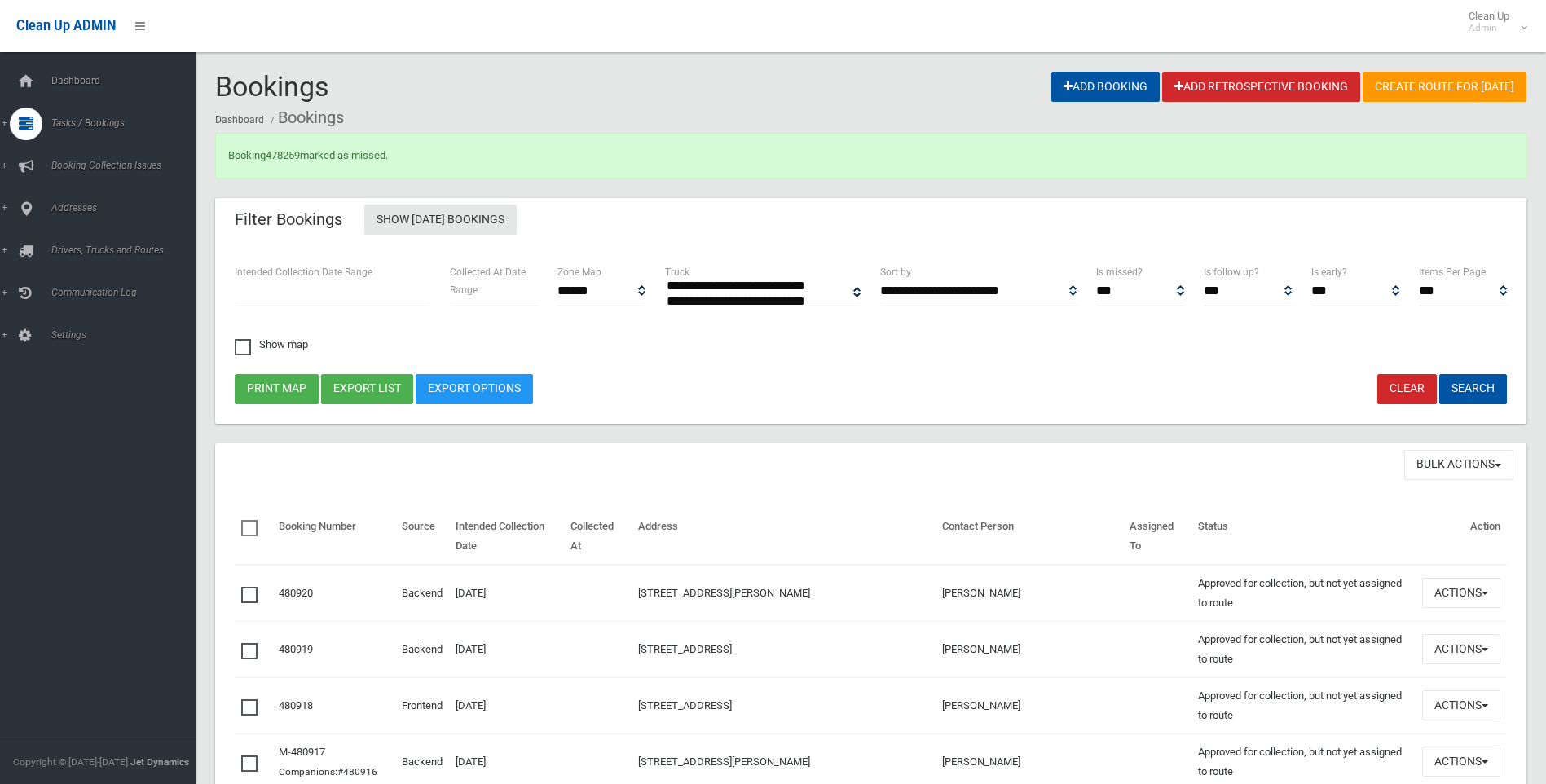
select select
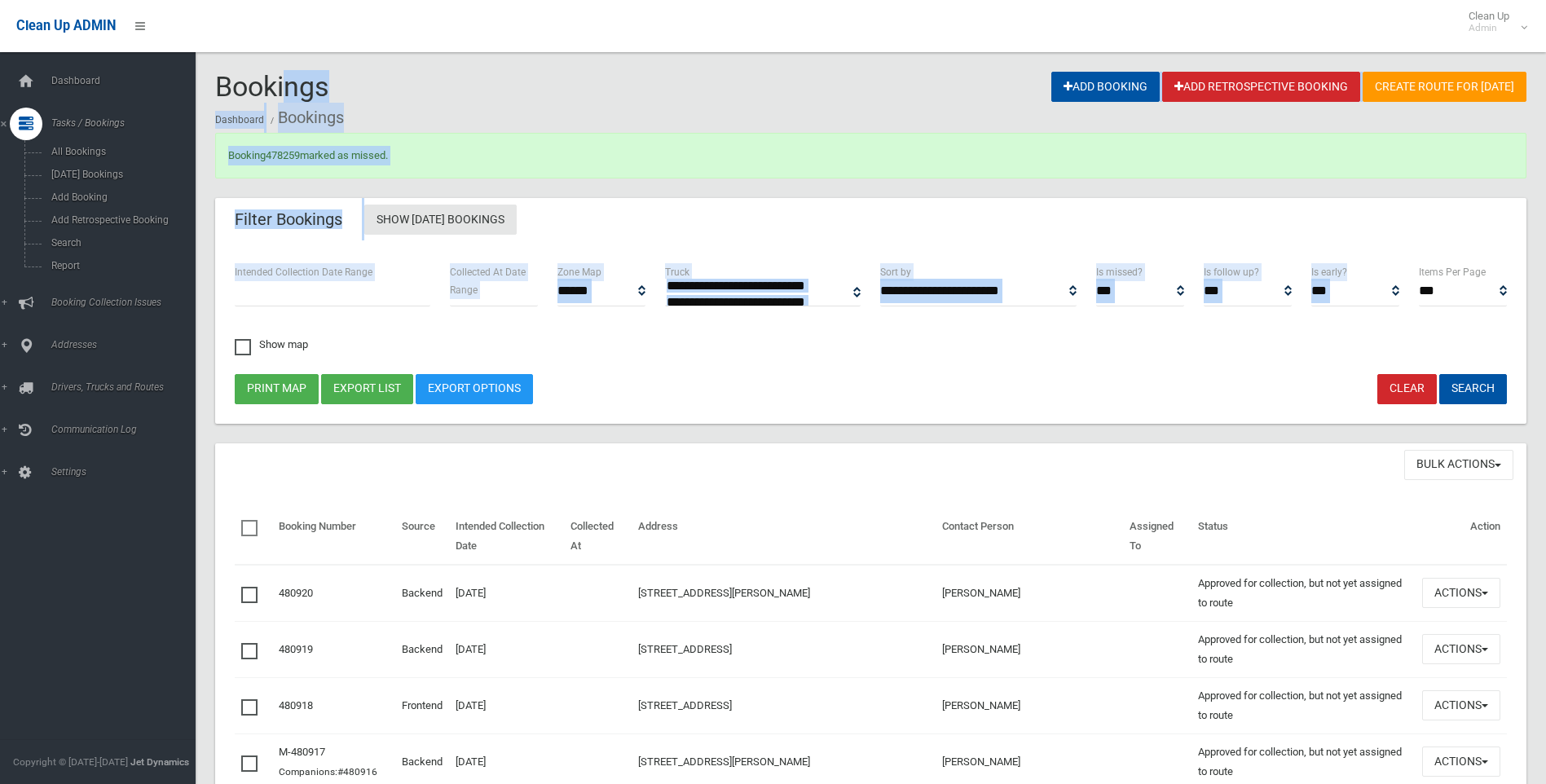
drag, startPoint x: 211, startPoint y: 72, endPoint x: 1514, endPoint y: 269, distance: 1317.8
click at [1513, 233] on div "Filter Bookings Show Today's Bookings" at bounding box center [870, 221] width 1312 height 46
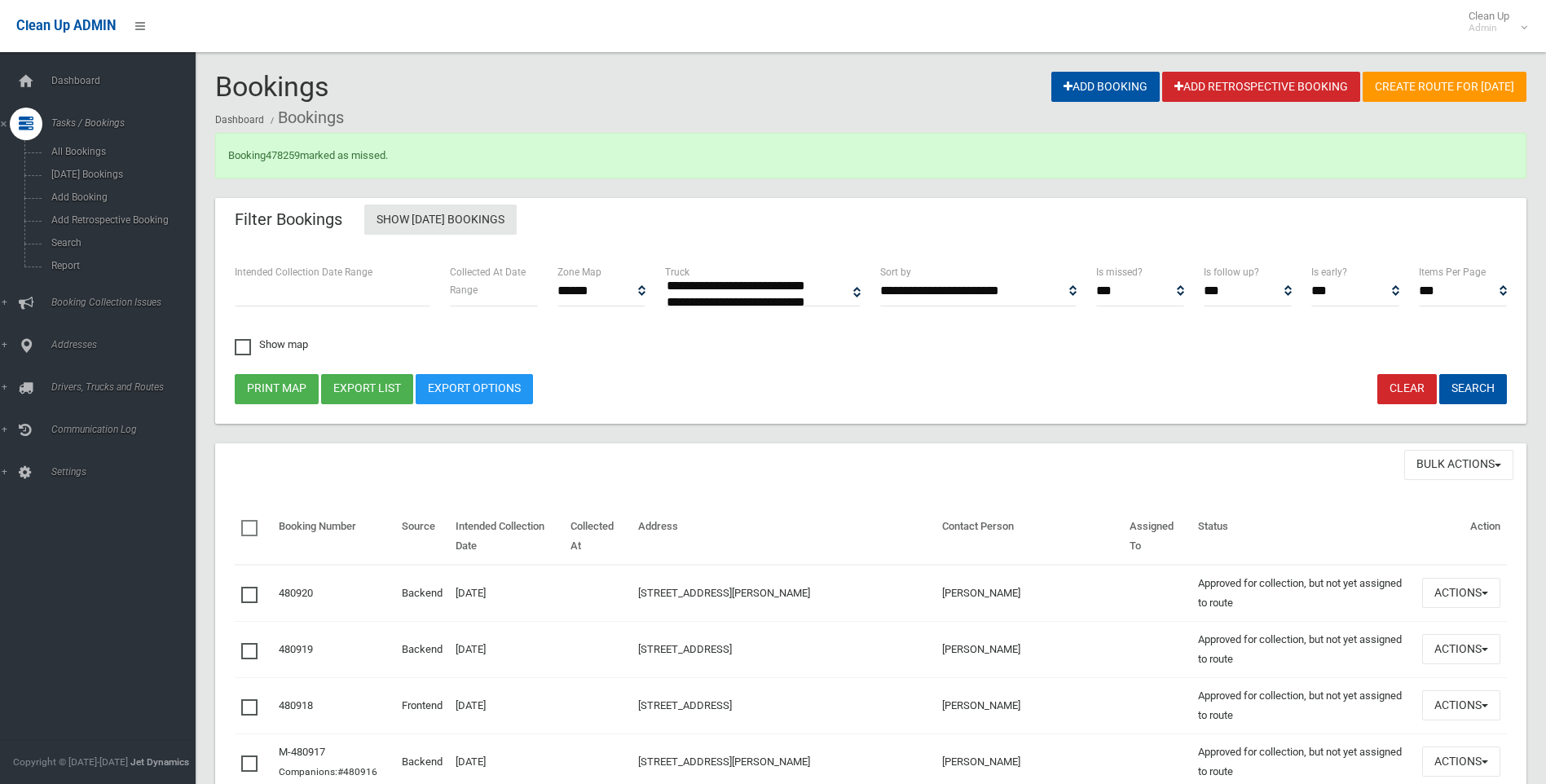
drag, startPoint x: 1504, startPoint y: 320, endPoint x: 205, endPoint y: 111, distance: 1315.7
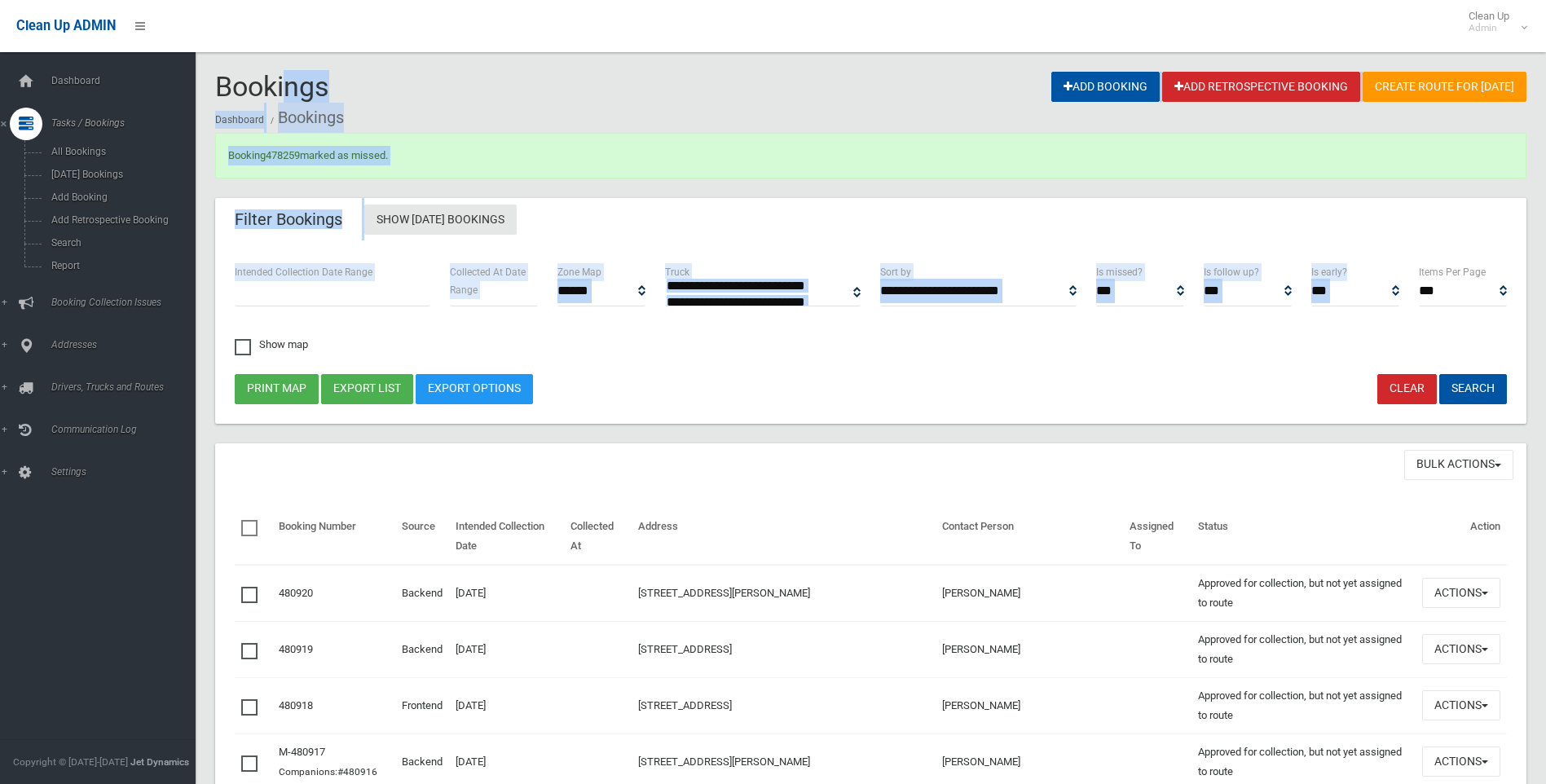
drag, startPoint x: 201, startPoint y: 67, endPoint x: 1531, endPoint y: 287, distance: 1348.1
click at [1421, 234] on div "Filter Bookings Show Today's Bookings" at bounding box center [870, 221] width 1312 height 46
drag, startPoint x: 204, startPoint y: 84, endPoint x: 1514, endPoint y: 276, distance: 1324.0
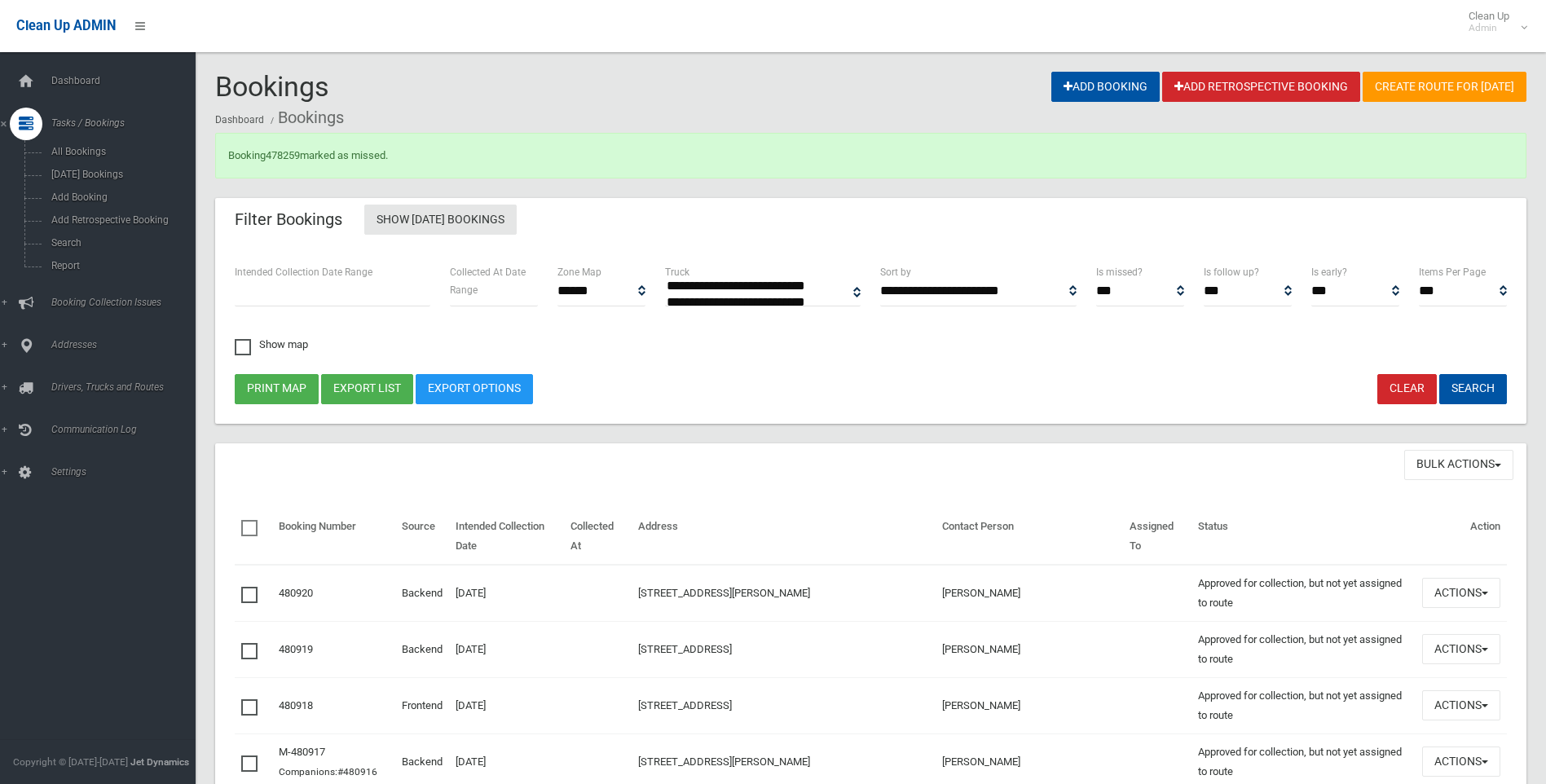
click at [1521, 244] on div "**********" at bounding box center [870, 333] width 1312 height 180
drag, startPoint x: 1500, startPoint y: 296, endPoint x: 1360, endPoint y: 256, distance: 145.6
click at [1361, 257] on div "**********" at bounding box center [870, 333] width 1312 height 180
click at [1353, 251] on div "**********" at bounding box center [870, 333] width 1312 height 180
drag, startPoint x: 1366, startPoint y: 257, endPoint x: 1457, endPoint y: 331, distance: 117.3
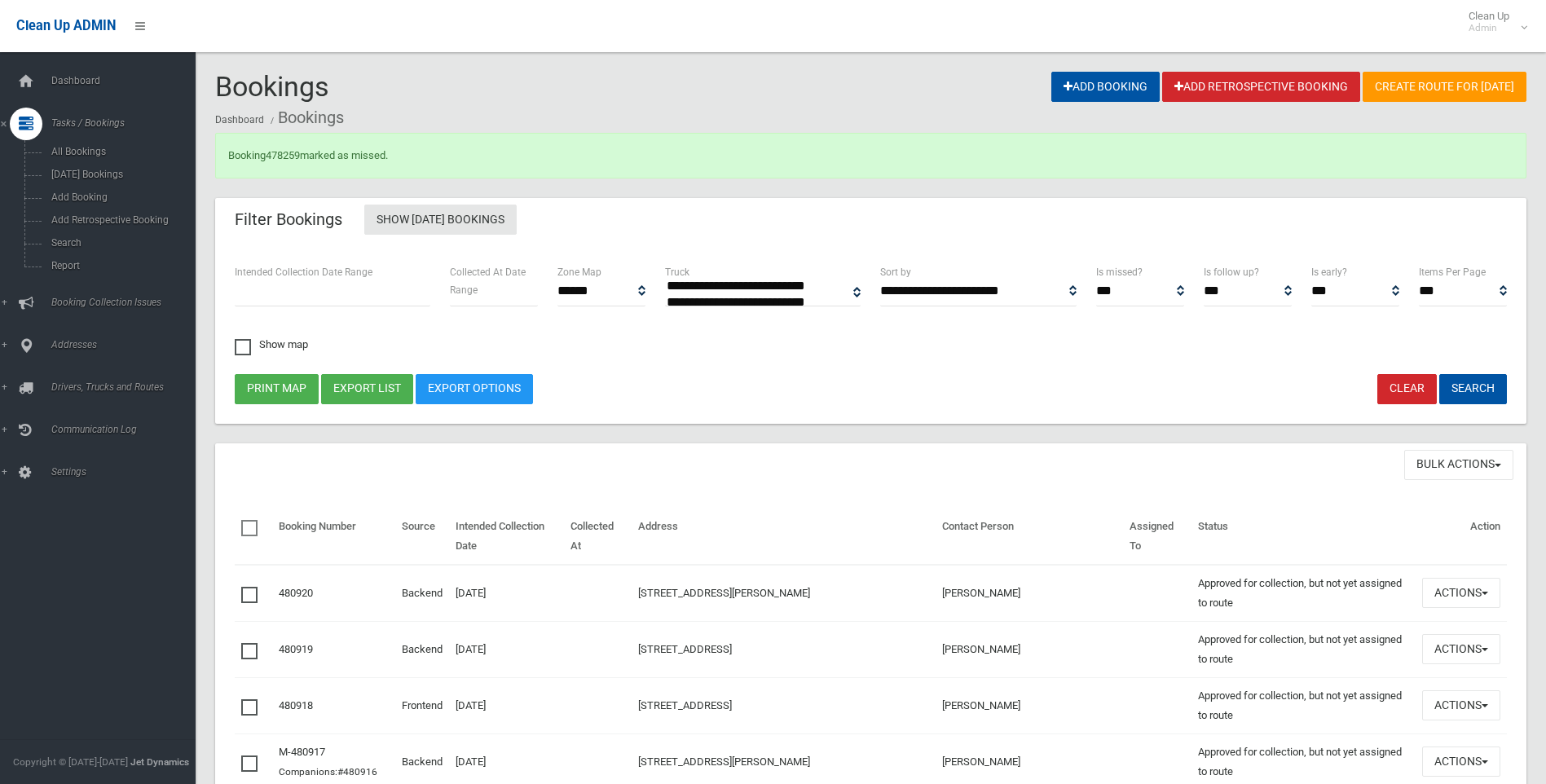
click at [1457, 331] on div "**********" at bounding box center [870, 333] width 1312 height 180
click at [1459, 331] on div "**********" at bounding box center [871, 319] width 1292 height 111
click at [89, 241] on span "Search" at bounding box center [120, 242] width 147 height 11
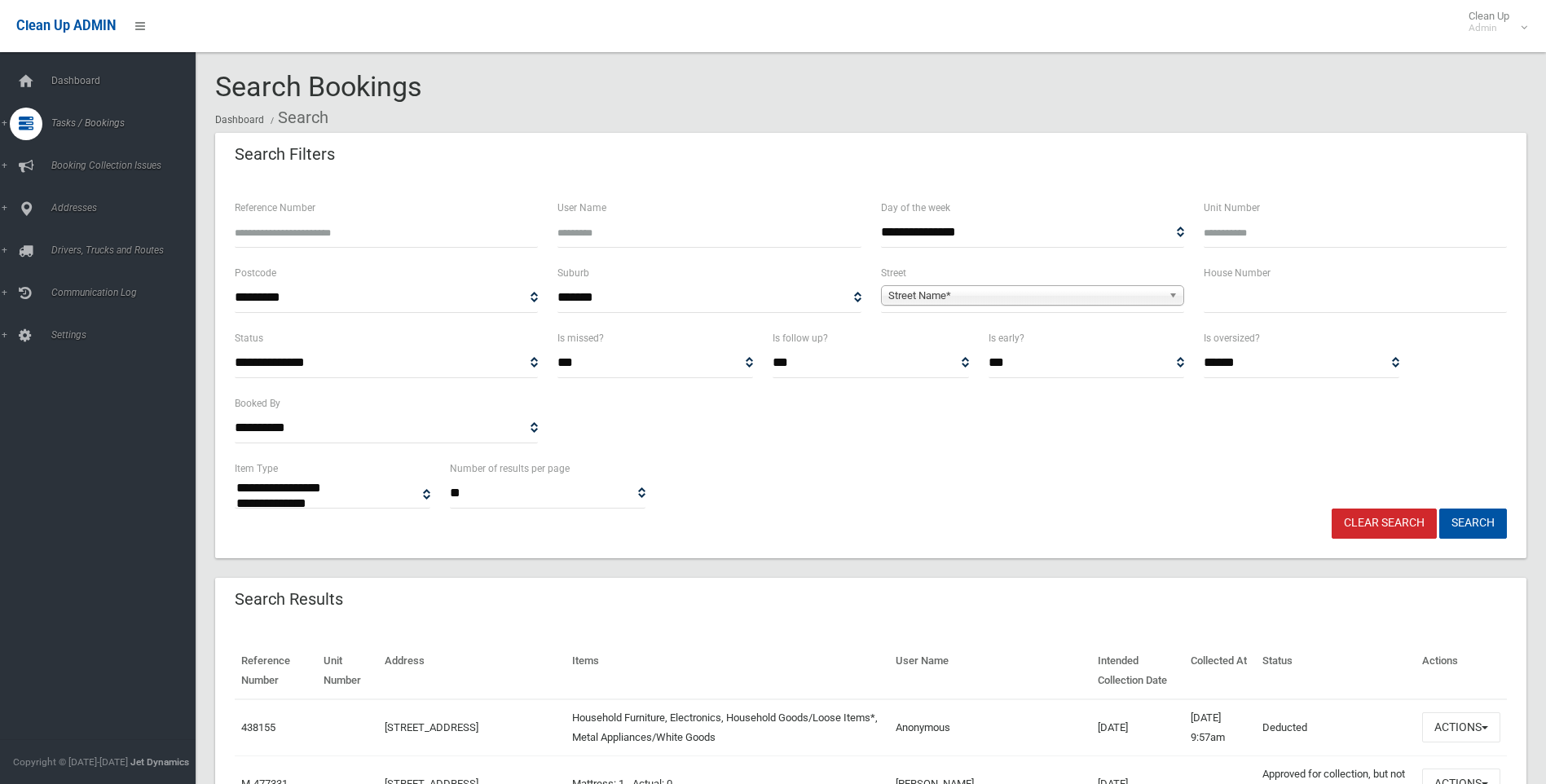
select select
click at [1293, 297] on input "text" at bounding box center [1356, 297] width 303 height 30
type input "***"
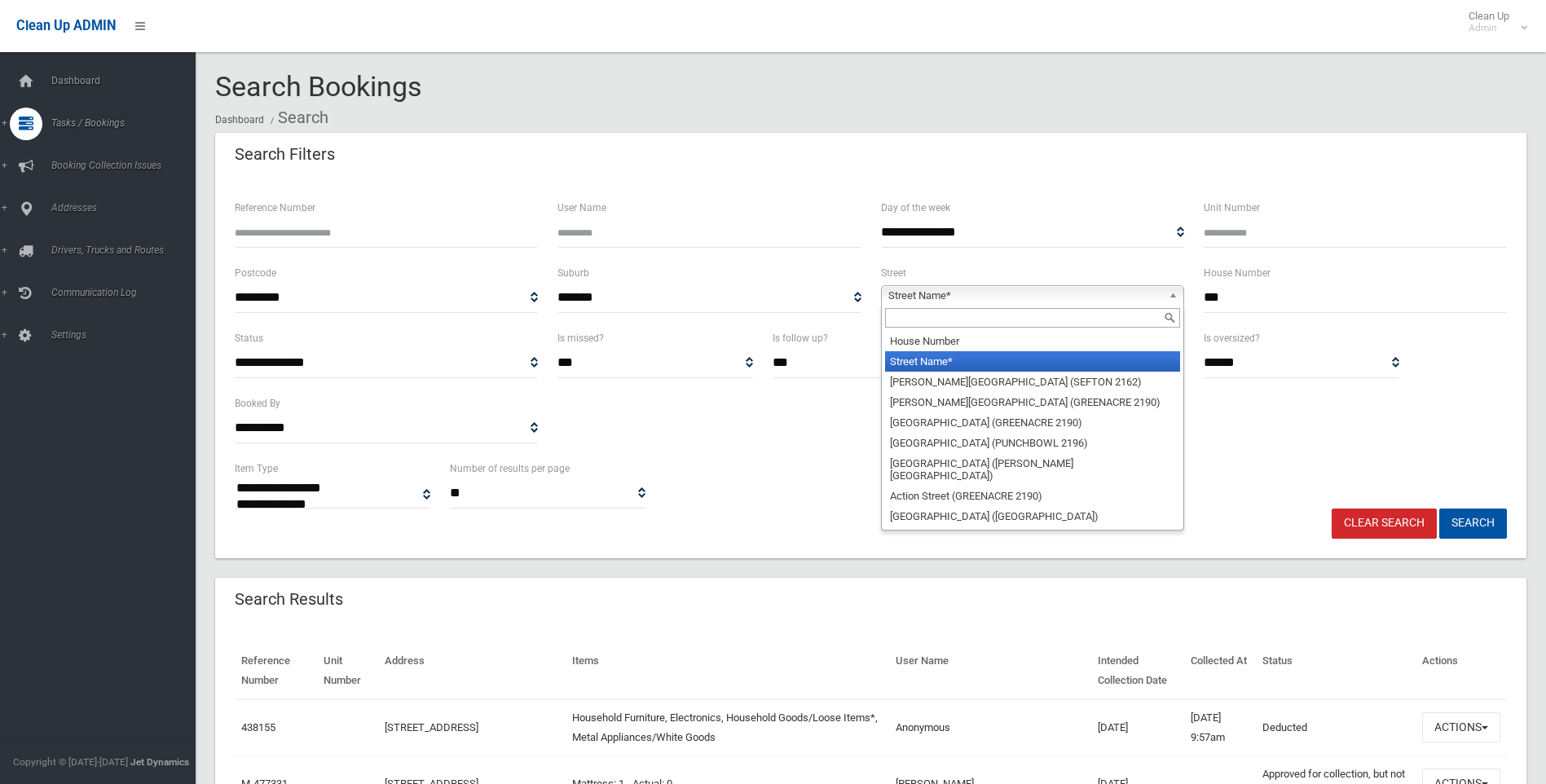
click at [1116, 295] on span "Street Name*" at bounding box center [1024, 296] width 274 height 20
type input "****"
click at [1055, 370] on li "King Georges Road (ROSELANDS 2196)" at bounding box center [1033, 361] width 295 height 20
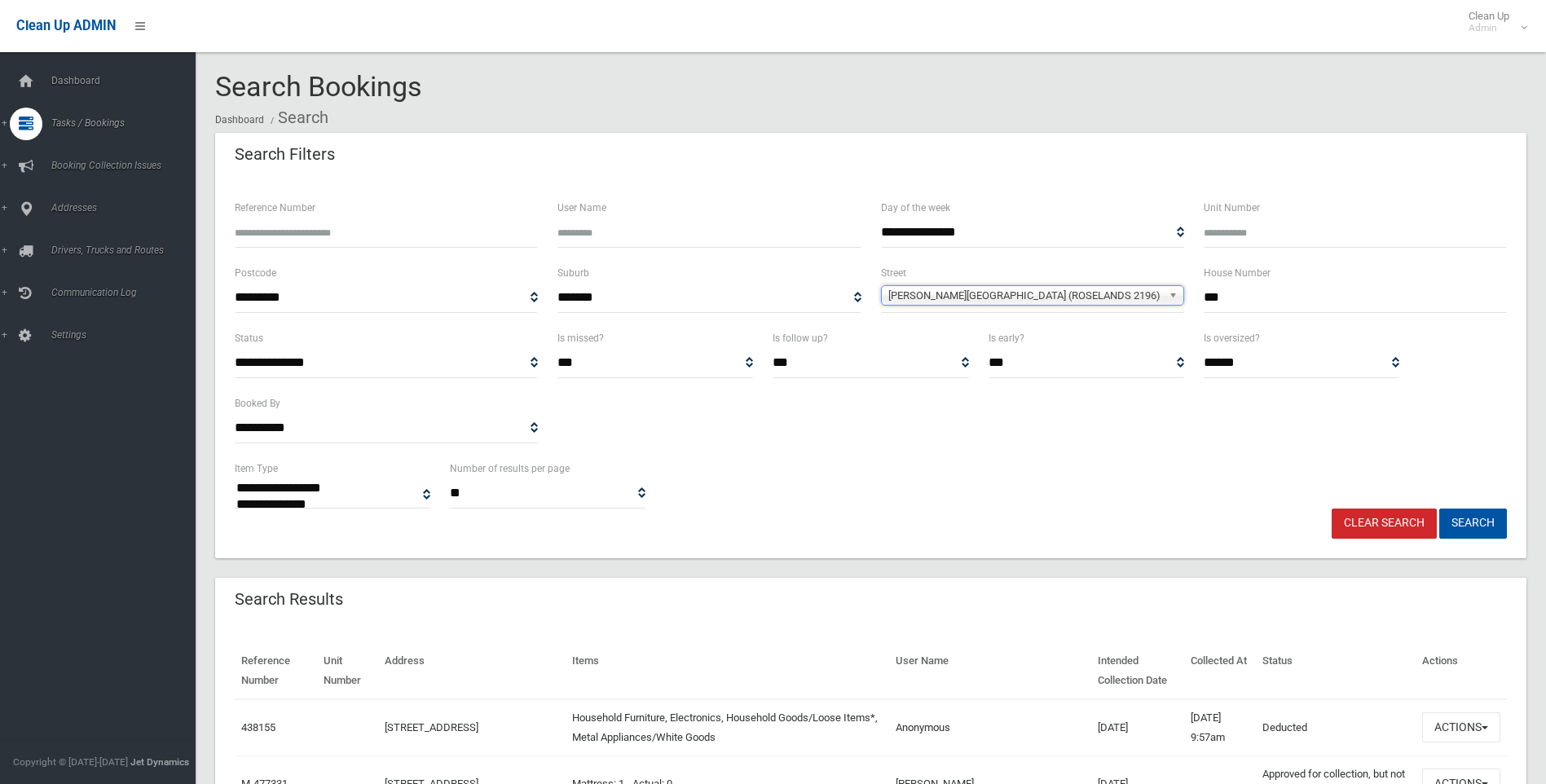
click at [1102, 291] on span "King Georges Road (ROSELANDS 2196)" at bounding box center [1024, 296] width 274 height 20
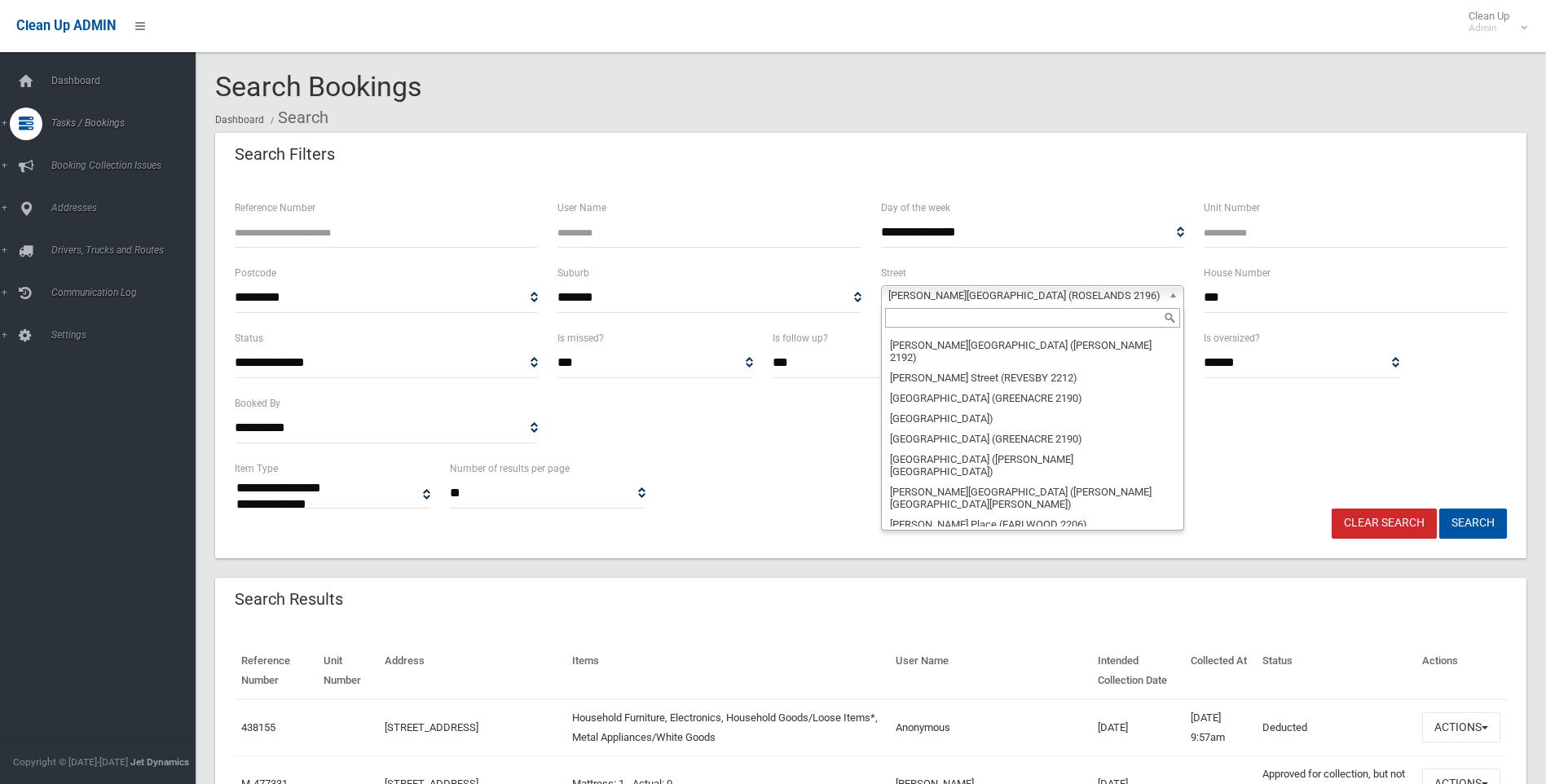
scroll to position [23534, 0]
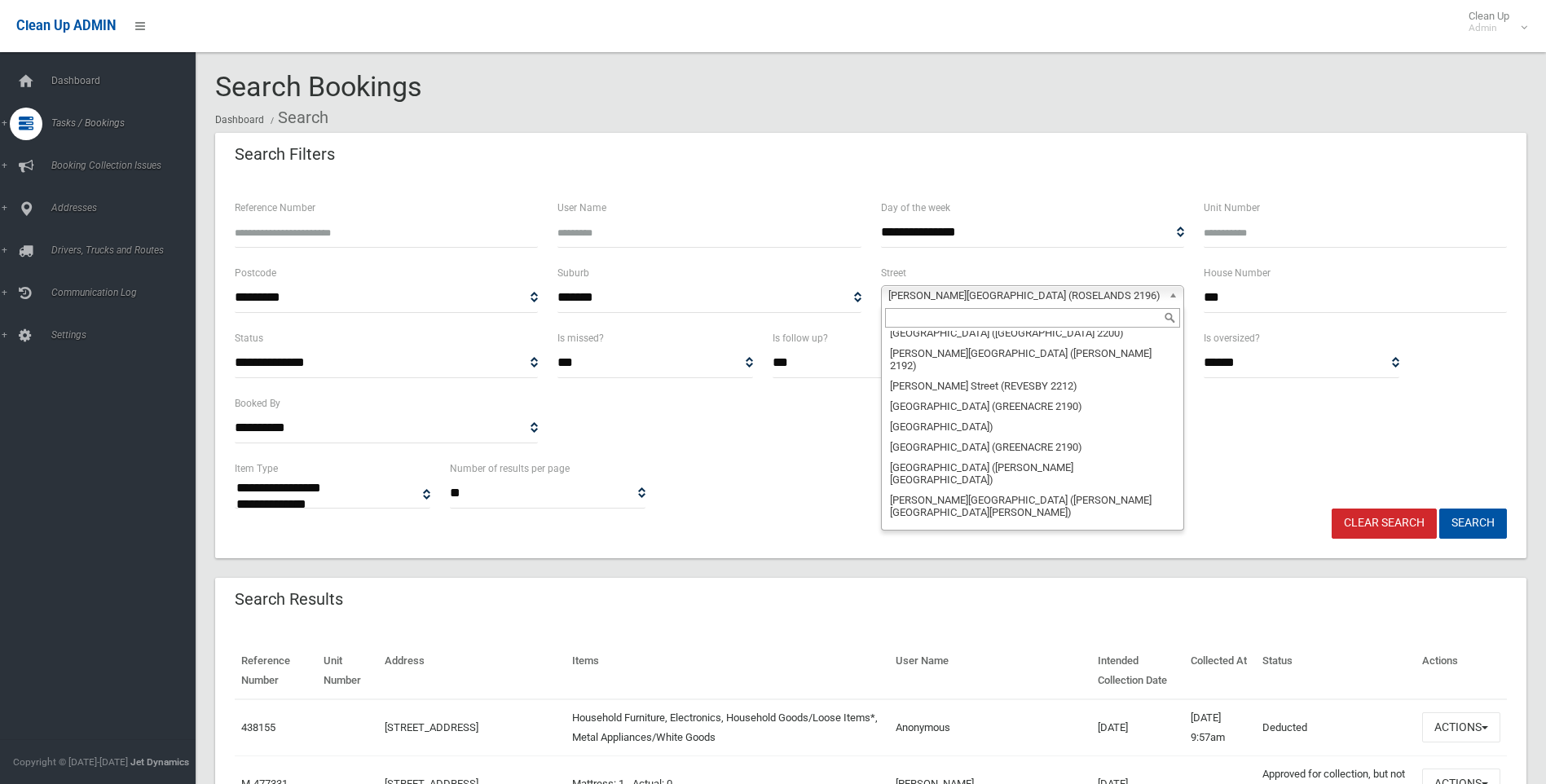
click at [975, 308] on input "text" at bounding box center [1033, 318] width 295 height 20
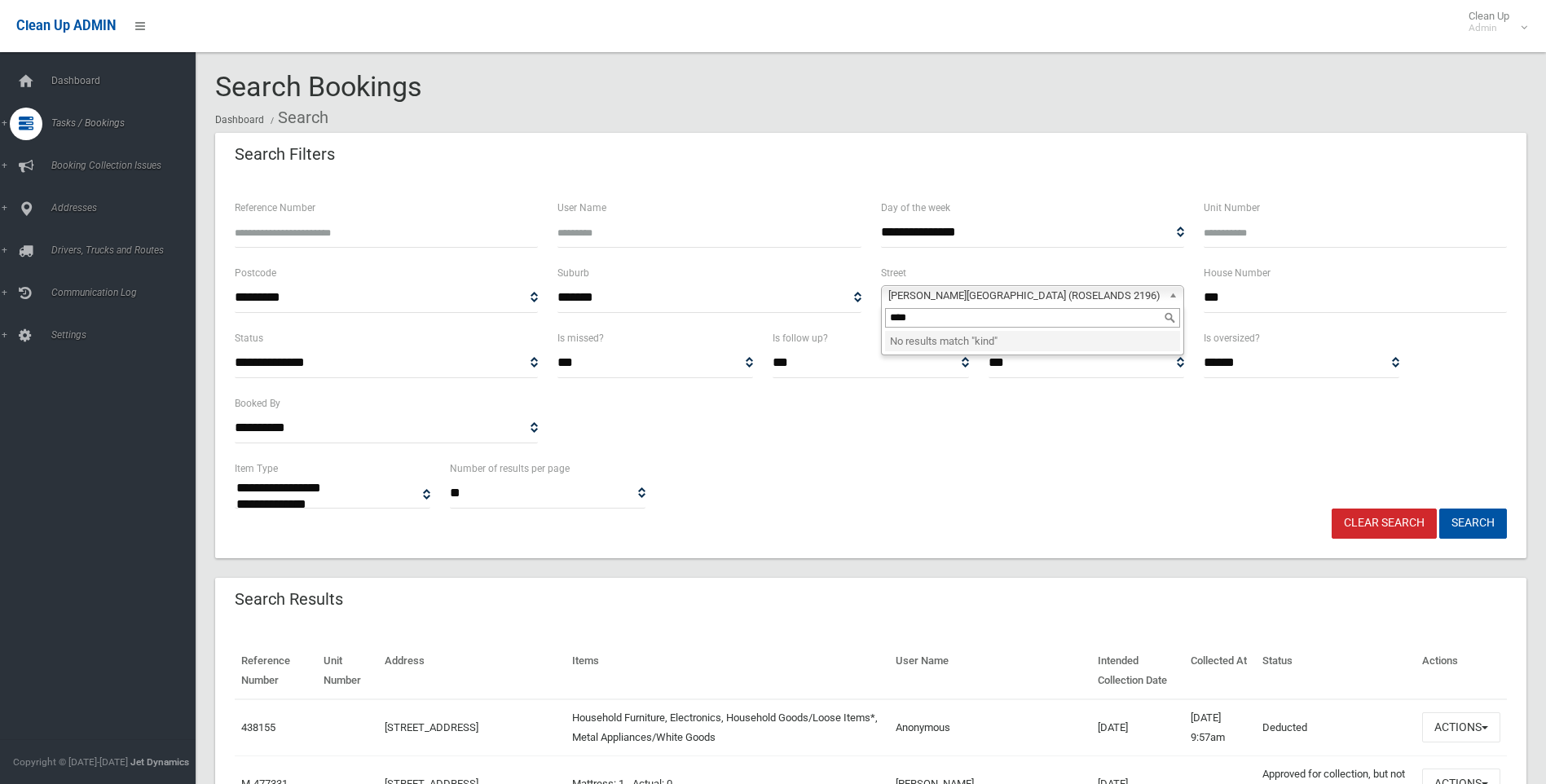
scroll to position [0, 0]
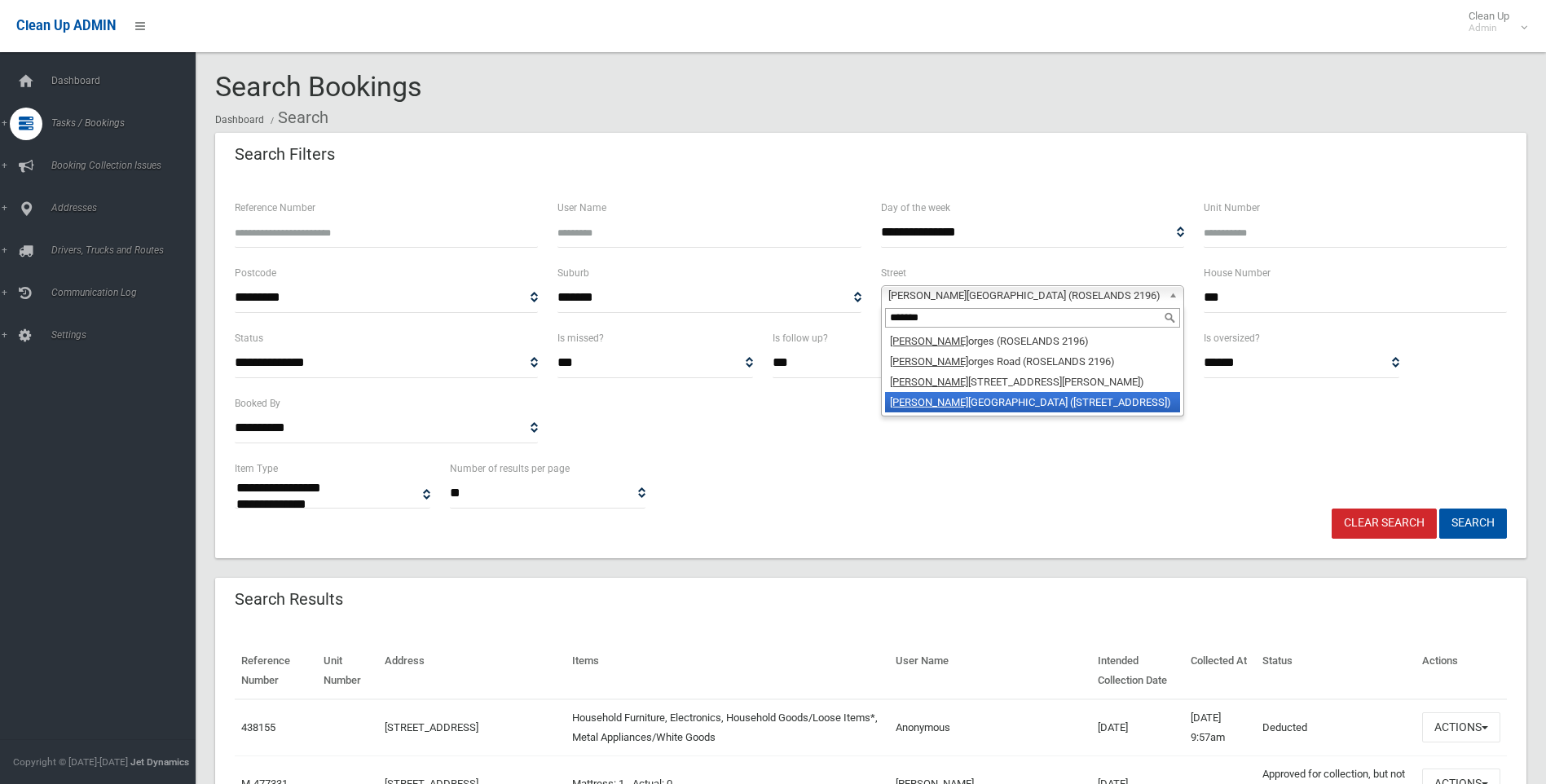
type input "*******"
click at [1059, 393] on li "King Ge orges Road (WILEY PARK 2195)" at bounding box center [1033, 402] width 295 height 20
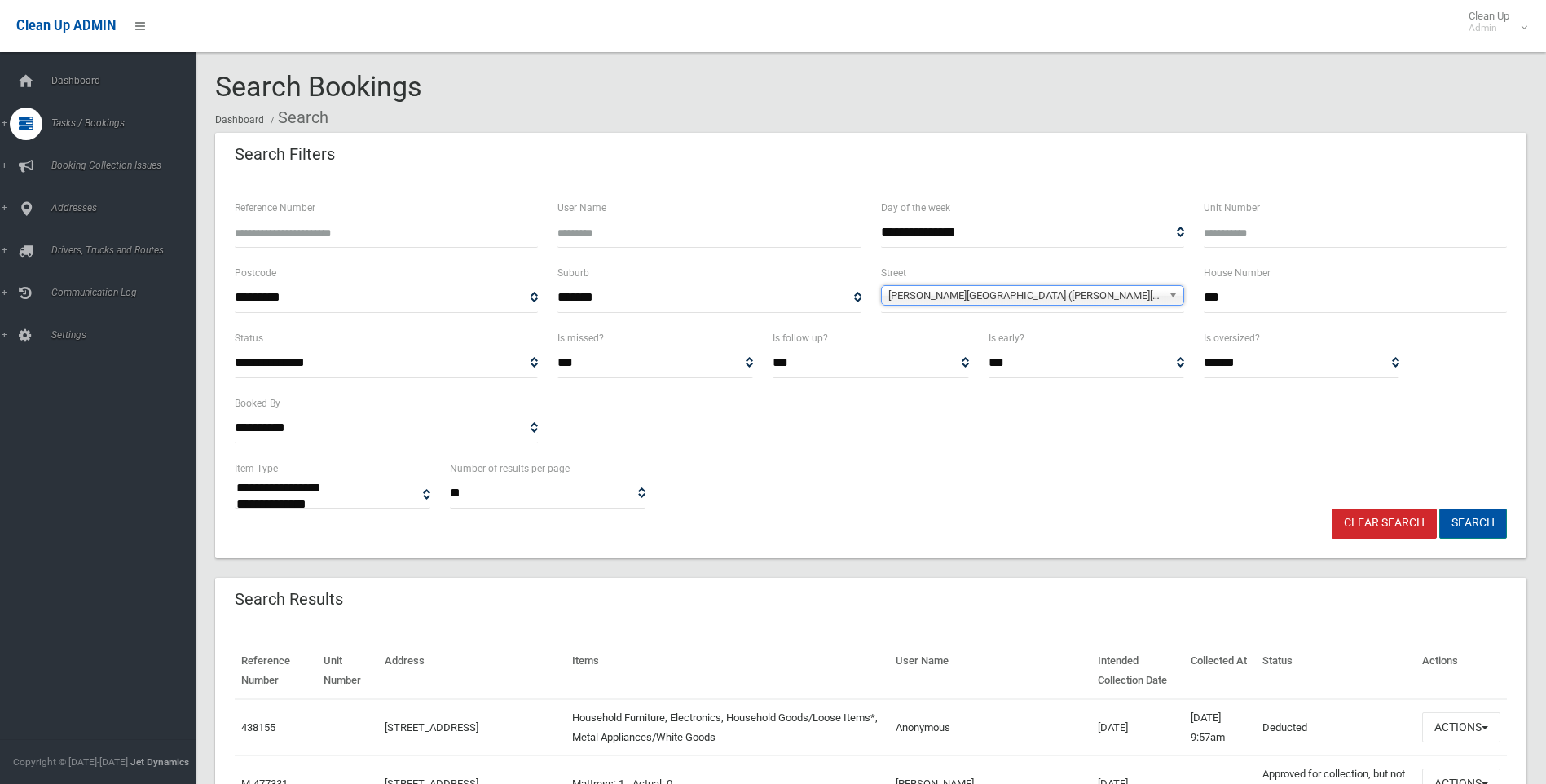
click at [1473, 513] on button "Search" at bounding box center [1473, 523] width 67 height 30
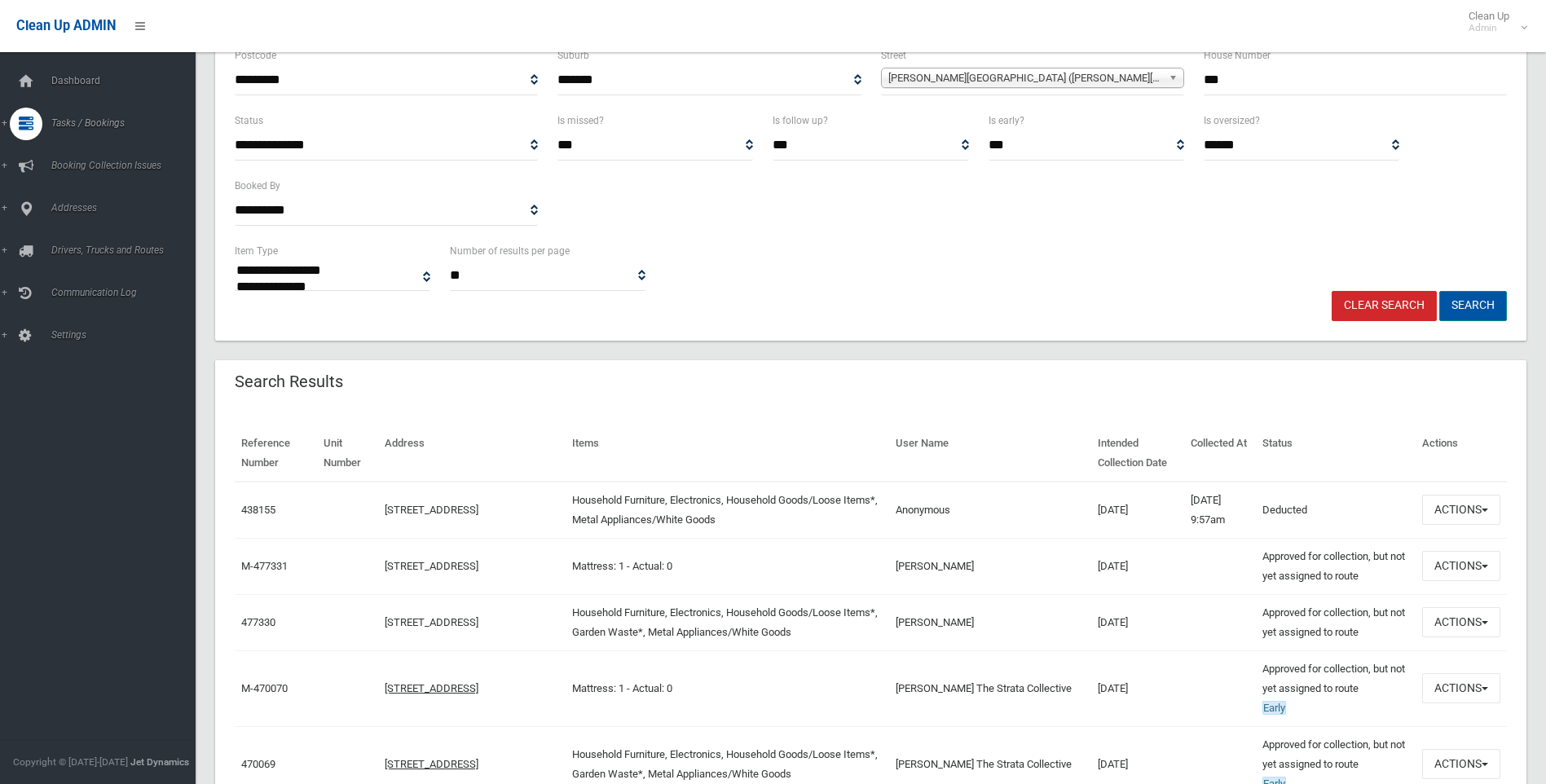
scroll to position [326, 0]
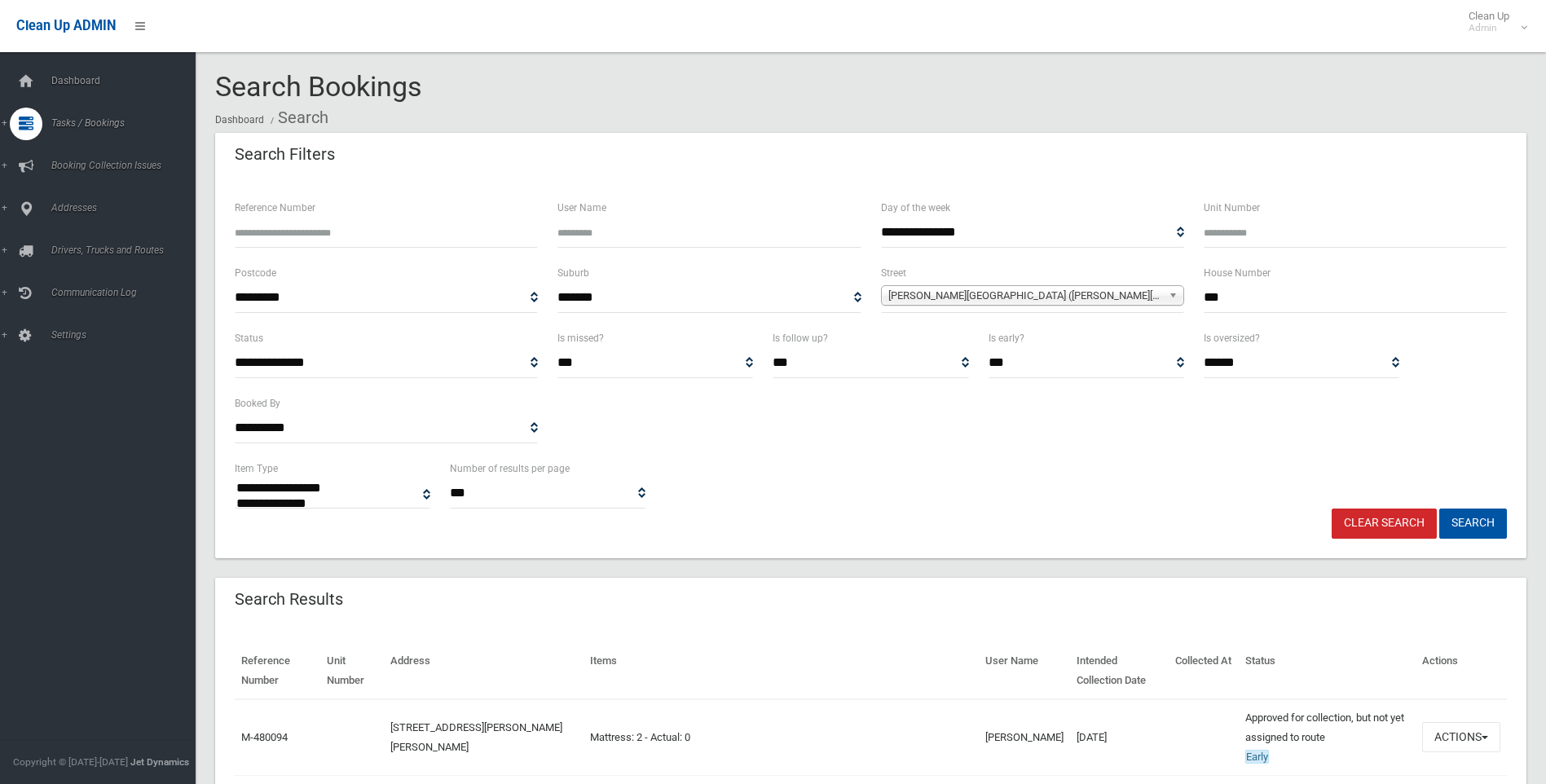
select select
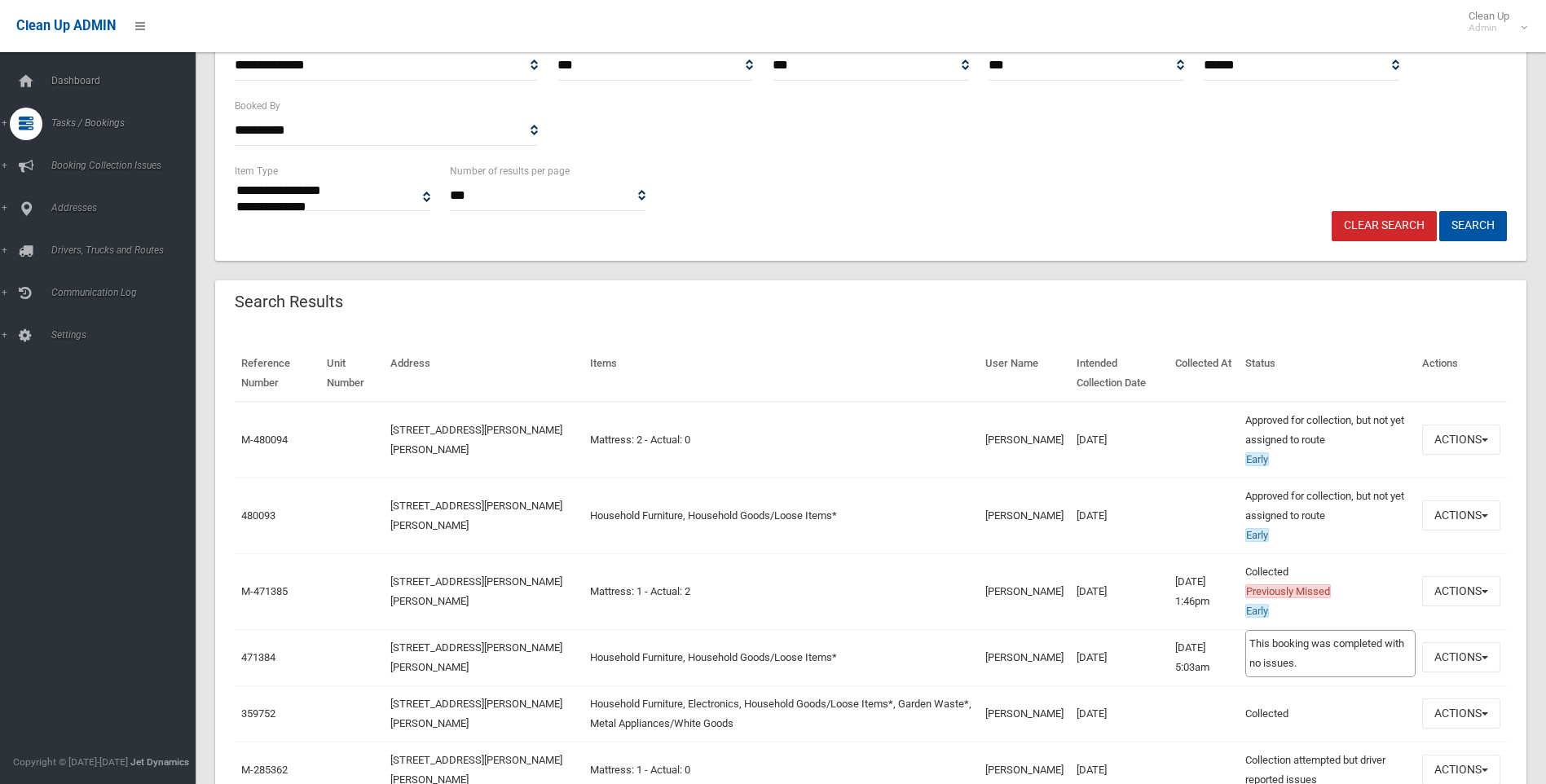
scroll to position [326, 0]
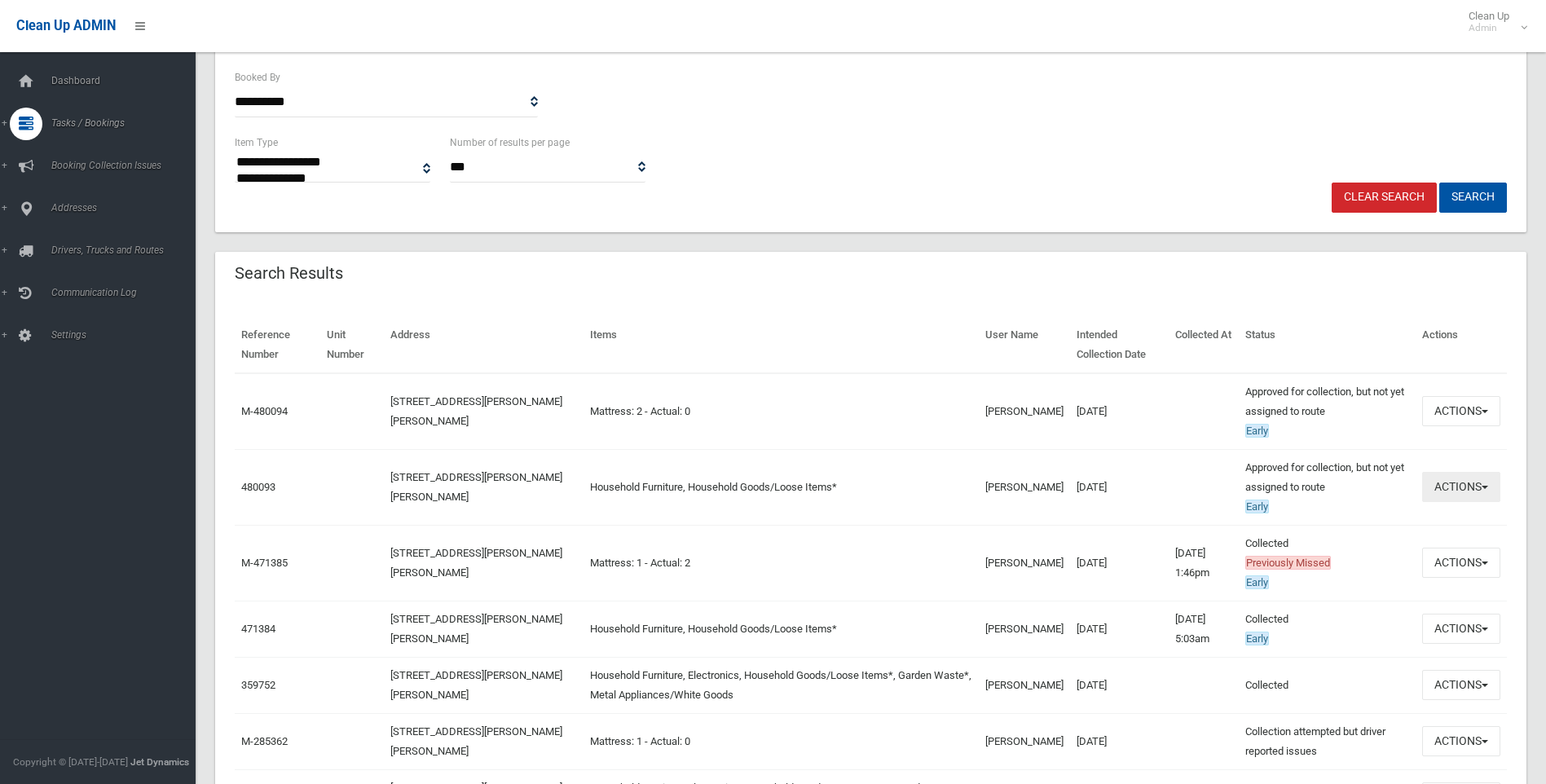
click at [1477, 483] on button "Actions" at bounding box center [1462, 487] width 78 height 30
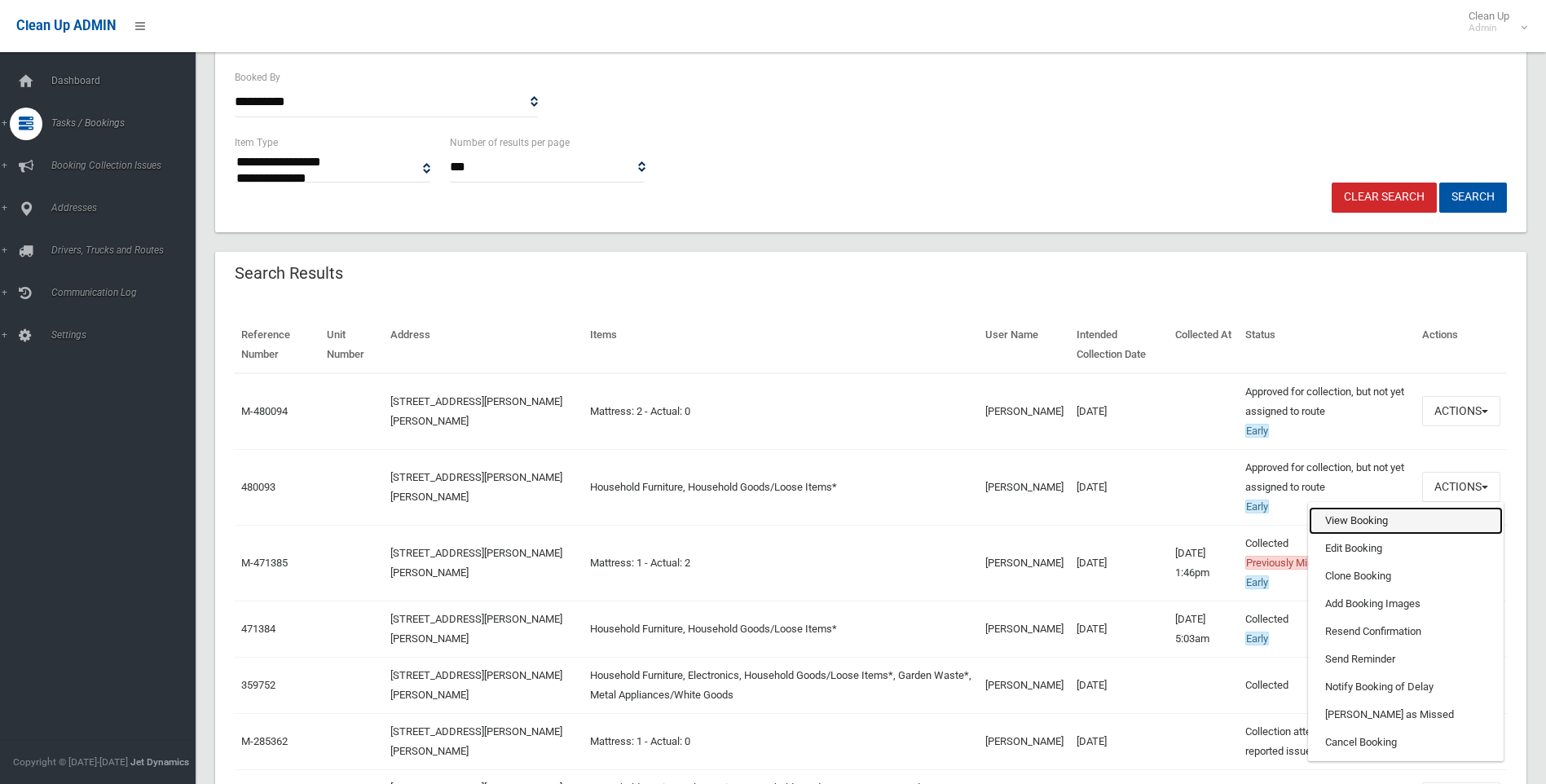
click at [1374, 516] on link "View Booking" at bounding box center [1406, 521] width 194 height 28
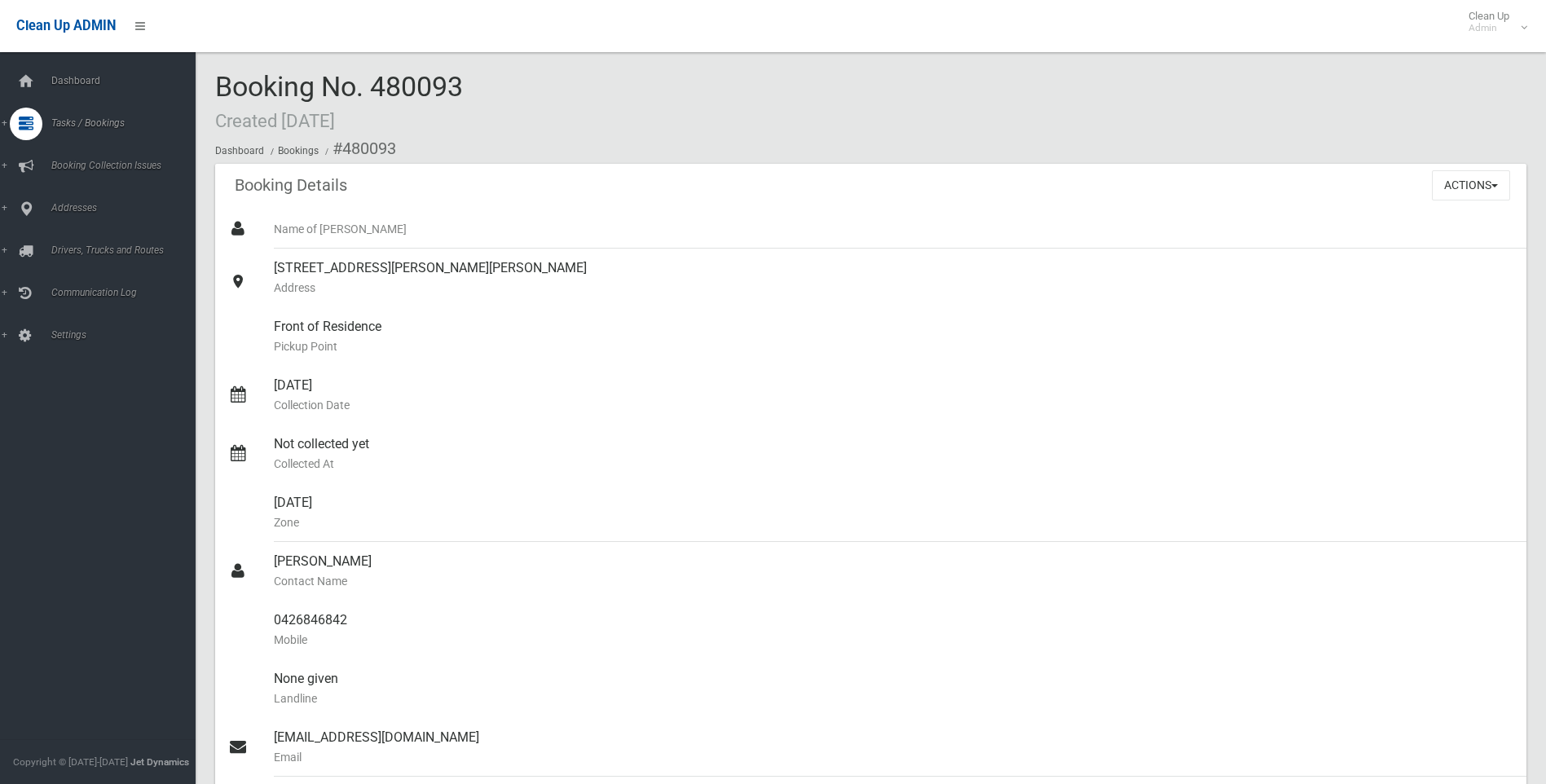
click at [1514, 184] on div "Actions View Booking Edit Booking Clone Booking Add Booking Images Resend Confi…" at bounding box center [1479, 185] width 95 height 43
click at [1497, 188] on button "Actions" at bounding box center [1471, 185] width 78 height 30
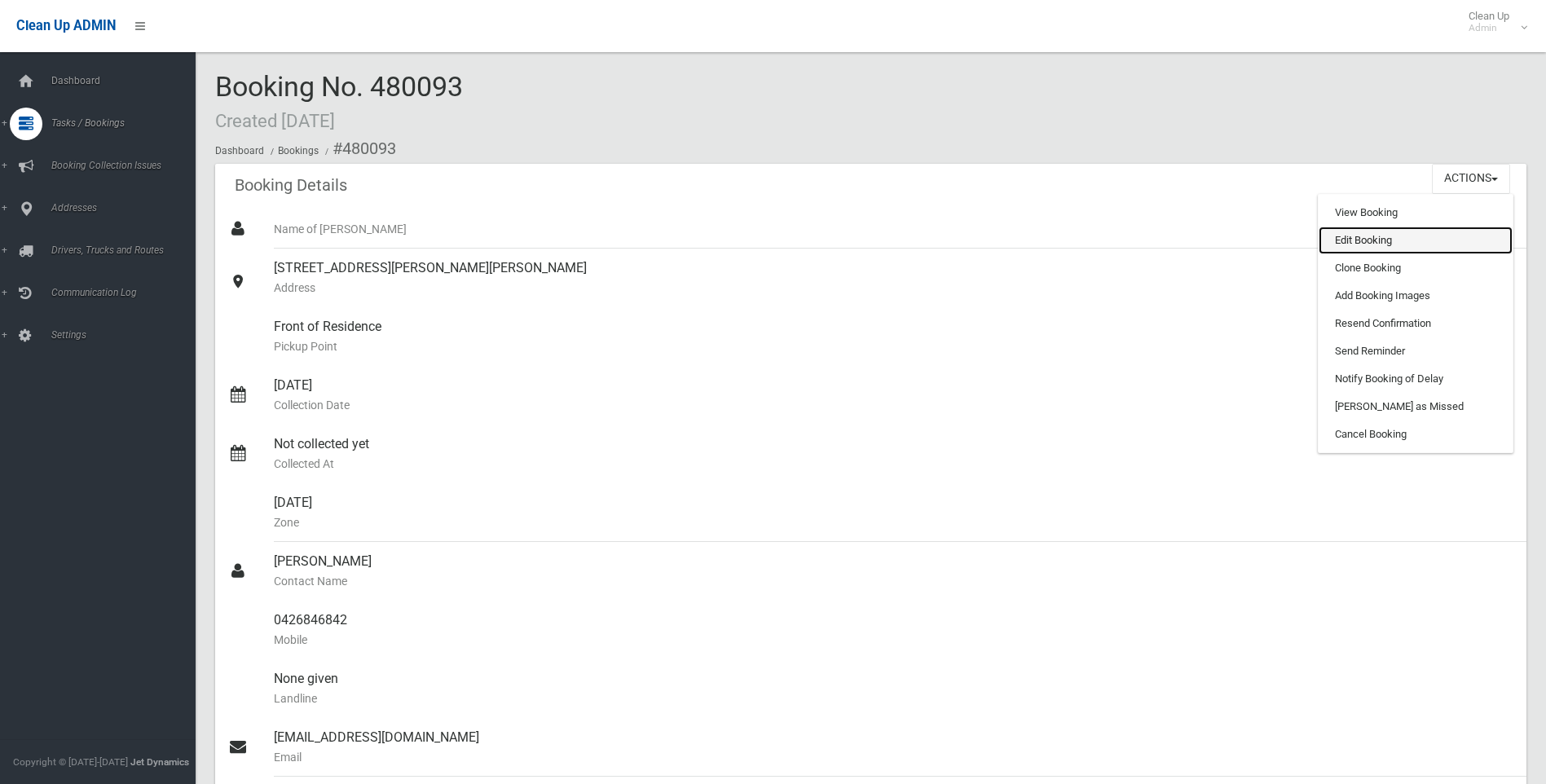
click at [1400, 243] on link "Edit Booking" at bounding box center [1416, 240] width 194 height 28
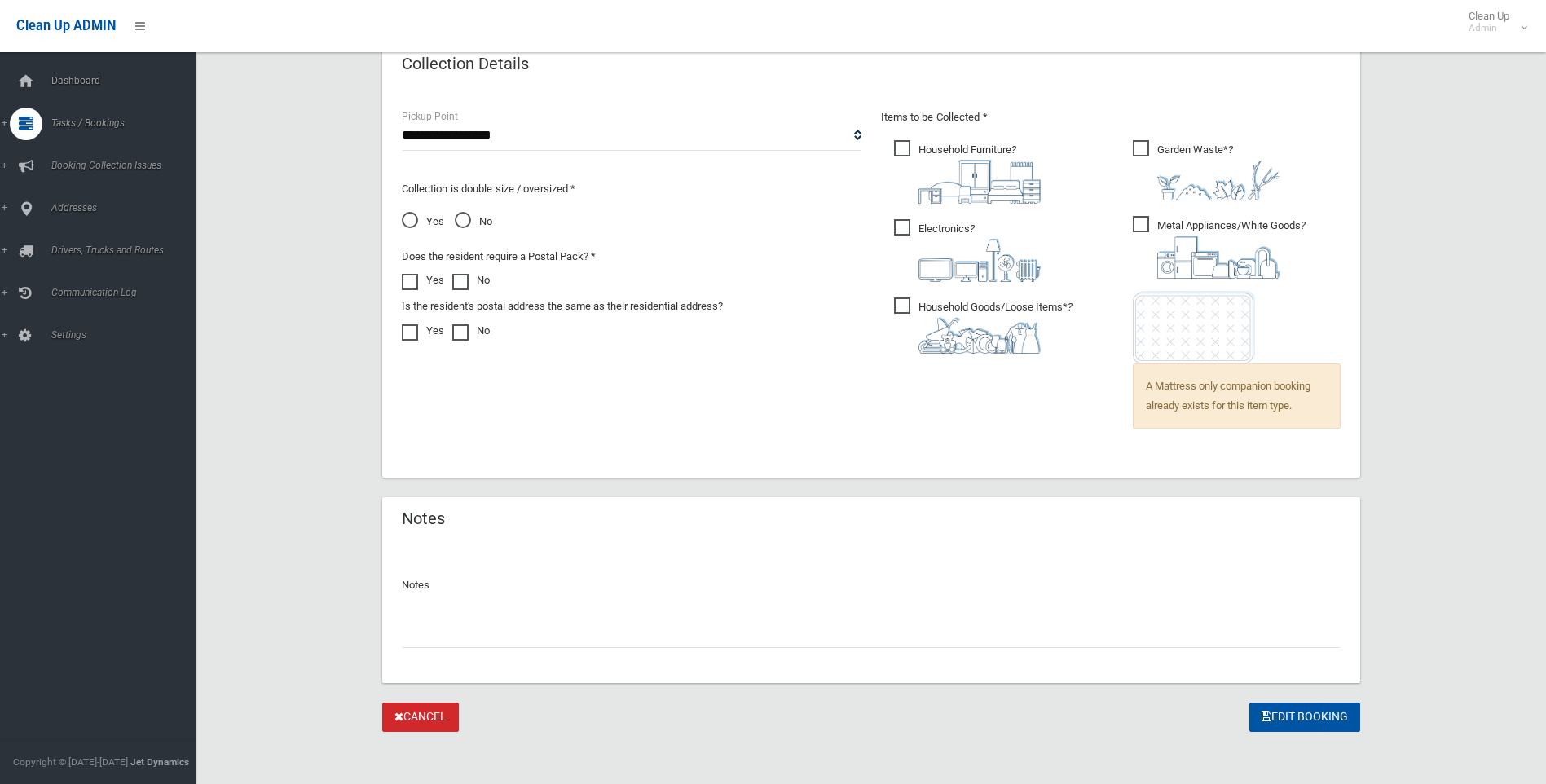
scroll to position [1092, 0]
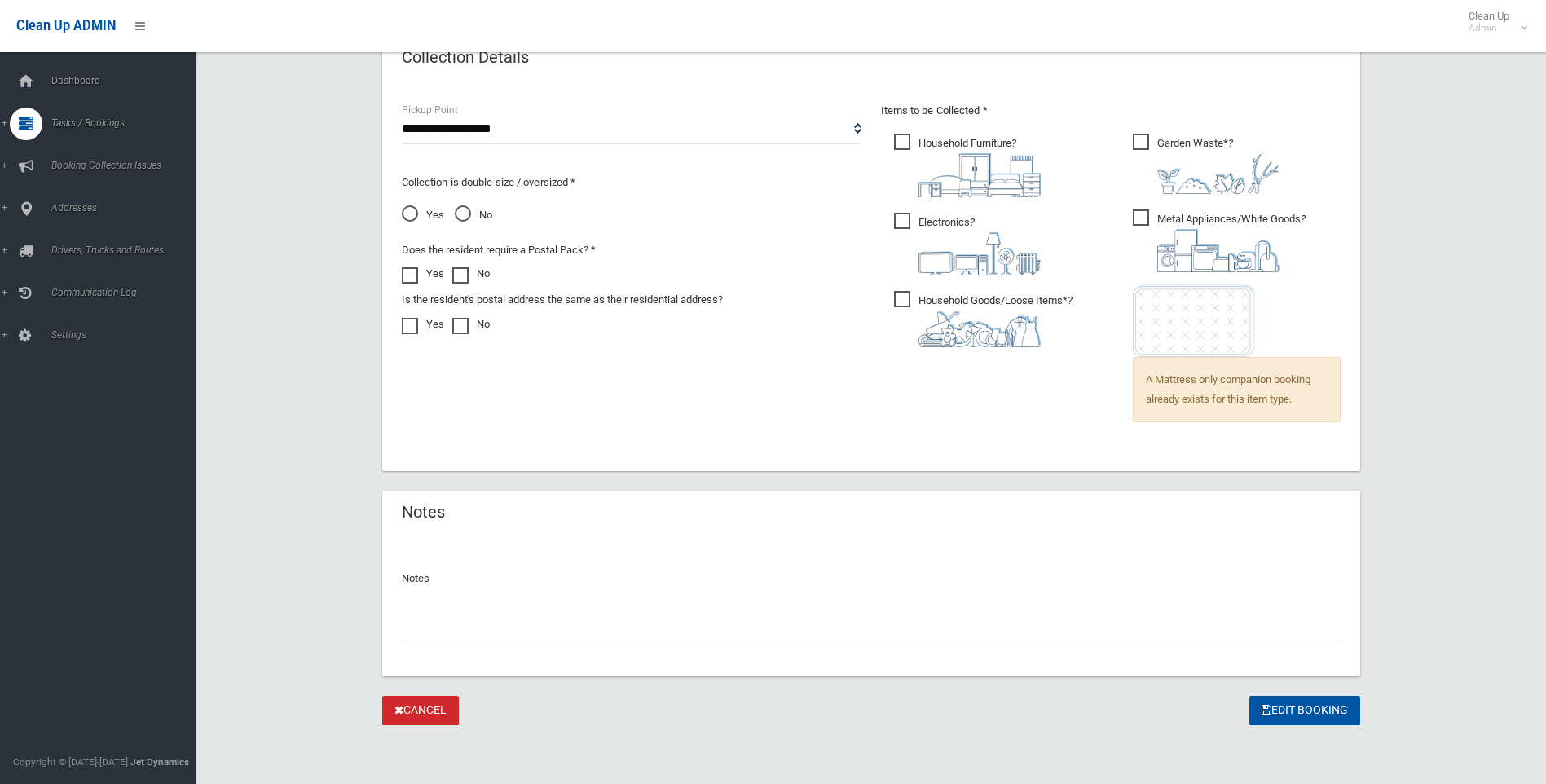
click at [980, 242] on img at bounding box center [979, 254] width 122 height 43
click at [1185, 238] on img at bounding box center [1218, 251] width 122 height 43
click at [1185, 159] on img at bounding box center [1218, 174] width 122 height 41
click at [1299, 705] on button "Edit Booking" at bounding box center [1305, 711] width 111 height 30
